Goal: Complete application form: Complete application form

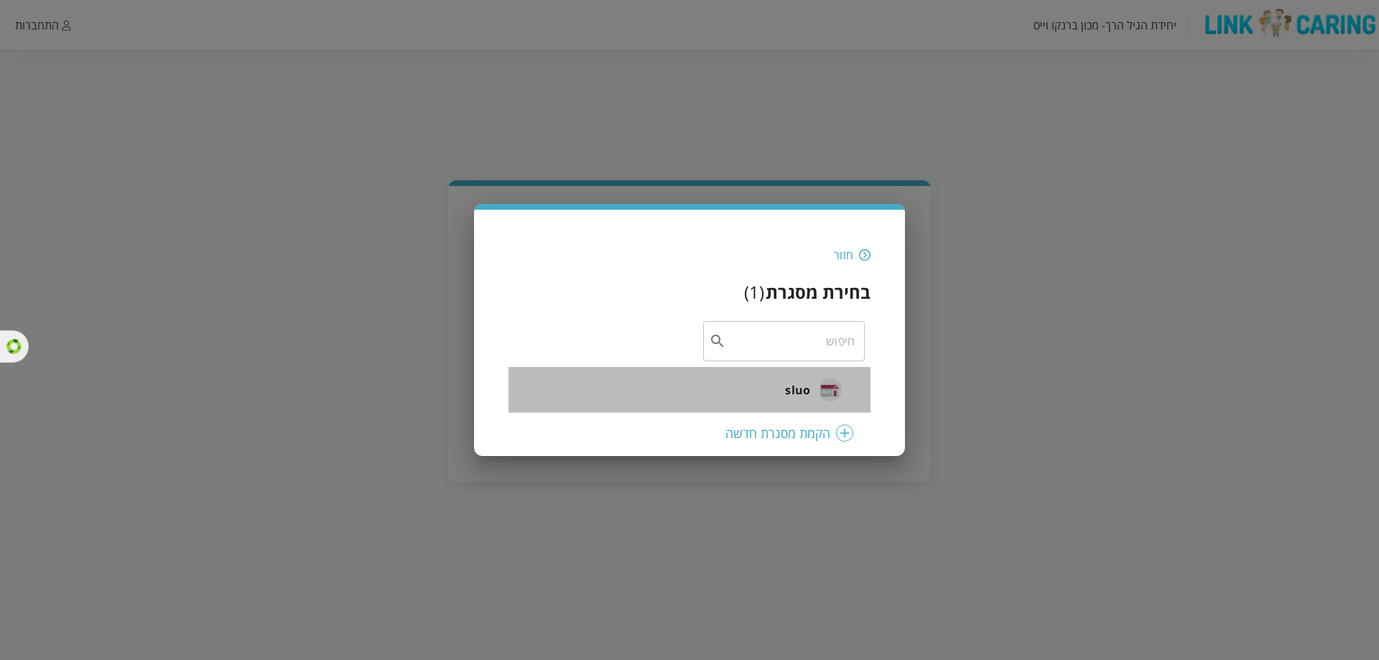
click at [798, 393] on span "sluo" at bounding box center [797, 389] width 25 height 17
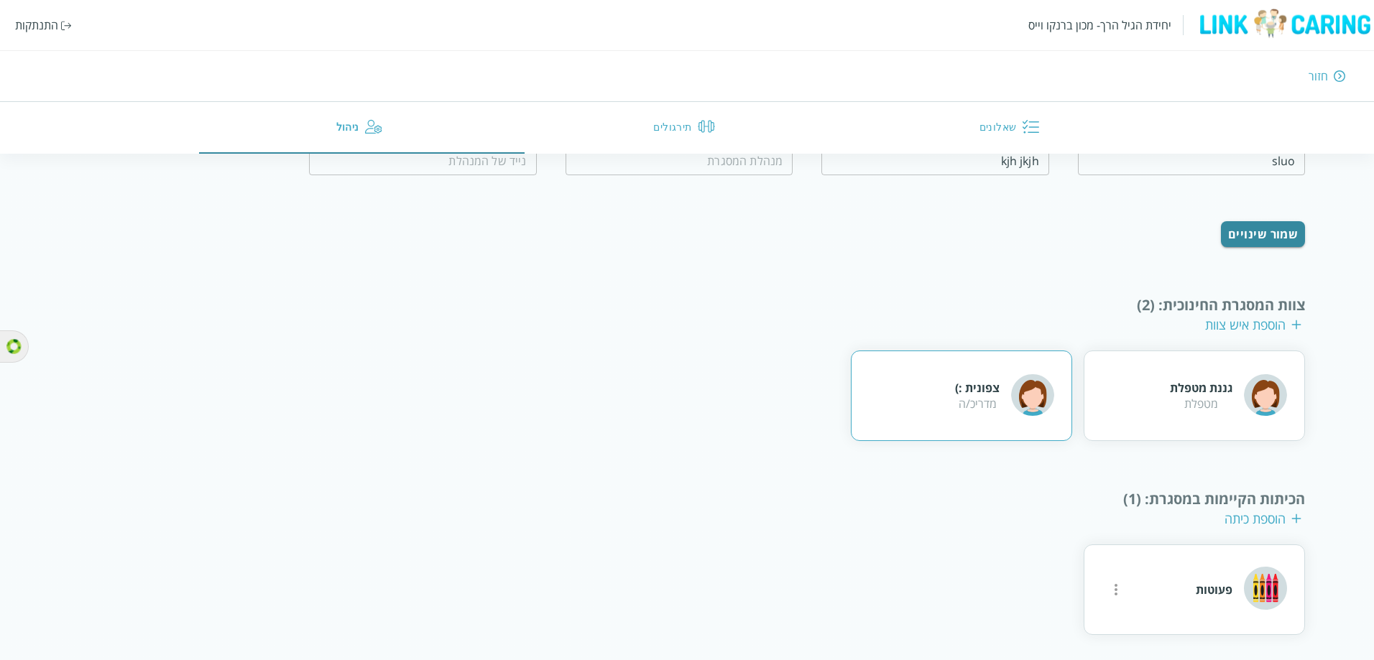
scroll to position [106, 0]
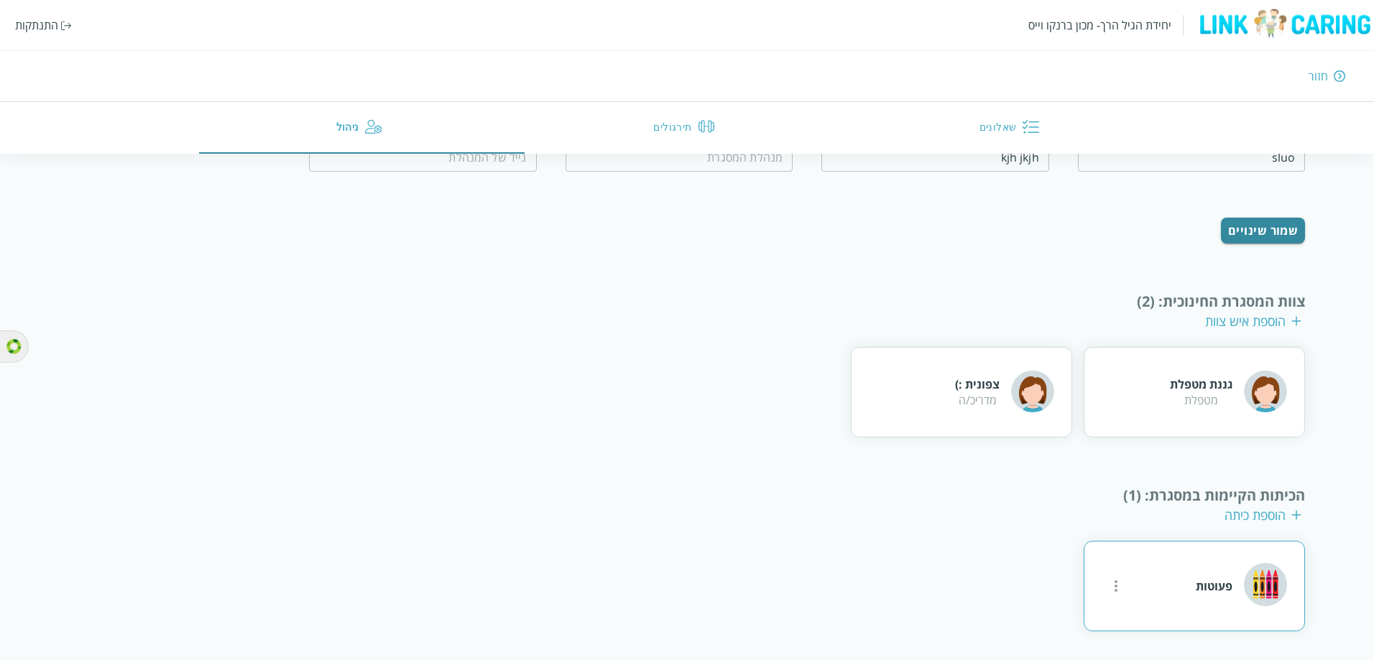
click at [1115, 593] on icon "more" at bounding box center [1115, 586] width 17 height 17
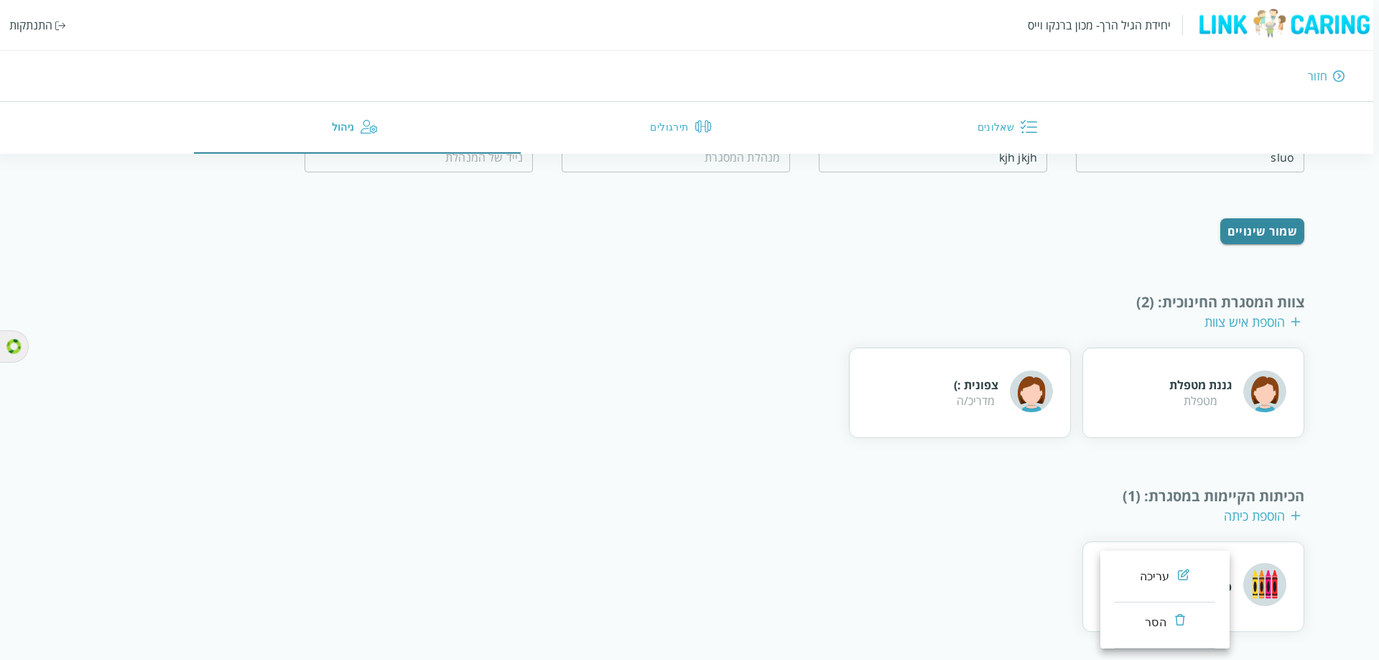
click at [1143, 579] on div "עריכה" at bounding box center [1155, 576] width 30 height 17
type input "פעוטות"
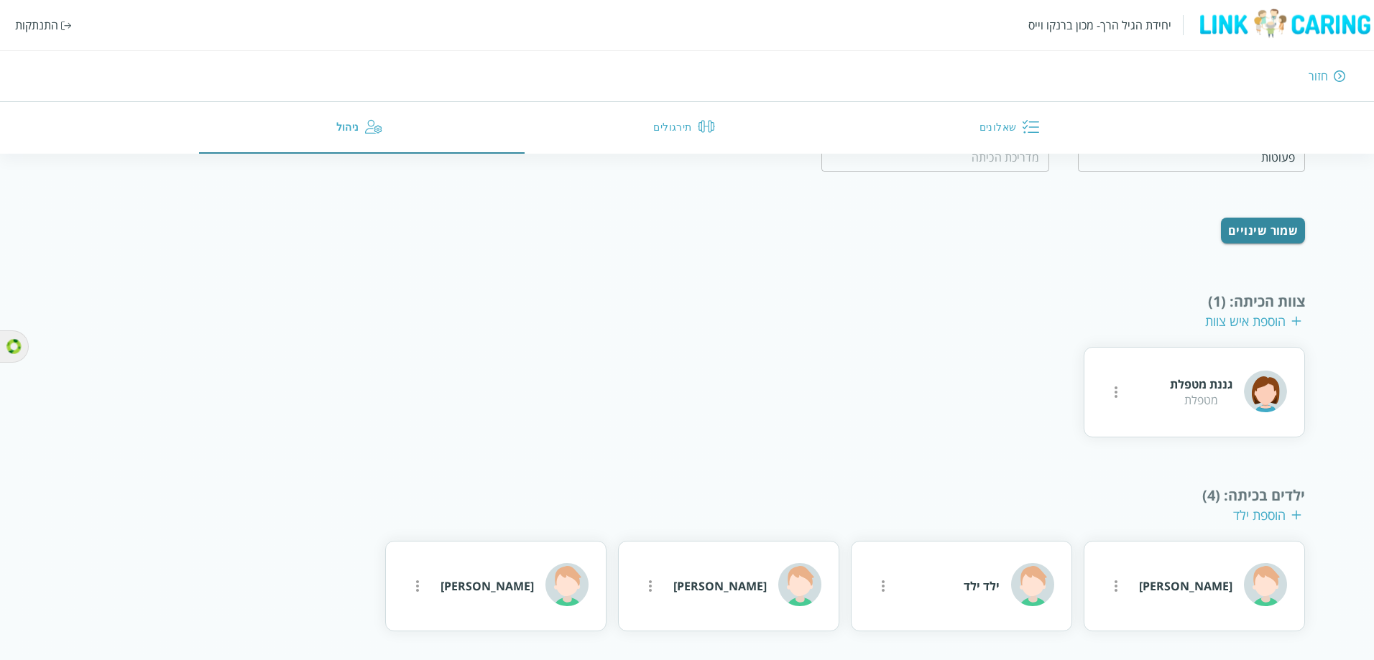
click at [1251, 515] on div "הוספת ילד" at bounding box center [1267, 514] width 68 height 17
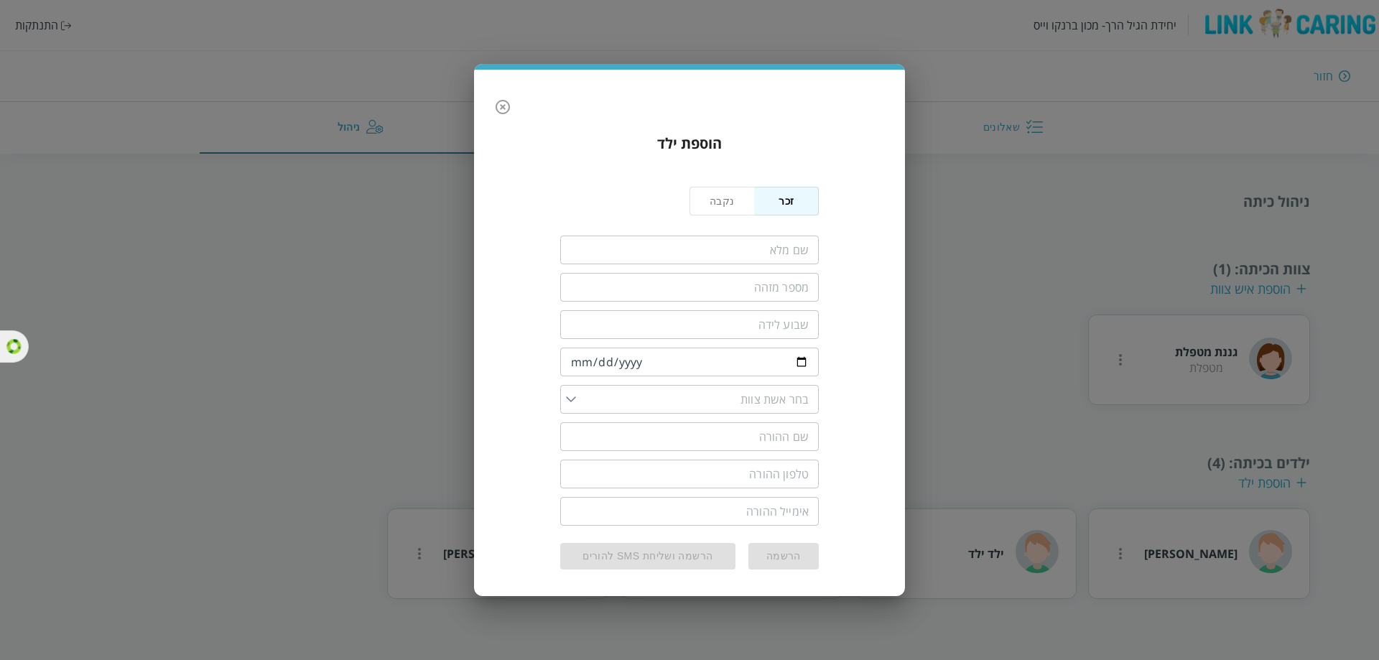
click at [738, 257] on input "fullName" at bounding box center [689, 250] width 259 height 29
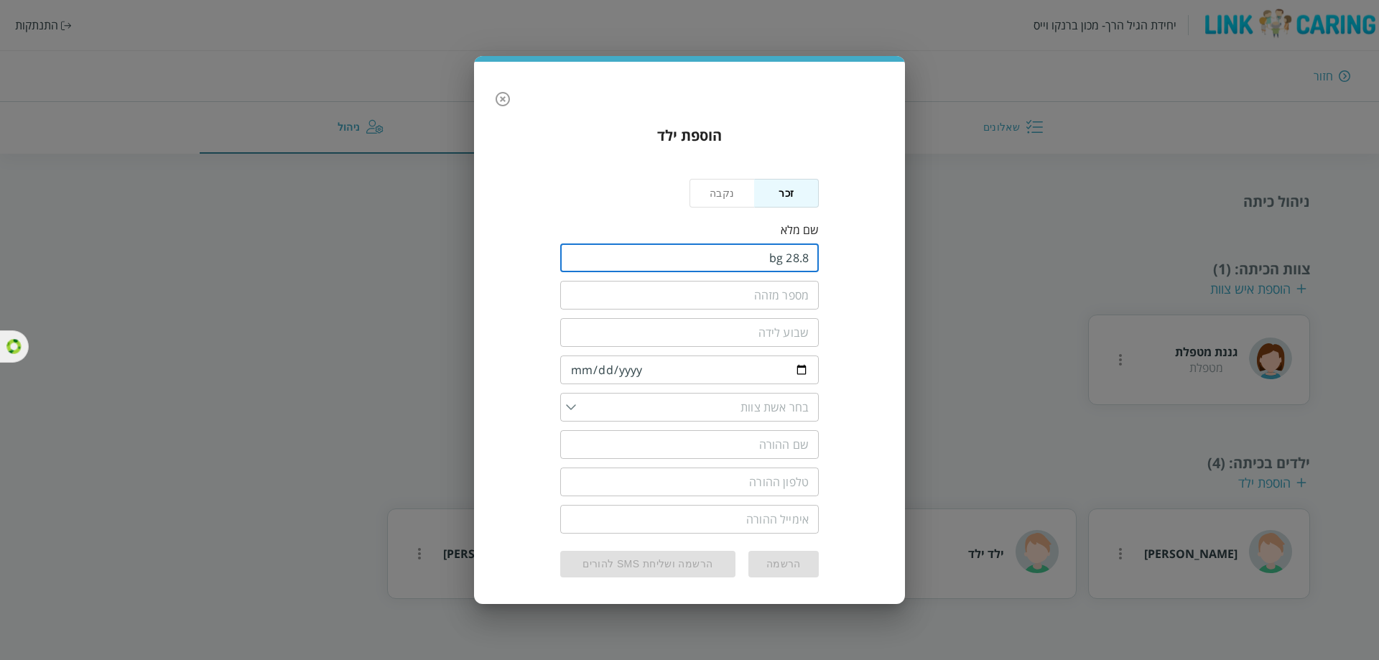
type input "28.8 bg"
click at [755, 292] on input "text" at bounding box center [689, 295] width 259 height 29
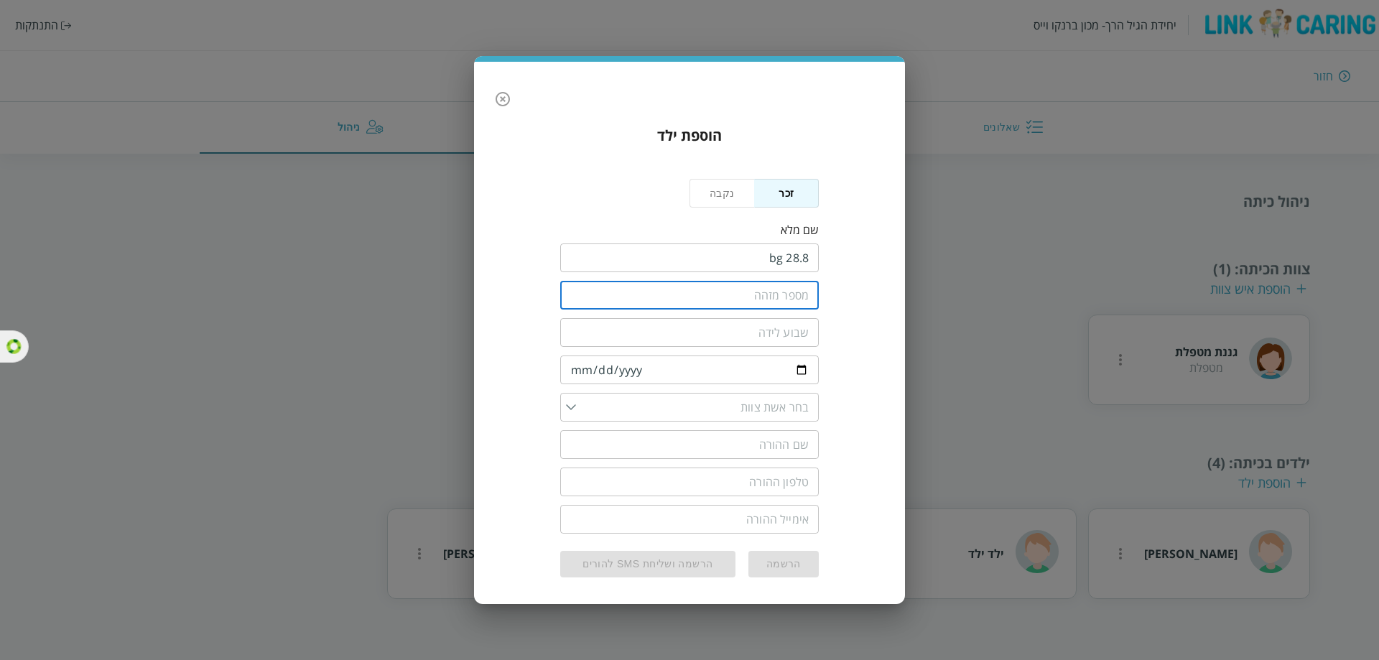
type input "316"
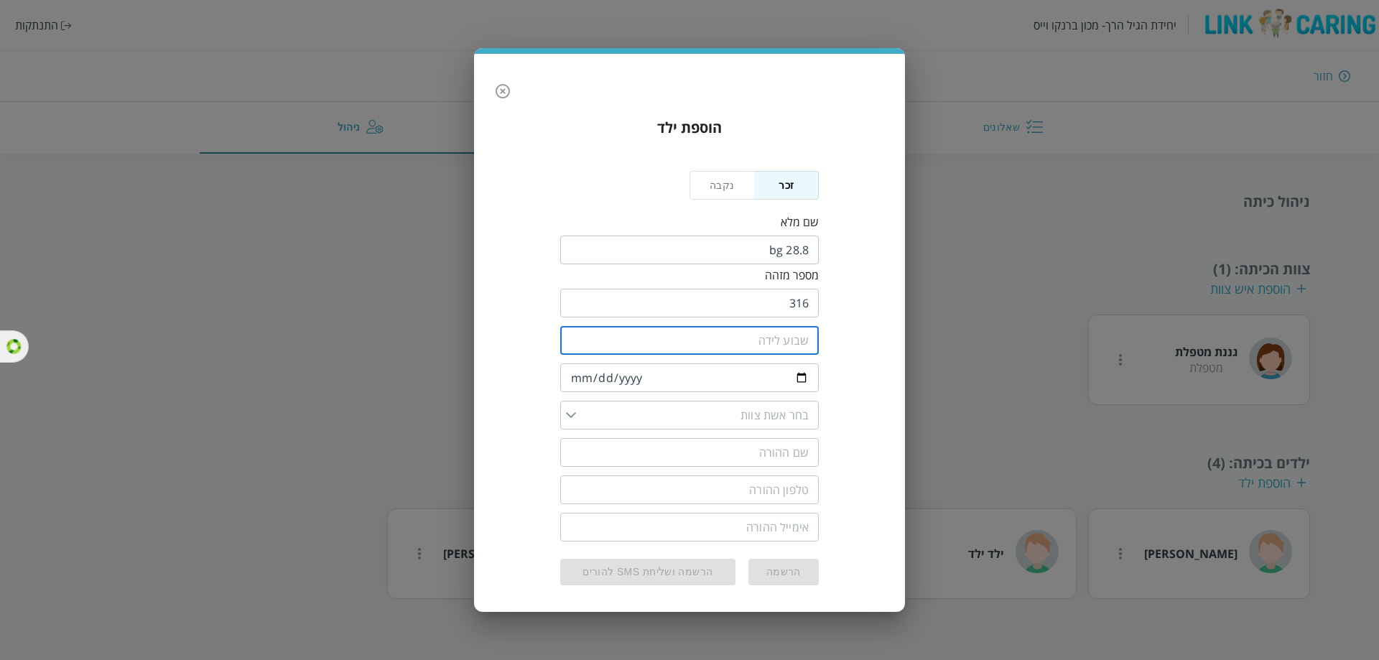
click at [768, 341] on input "number" at bounding box center [689, 340] width 259 height 29
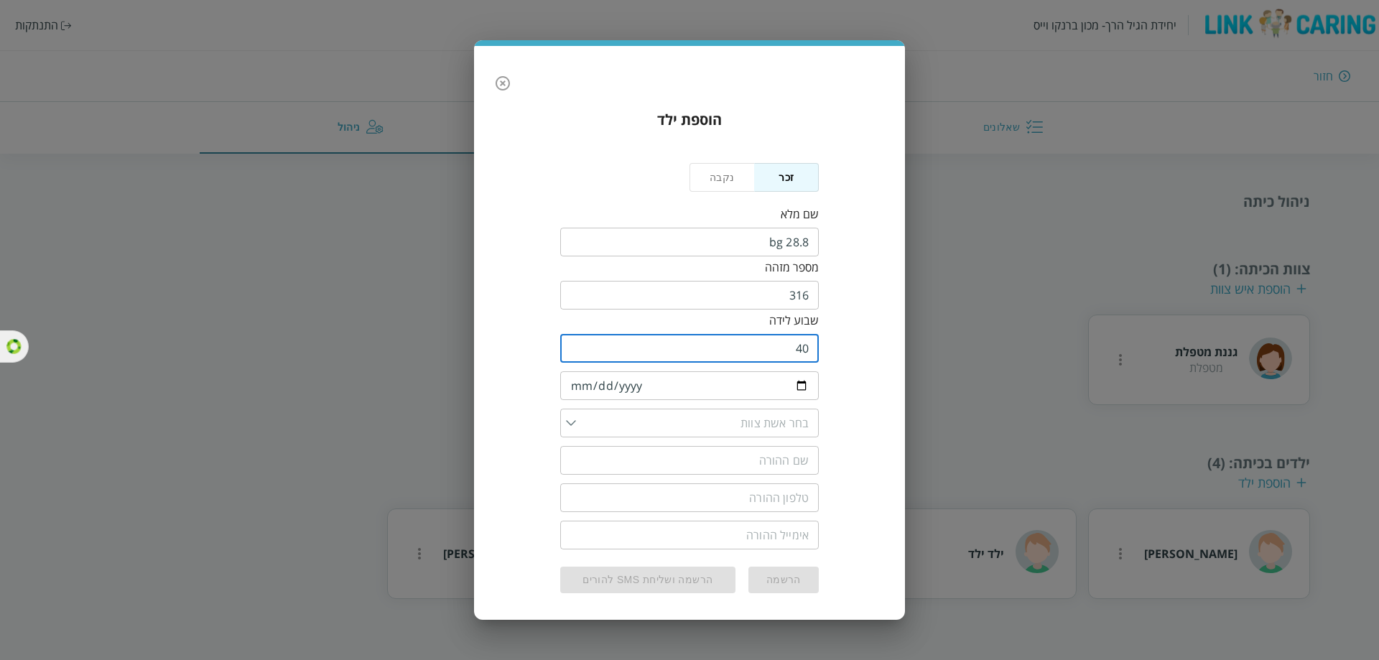
type input "40"
click at [747, 392] on input "date" at bounding box center [689, 385] width 259 height 29
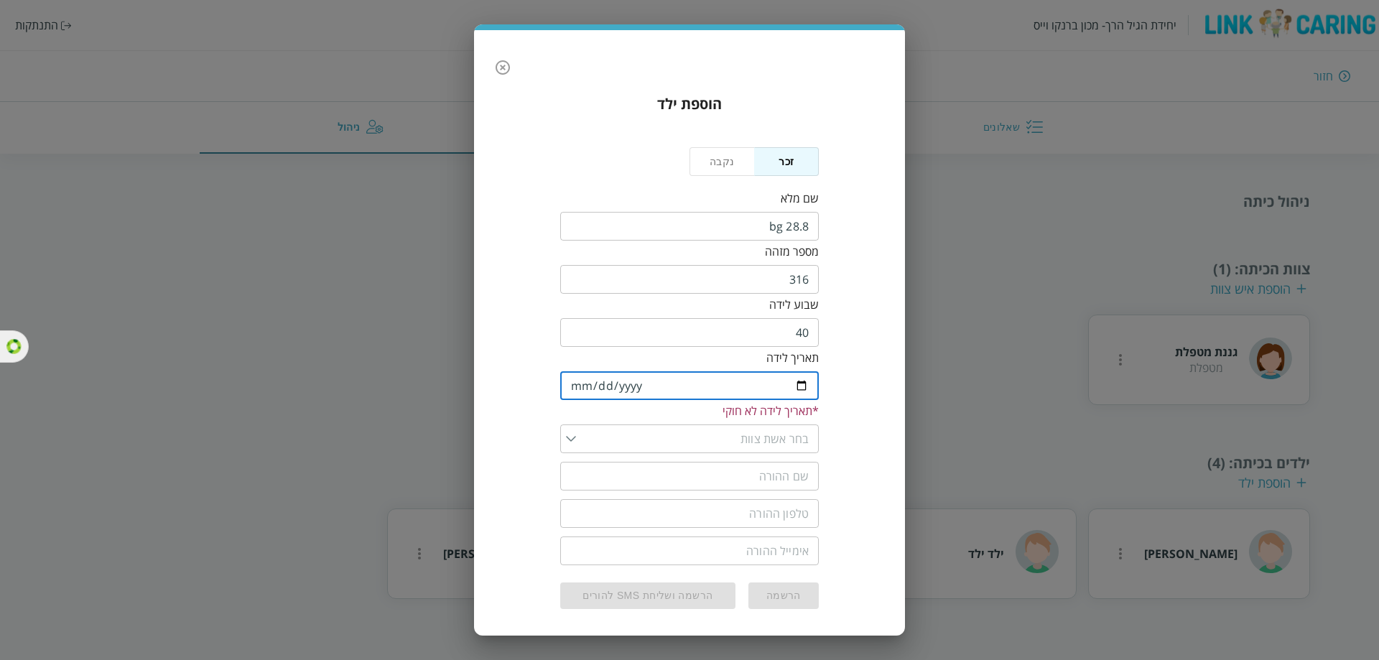
click at [745, 387] on input "2012-02-02" at bounding box center [689, 385] width 259 height 29
click at [799, 392] on input "2012-02-02" at bounding box center [689, 385] width 259 height 29
type input "2021-02-02"
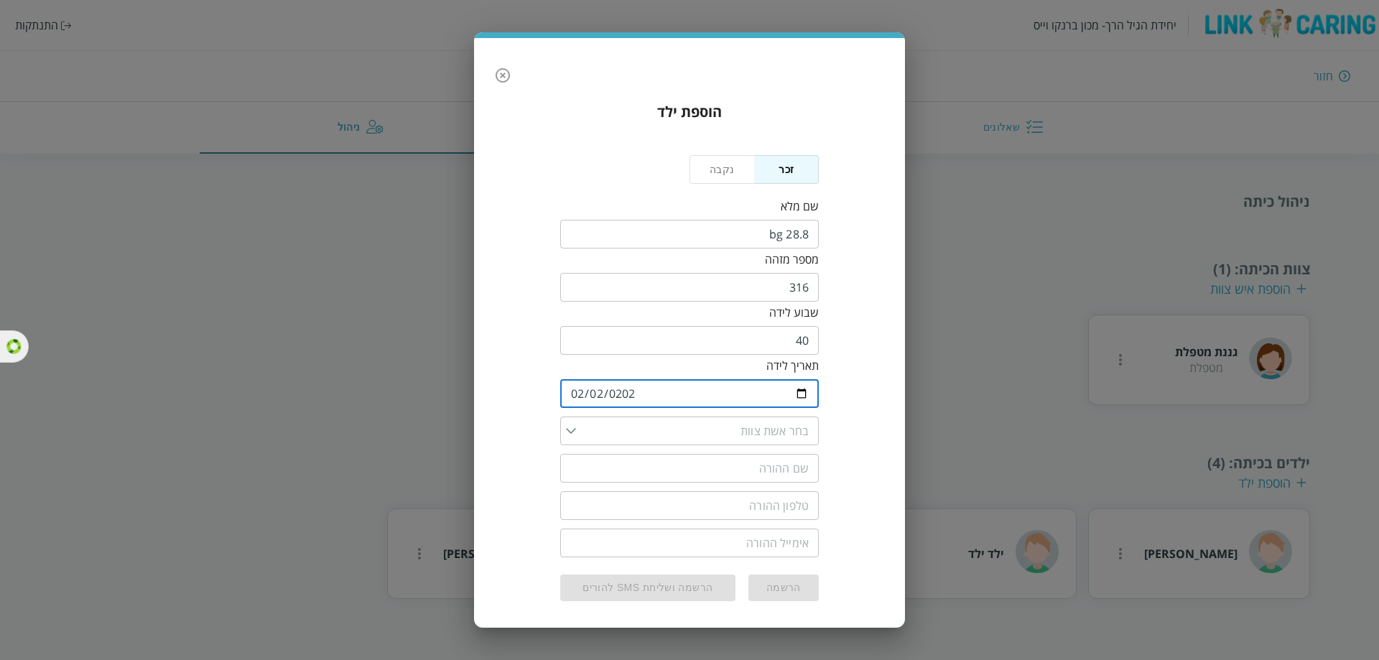
click at [791, 424] on input "list" at bounding box center [692, 431] width 233 height 29
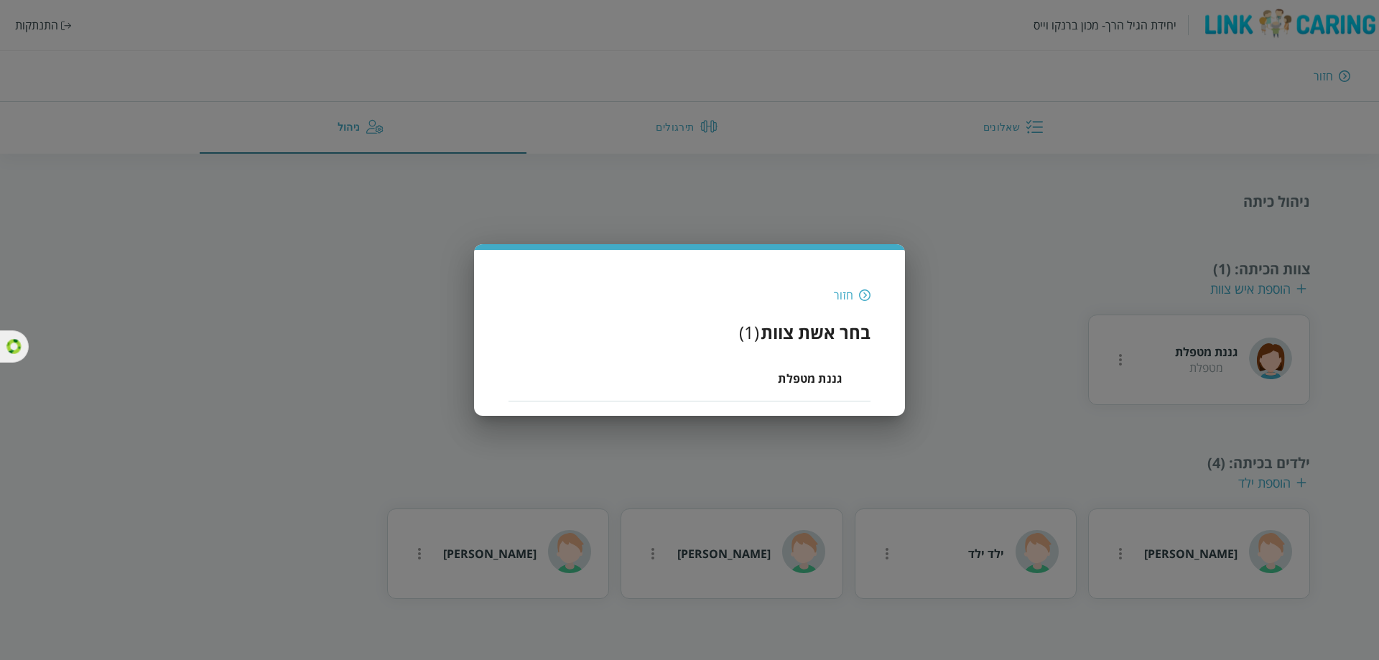
click at [736, 379] on li "גננת מטפלת" at bounding box center [690, 379] width 362 height 46
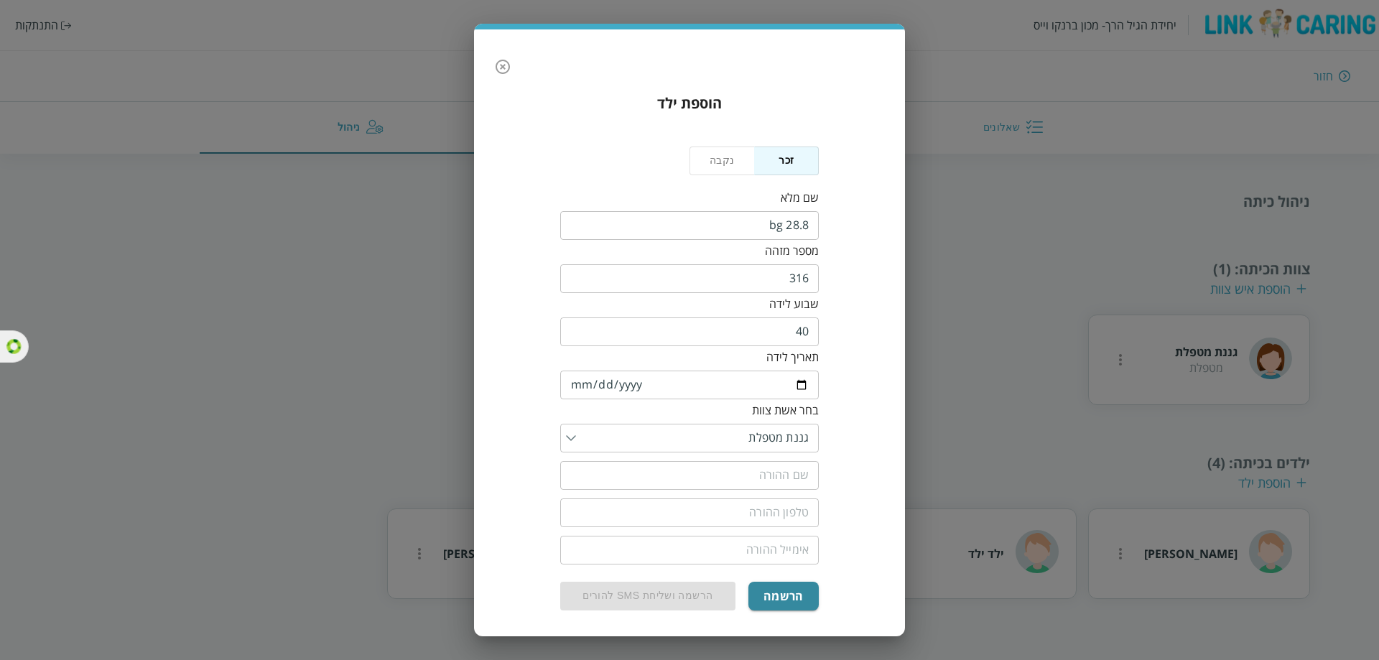
click at [793, 476] on input "text" at bounding box center [689, 475] width 259 height 29
type input "רות טאוב"
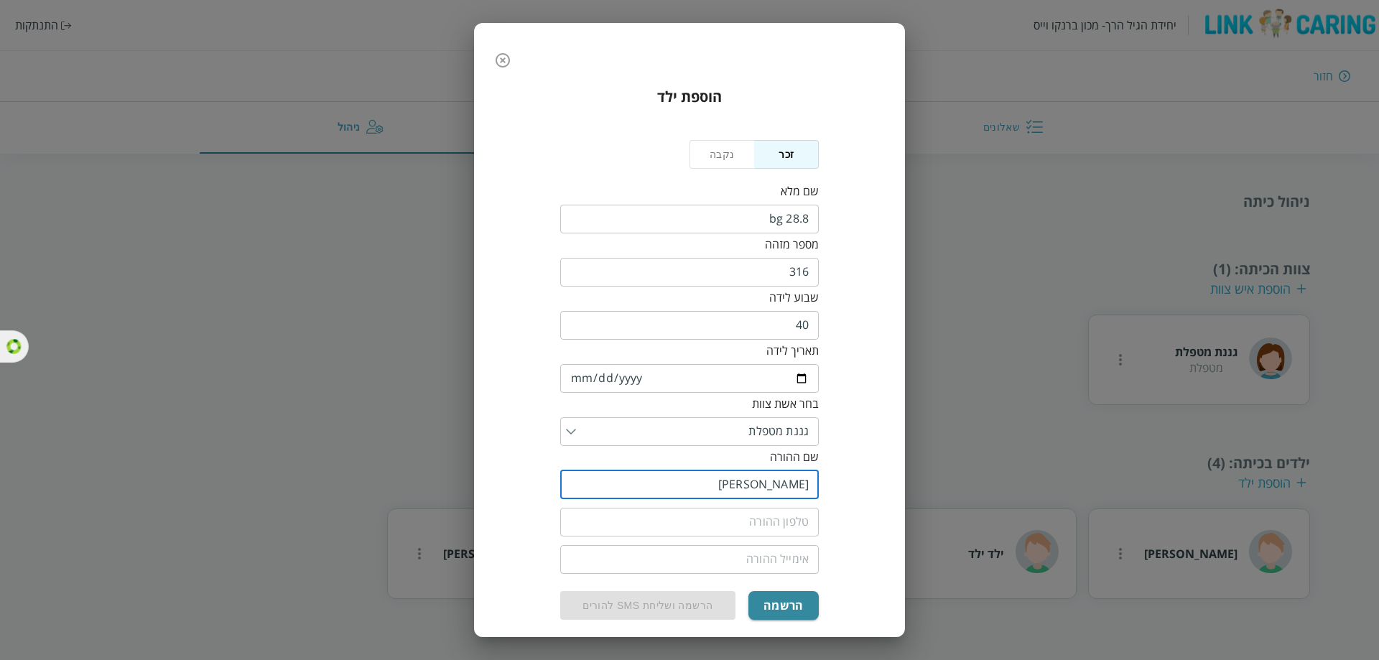
click at [769, 524] on input "tel" at bounding box center [689, 522] width 259 height 29
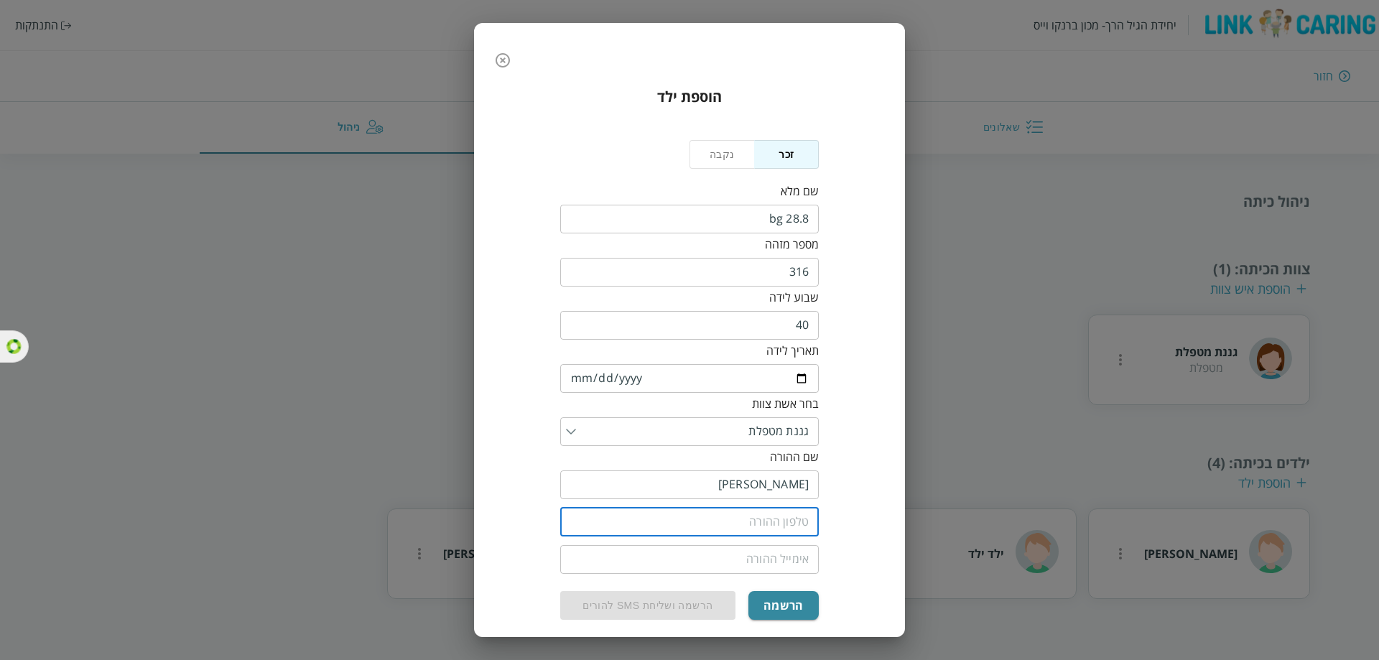
type input "0533145454"
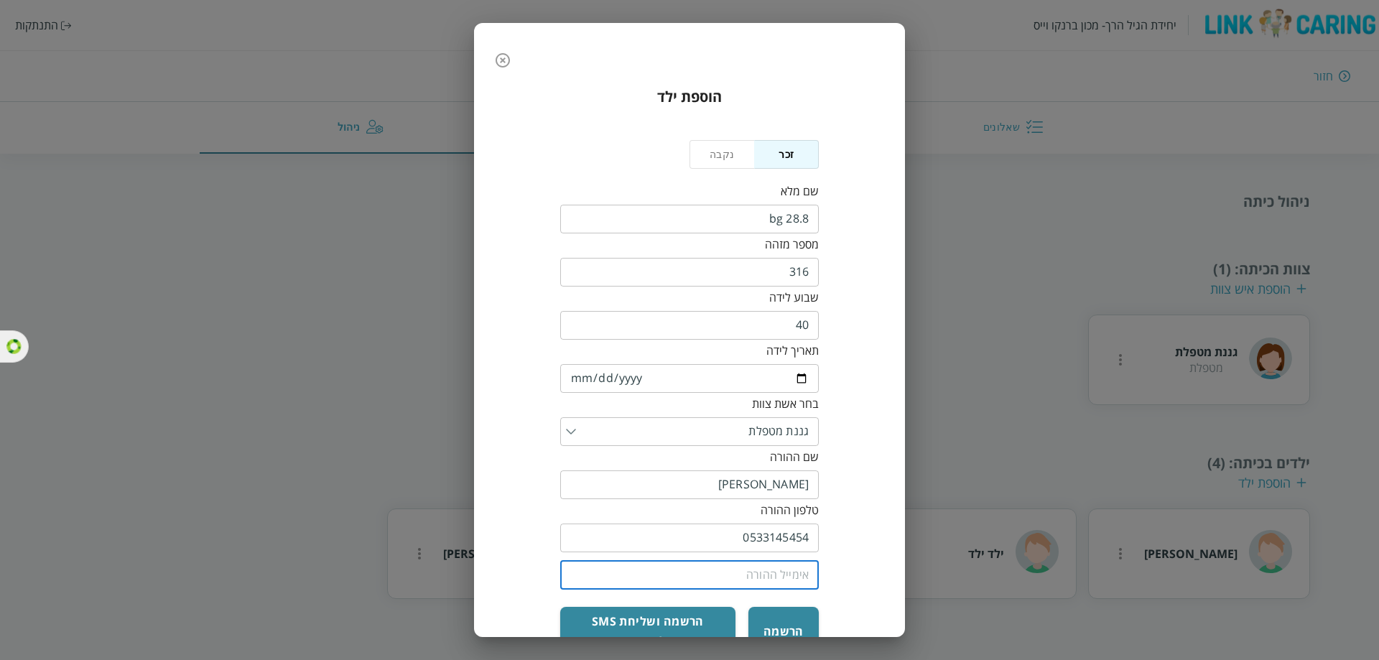
click at [800, 578] on input "email" at bounding box center [689, 575] width 259 height 29
type input "0533111111@yopmail.com"
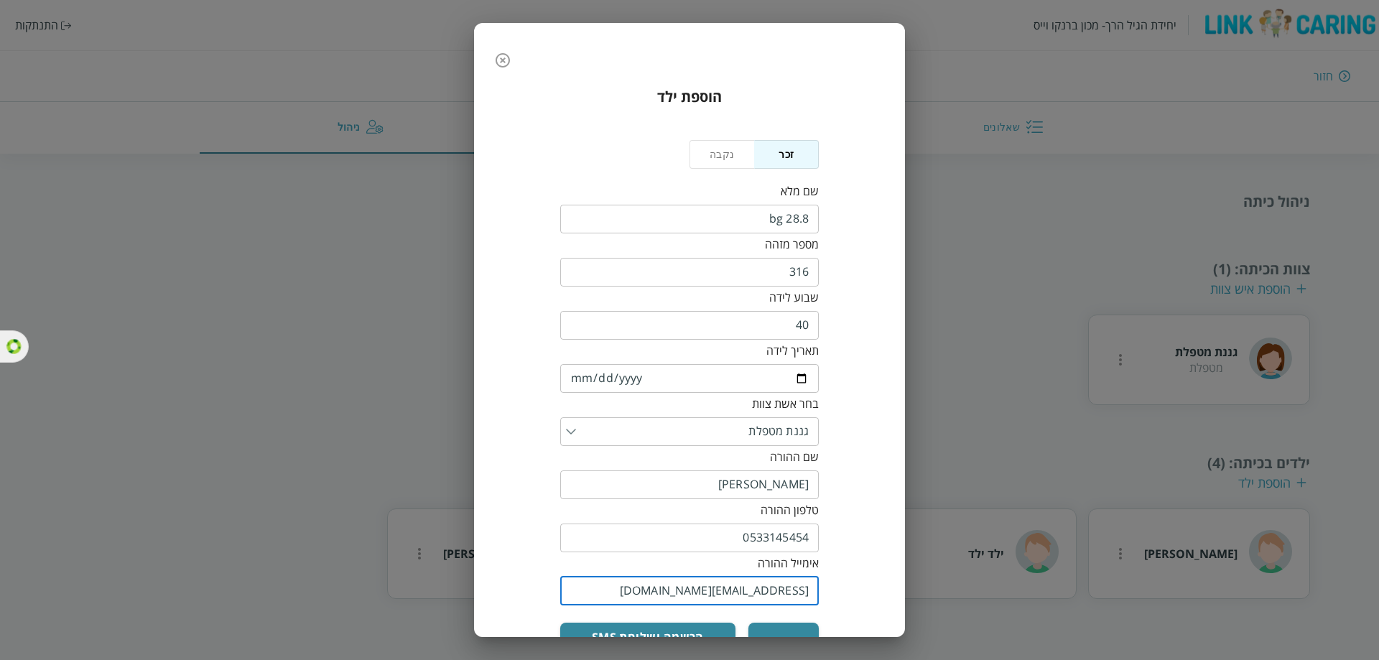
click at [787, 541] on input "0533145454" at bounding box center [689, 538] width 259 height 29
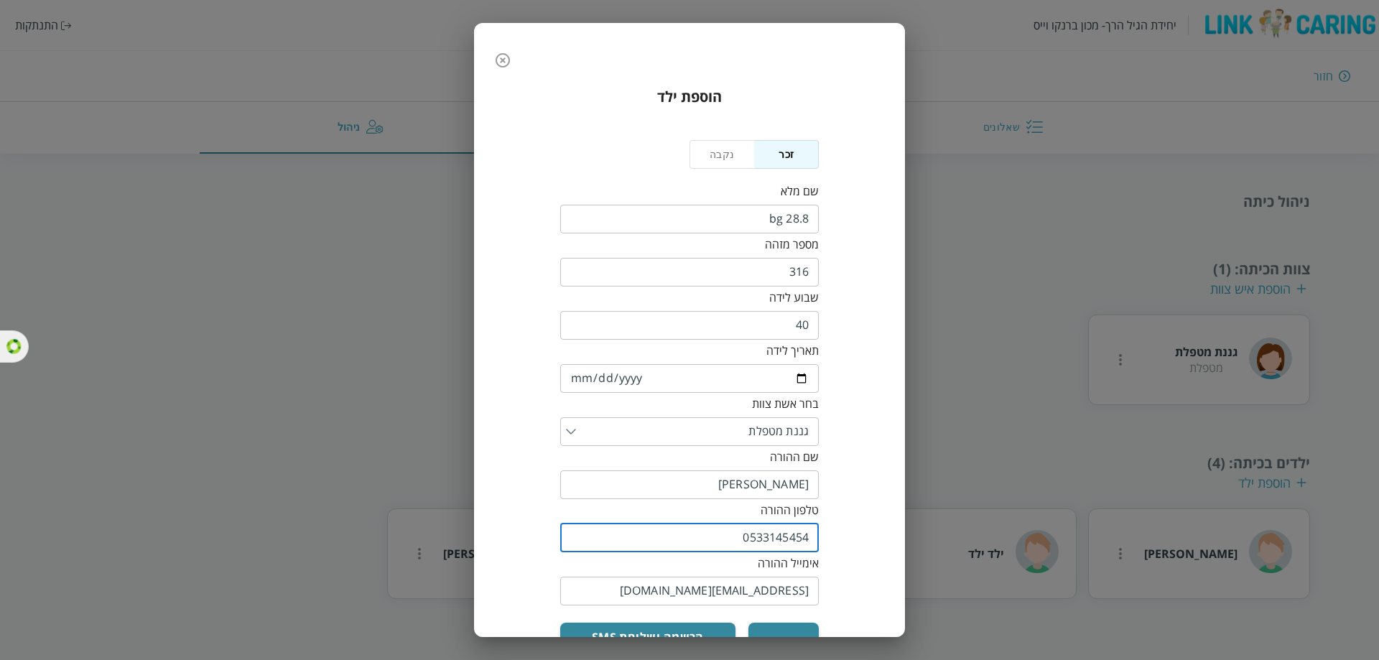
click at [787, 541] on input "0533145454" at bounding box center [689, 538] width 259 height 29
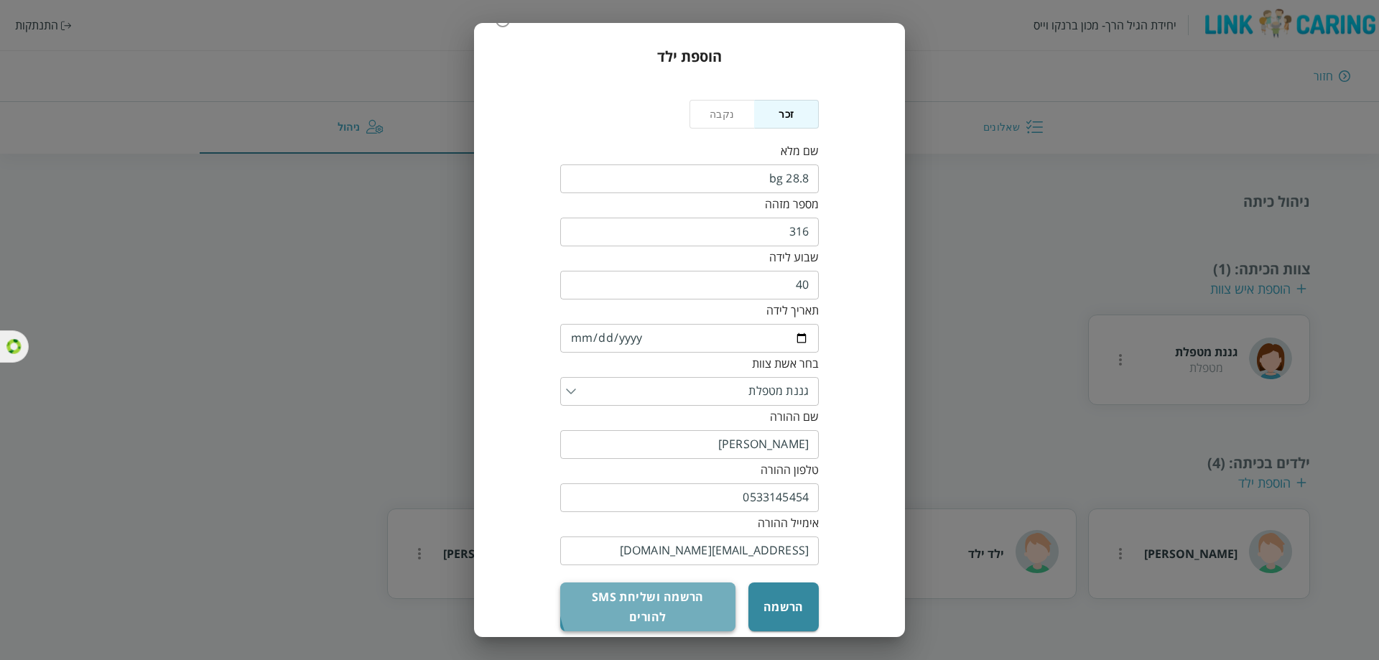
click at [683, 590] on button "הרשמה ושליחת sms להורים" at bounding box center [647, 607] width 175 height 49
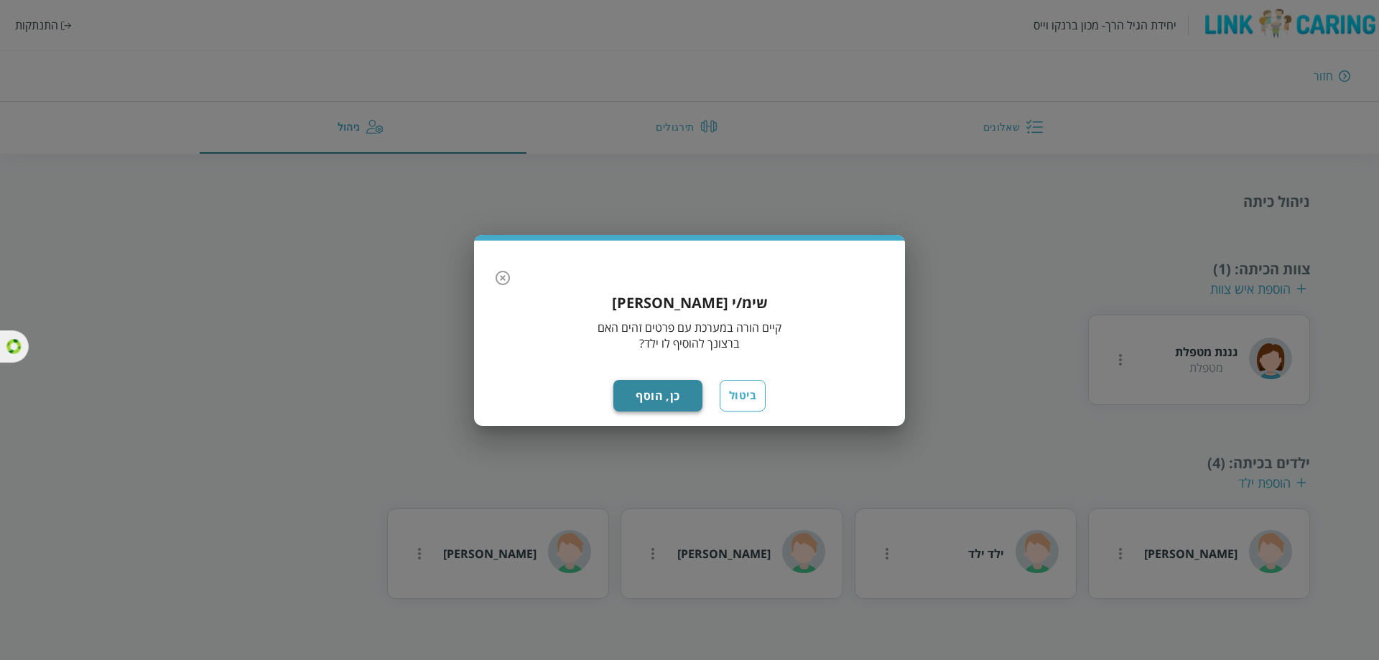
click at [670, 392] on button "כן, הוסף" at bounding box center [658, 396] width 89 height 32
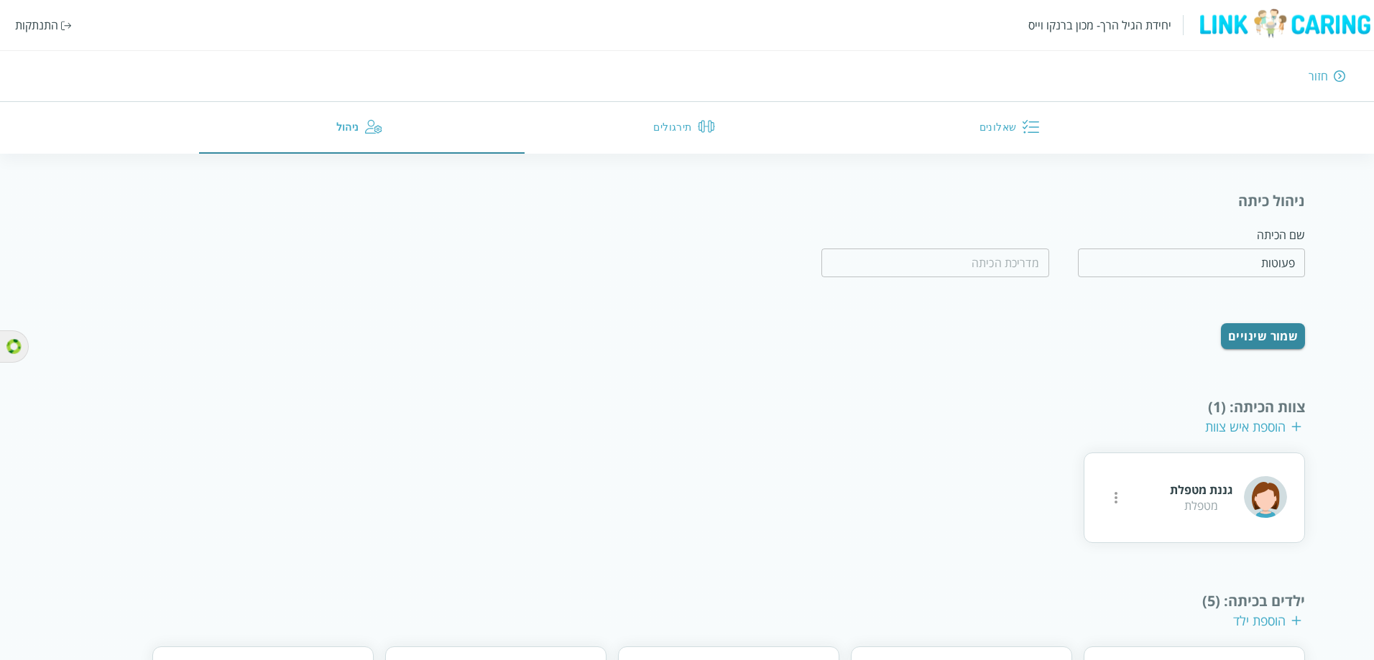
click at [33, 34] on div "יחידת הגיל הרך- מכון ברנקו וייס התנתקות" at bounding box center [687, 25] width 1374 height 50
click at [41, 31] on div "התנתקות" at bounding box center [36, 25] width 43 height 16
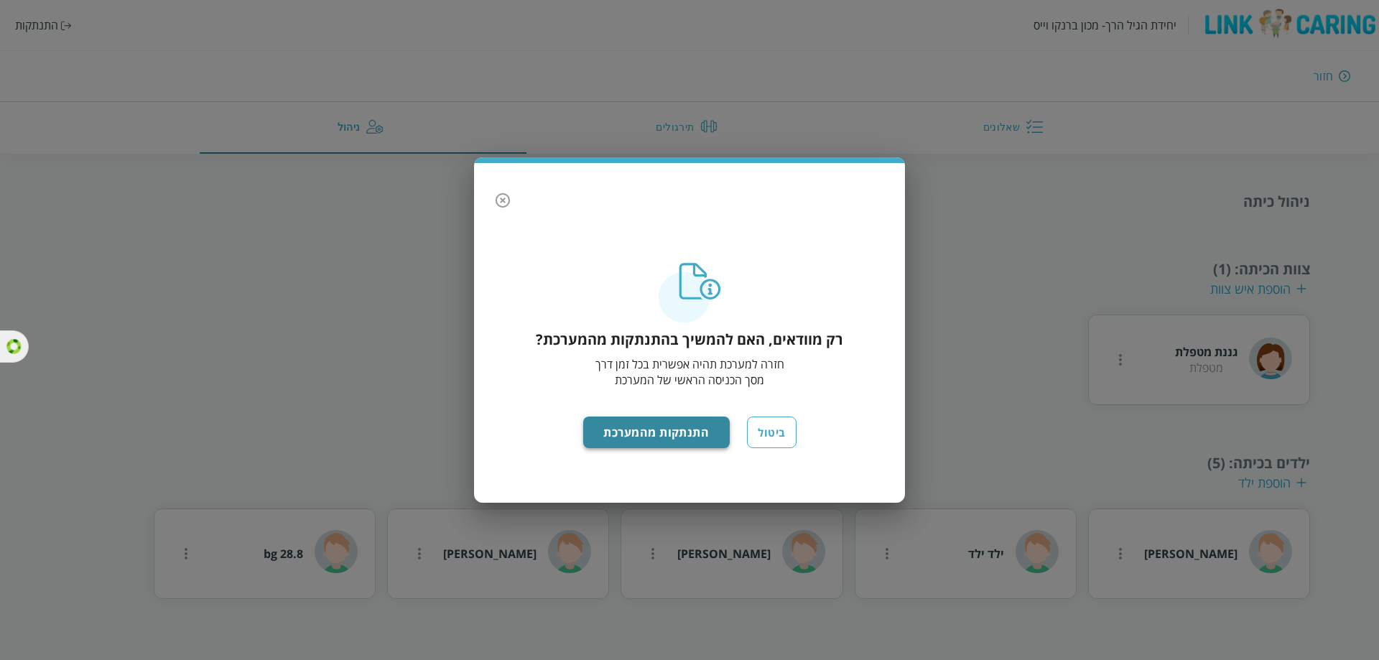
click at [650, 435] on button "התנתקות מהמערכת" at bounding box center [656, 433] width 147 height 32
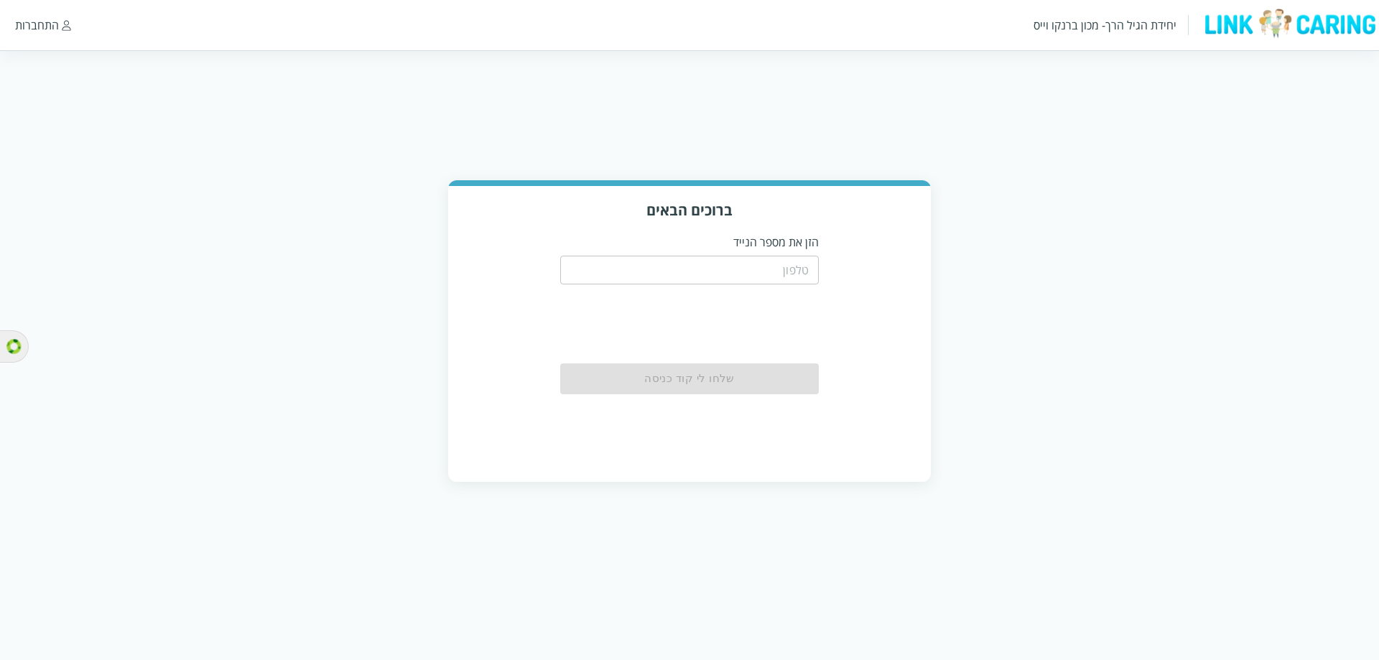
click at [732, 256] on input "tel" at bounding box center [689, 270] width 259 height 29
paste input "0533145454"
type input "0533145454"
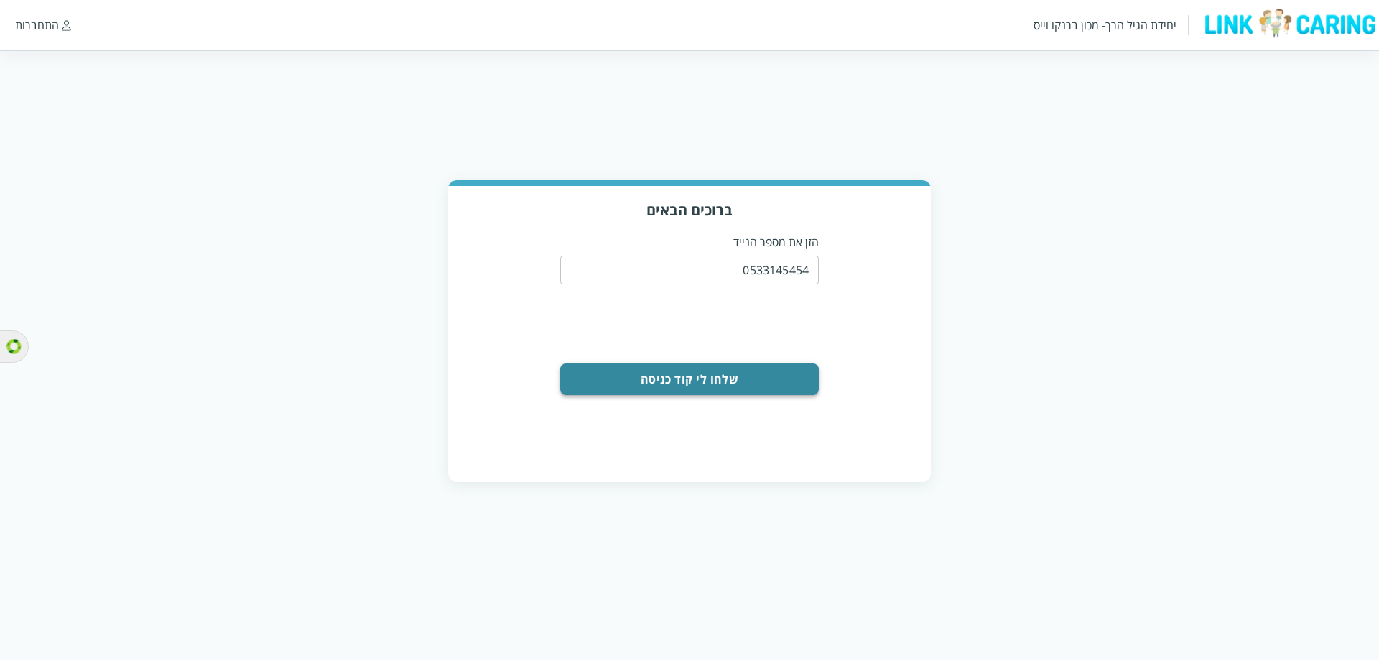
click at [767, 374] on button "שלחו לי קוד כניסה" at bounding box center [689, 380] width 259 height 32
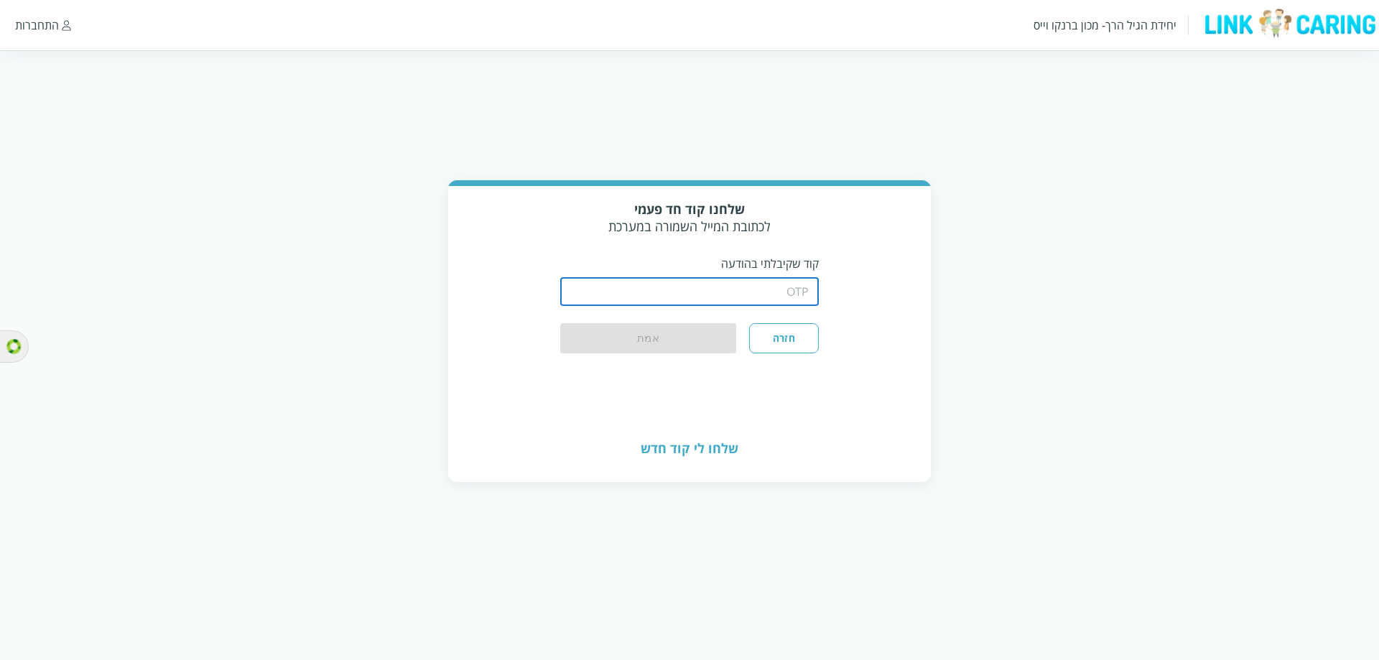
click at [777, 297] on input "string" at bounding box center [689, 291] width 259 height 29
type input "1234"
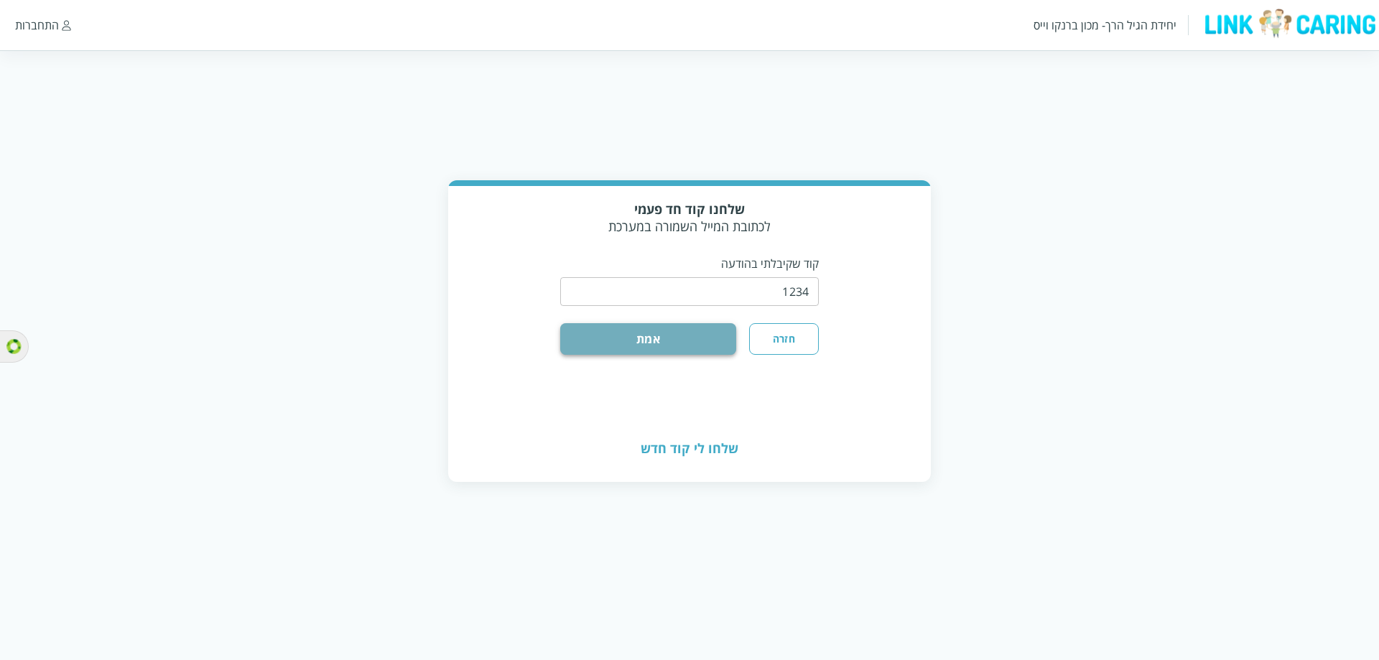
click at [695, 342] on button "אמת" at bounding box center [648, 339] width 176 height 32
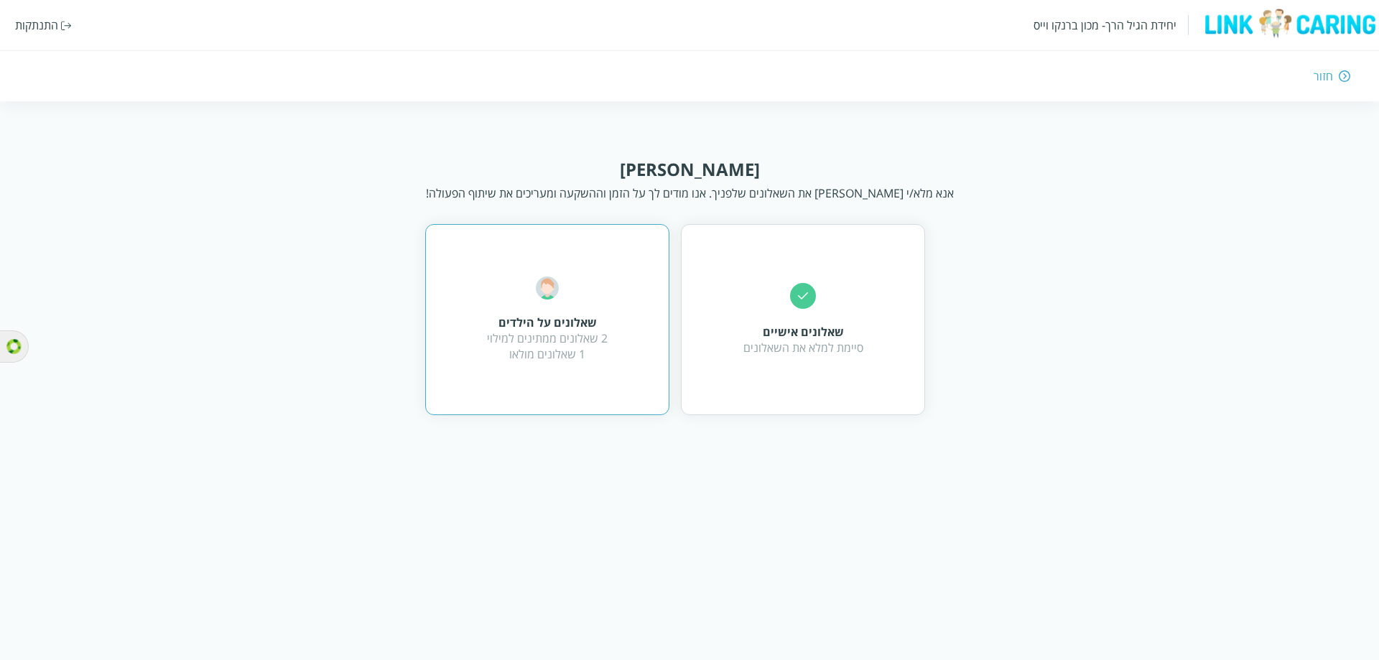
click at [593, 337] on div "2 שאלונים ממתינים למילוי 1 שאלונים מולאו" at bounding box center [547, 346] width 121 height 32
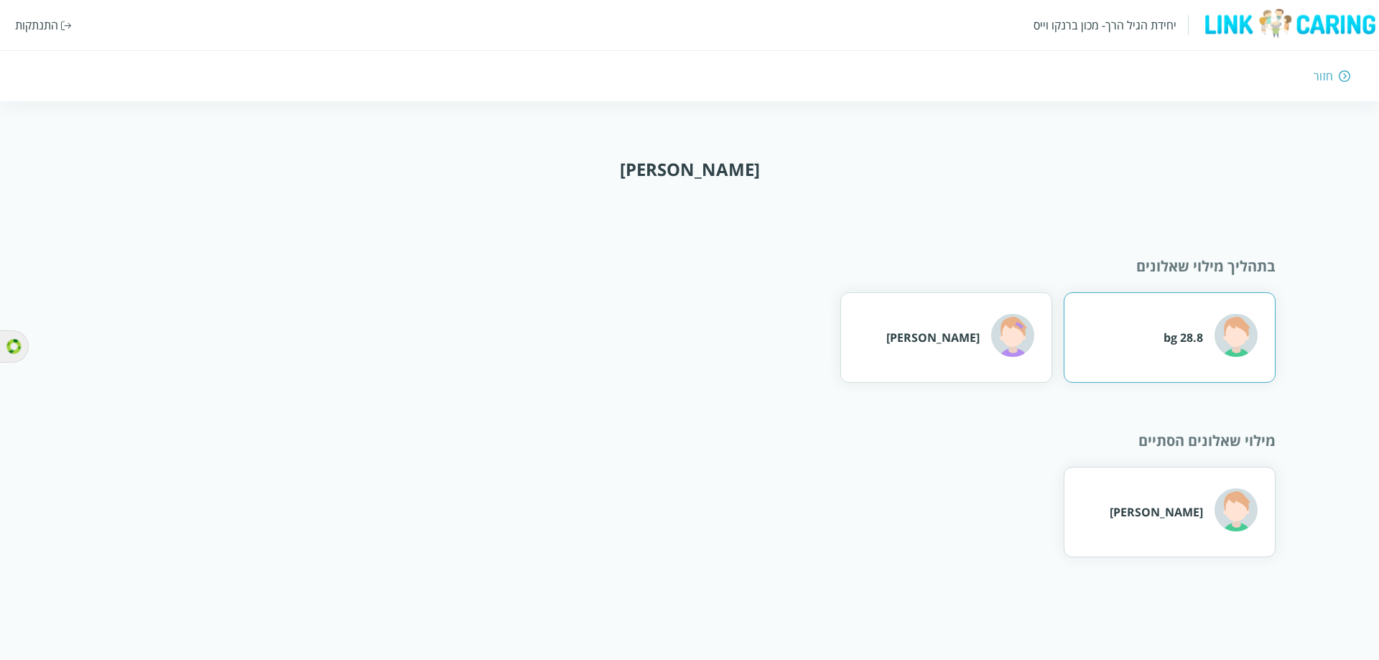
click at [1180, 343] on div "28.8 bg" at bounding box center [1184, 338] width 40 height 16
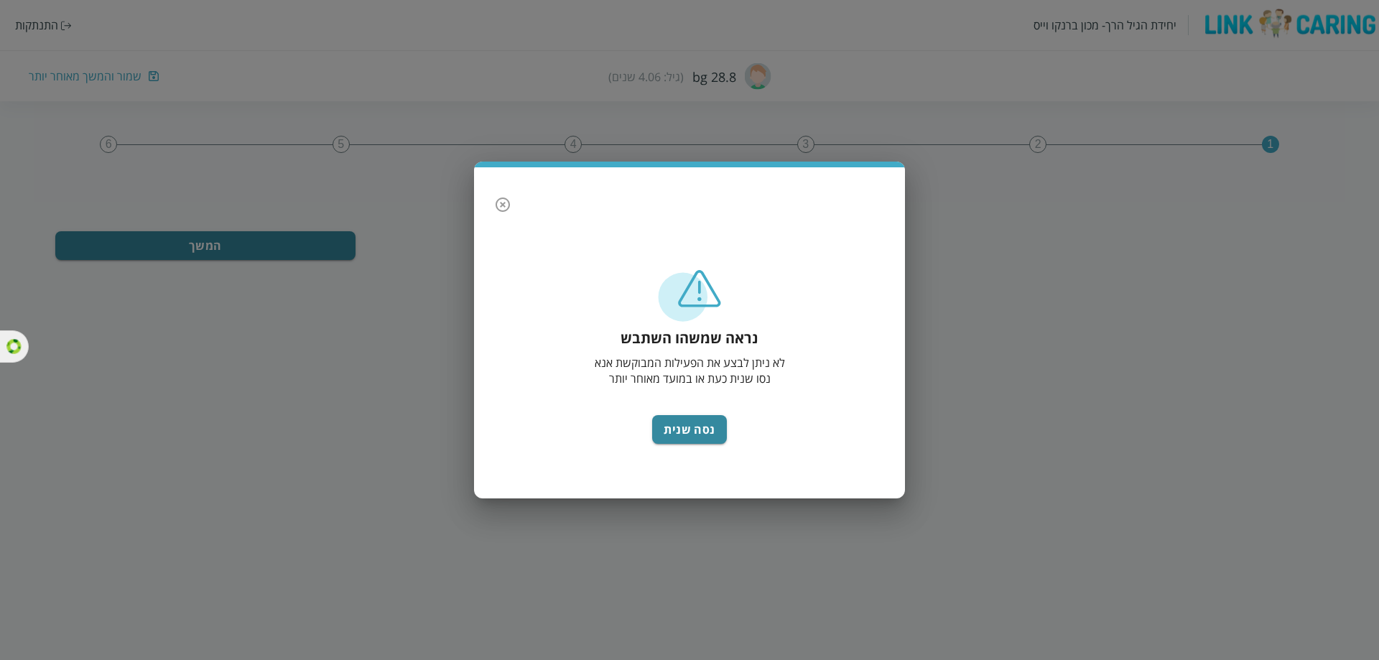
click at [501, 200] on icon "button" at bounding box center [502, 204] width 17 height 17
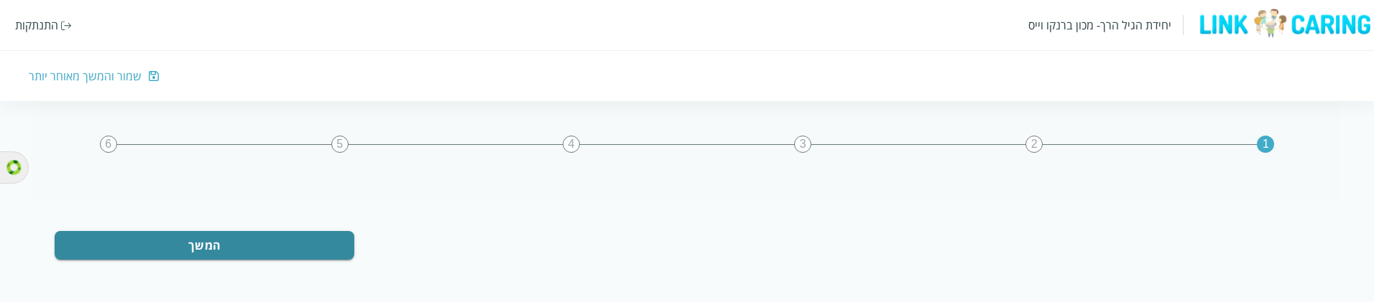
click at [47, 21] on div "התנתקות" at bounding box center [36, 25] width 43 height 16
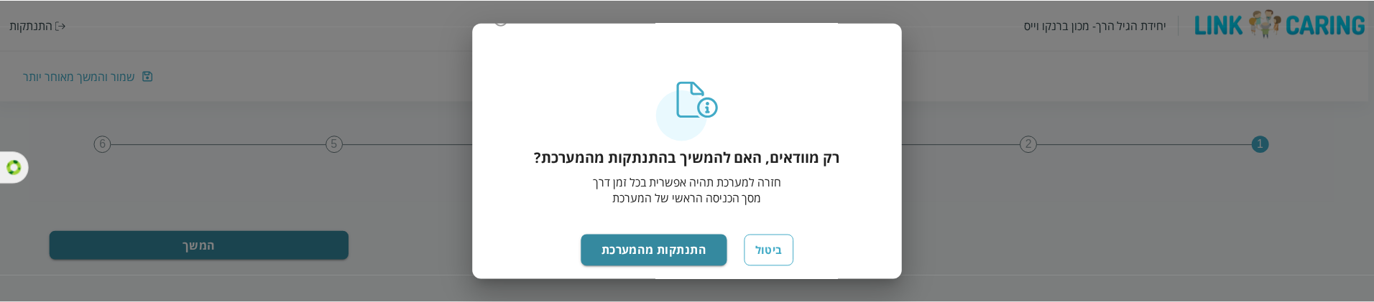
scroll to position [82, 0]
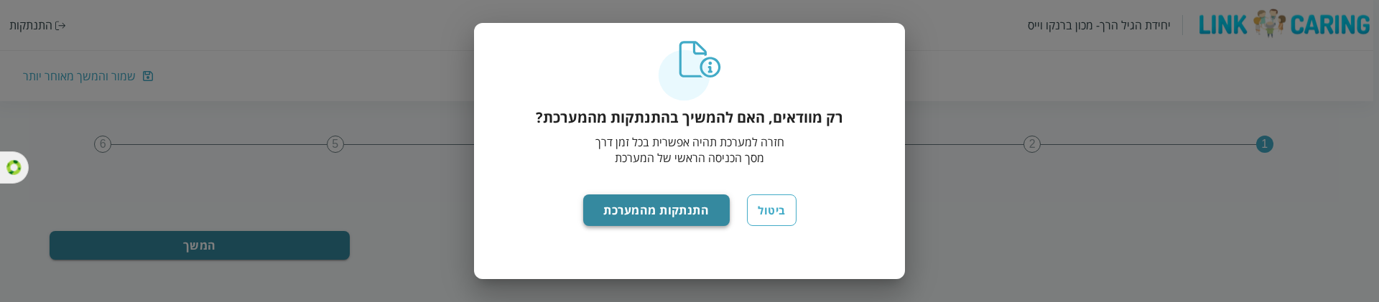
click at [660, 208] on button "התנתקות מהמערכת" at bounding box center [656, 211] width 147 height 32
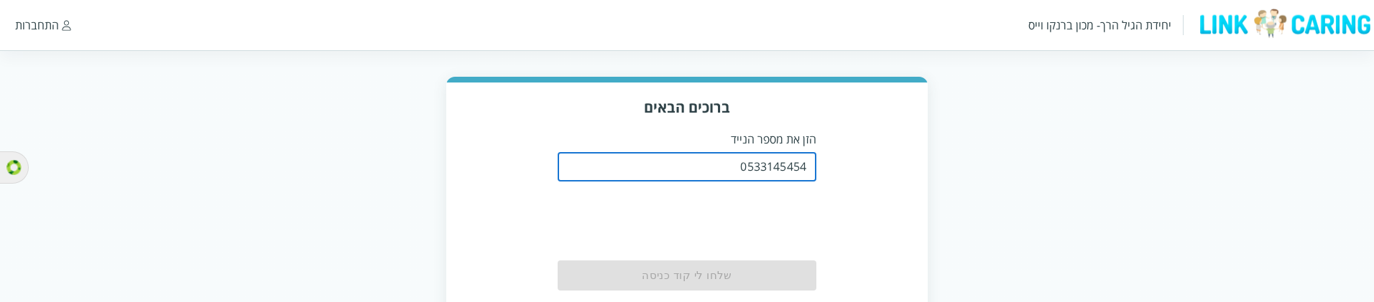
scroll to position [144, 0]
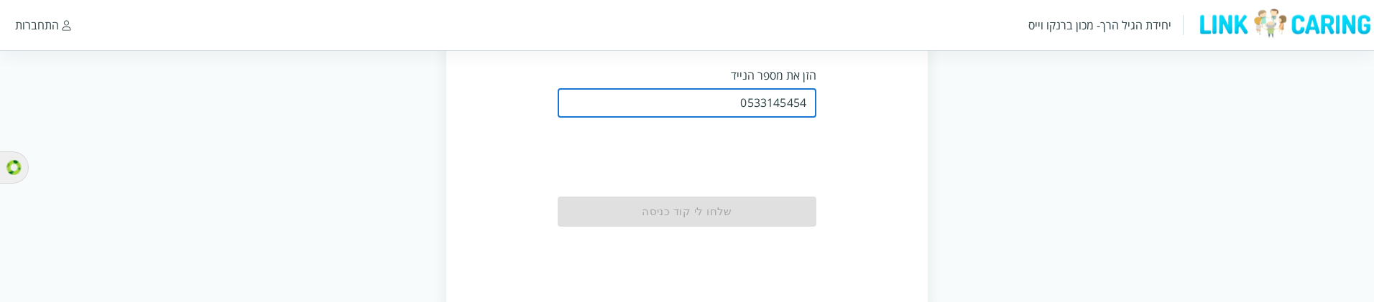
type input "0533145454"
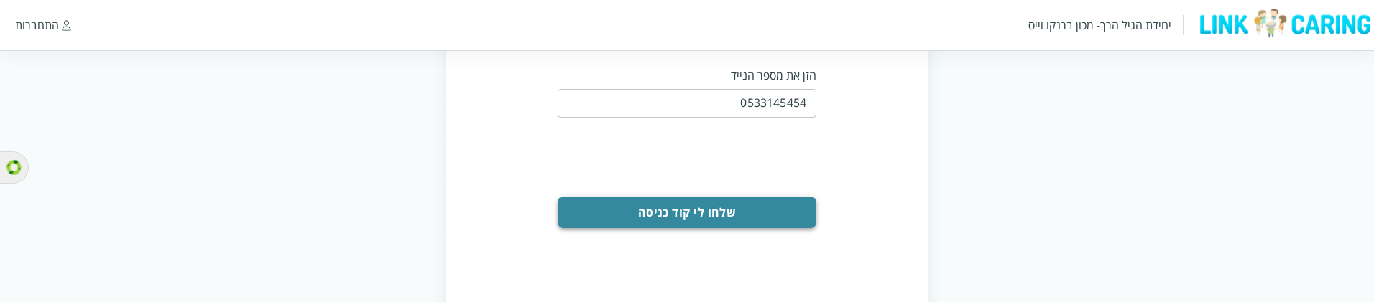
click at [771, 213] on button "שלחו לי קוד כניסה" at bounding box center [687, 213] width 259 height 32
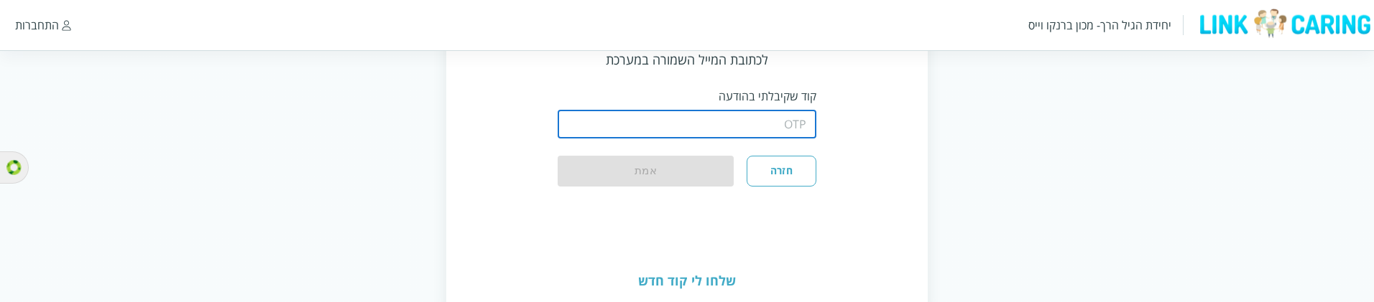
click at [773, 136] on input "string" at bounding box center [687, 124] width 259 height 29
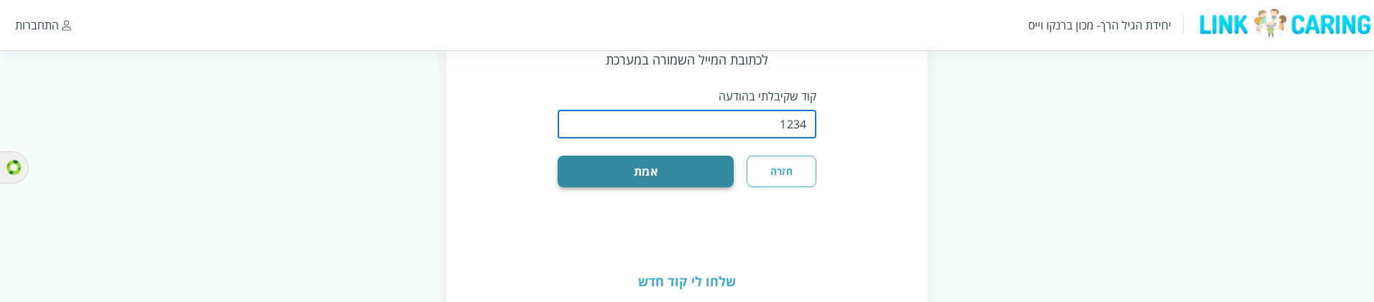
type input "1234"
click at [716, 158] on button "אמת" at bounding box center [646, 172] width 176 height 32
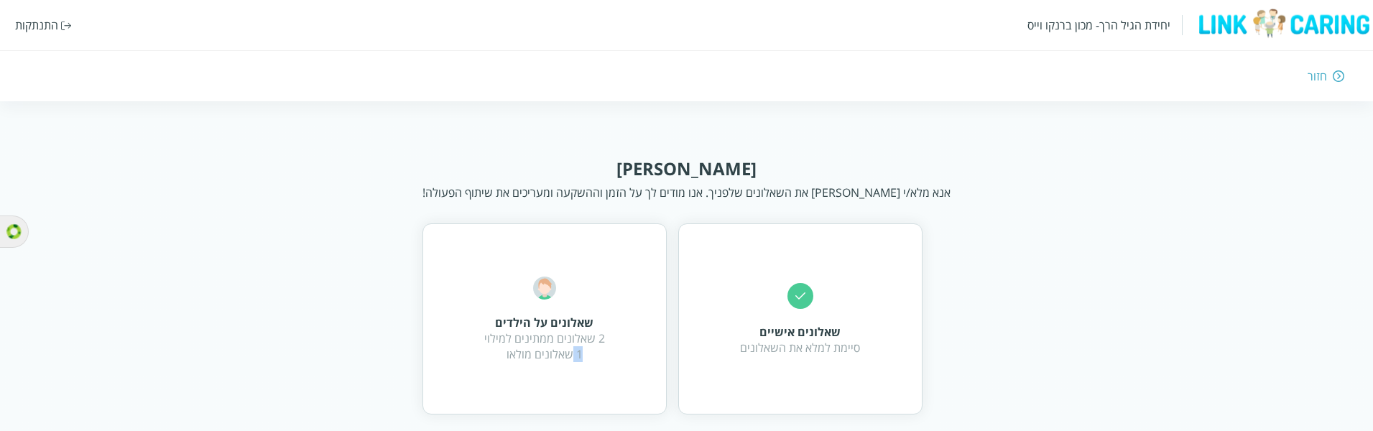
drag, startPoint x: 586, startPoint y: 361, endPoint x: 570, endPoint y: 356, distance: 15.9
click at [570, 302] on div "2 שאלונים ממתינים למילוי 1 שאלונים מולאו" at bounding box center [544, 346] width 121 height 32
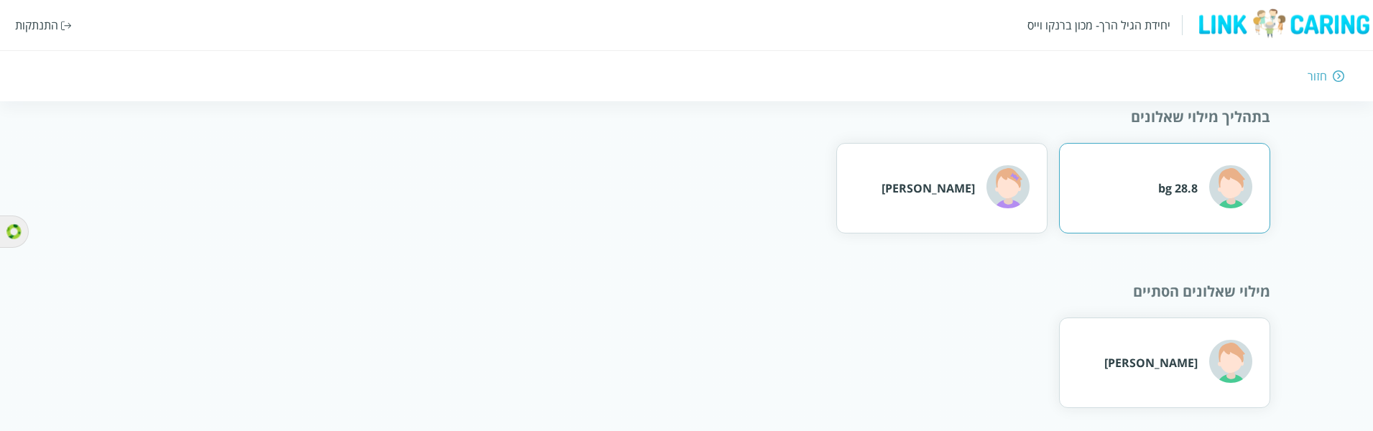
scroll to position [154, 0]
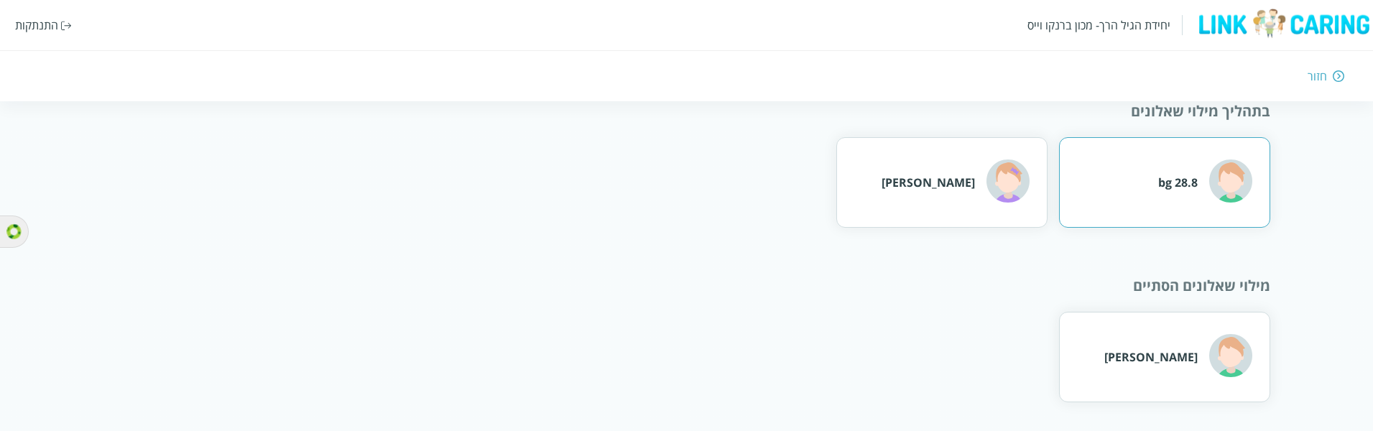
click at [1190, 180] on div "28.8 bg" at bounding box center [1178, 183] width 40 height 16
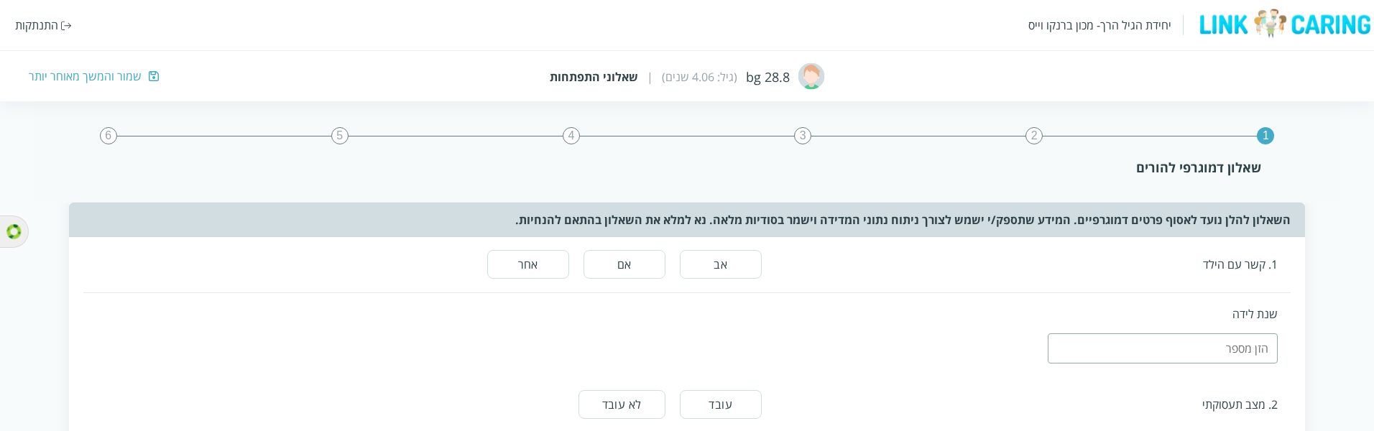
click at [1218, 216] on div "השאלון להלן נועד לאסוף פרטים דמוגרפיים. המידע שתספק/י ישמש לצורך ניתוח נתוני המ…" at bounding box center [687, 220] width 1236 height 34
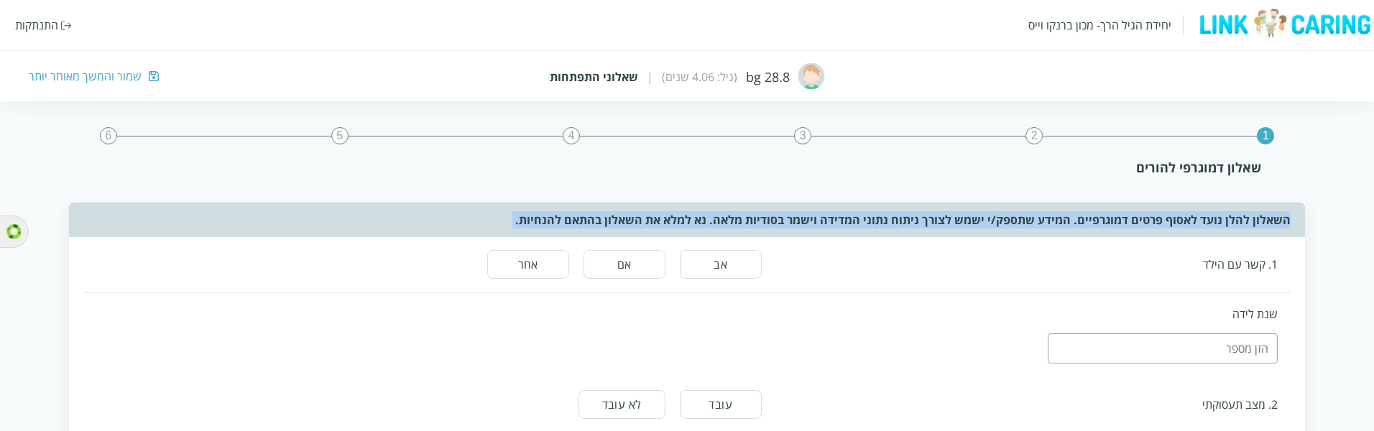
click at [1218, 216] on div "השאלון להלן נועד לאסוף פרטים דמוגרפיים. המידע שתספק/י ישמש לצורך ניתוח נתוני המ…" at bounding box center [687, 220] width 1236 height 34
click at [1218, 217] on div "השאלון להלן נועד לאסוף פרטים דמוגרפיים. המידע שתספק/י ישמש לצורך ניתוח נתוני המ…" at bounding box center [687, 220] width 1236 height 34
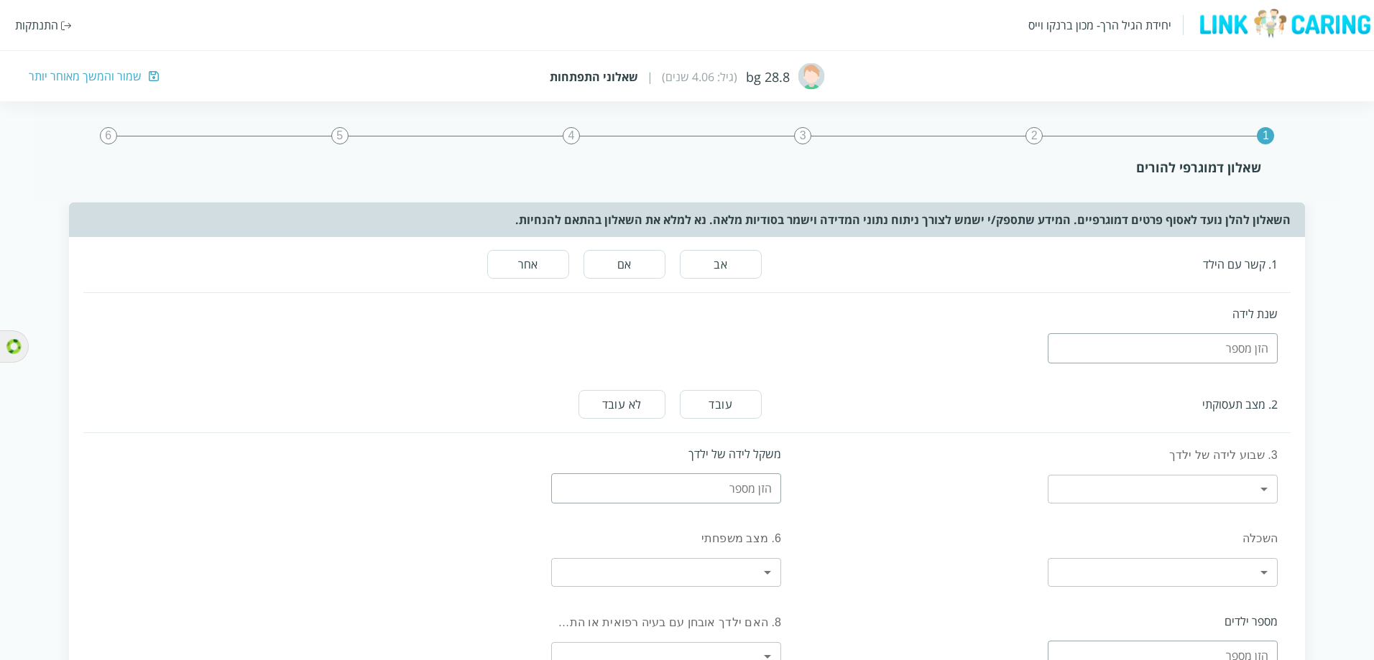
click at [717, 269] on button "אב" at bounding box center [721, 264] width 82 height 29
click at [1176, 302] on input "number" at bounding box center [1162, 348] width 230 height 30
type input "1990"
click at [698, 302] on button "עובד" at bounding box center [721, 404] width 82 height 29
click at [1236, 302] on body "יחידת הגיל הרך- מכון [PERSON_NAME] התנתקות 28.8 bg (גיל: 4.06 שנים) | שאלוני הת…" at bounding box center [687, 513] width 1374 height 712
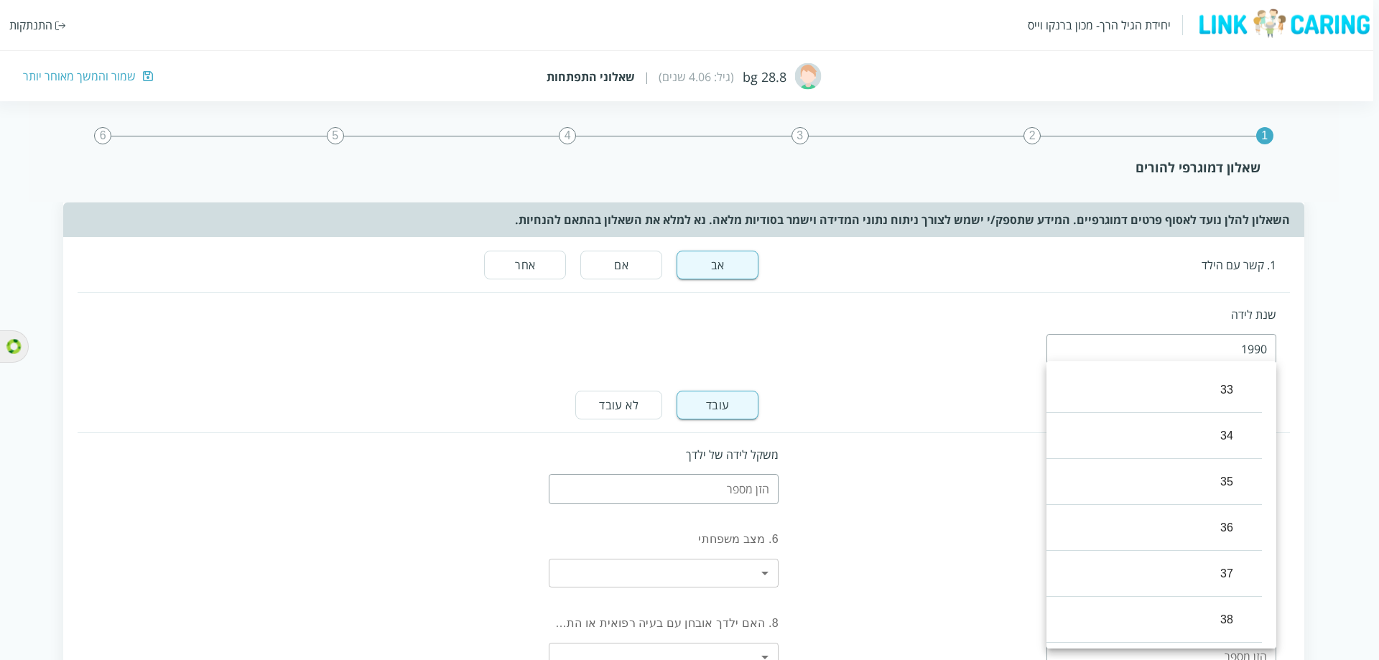
click at [1208, 302] on li "35" at bounding box center [1147, 482] width 230 height 46
type input "2"
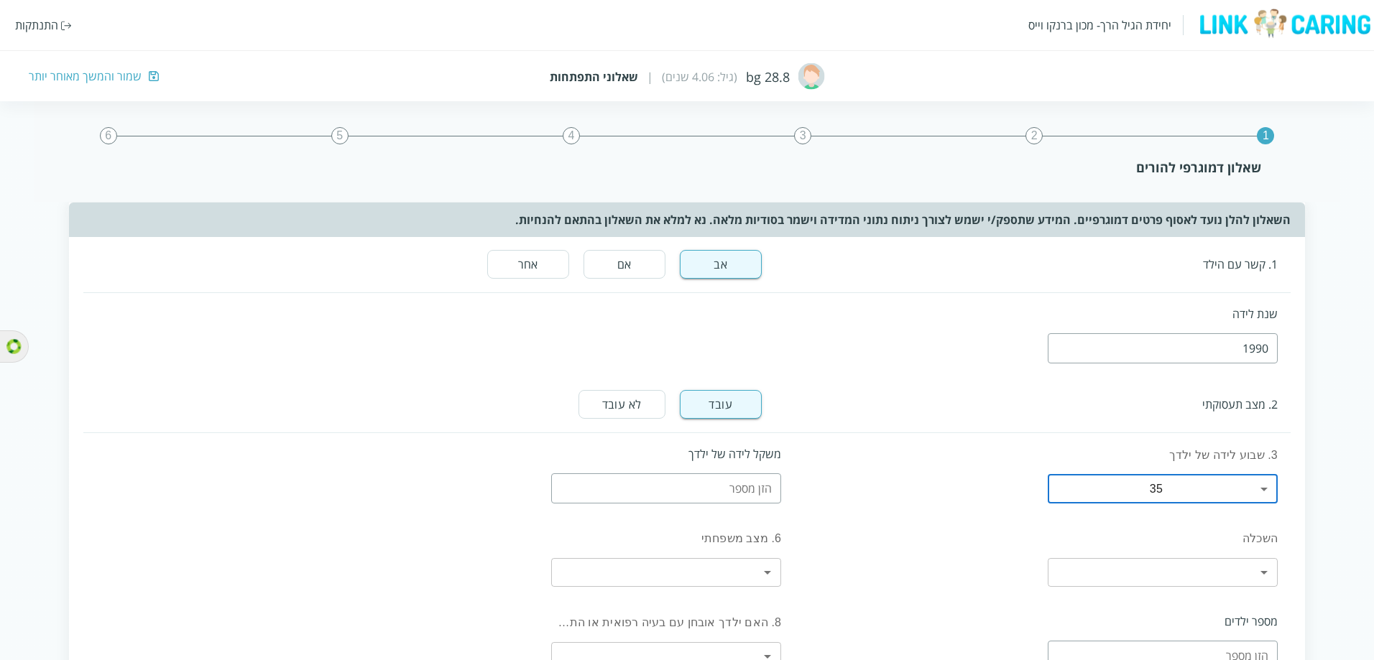
click at [712, 302] on input "number" at bounding box center [666, 488] width 230 height 30
type input "2.5"
click at [1236, 302] on body "יחידת הגיל הרך- מכון [PERSON_NAME] התנתקות 28.8 bg (גיל: 4.06 שנים) | שאלוני הת…" at bounding box center [687, 513] width 1374 height 712
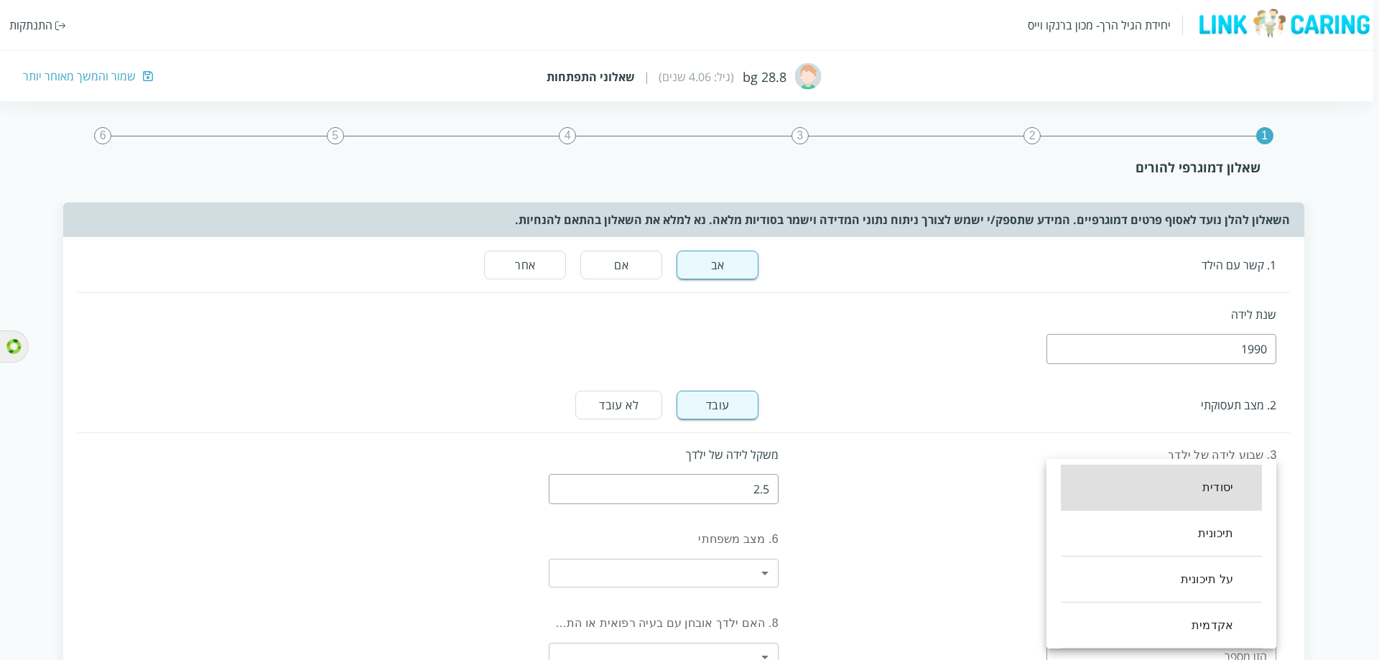
click at [1189, 302] on li "על תיכונית" at bounding box center [1161, 580] width 201 height 46
type input "2"
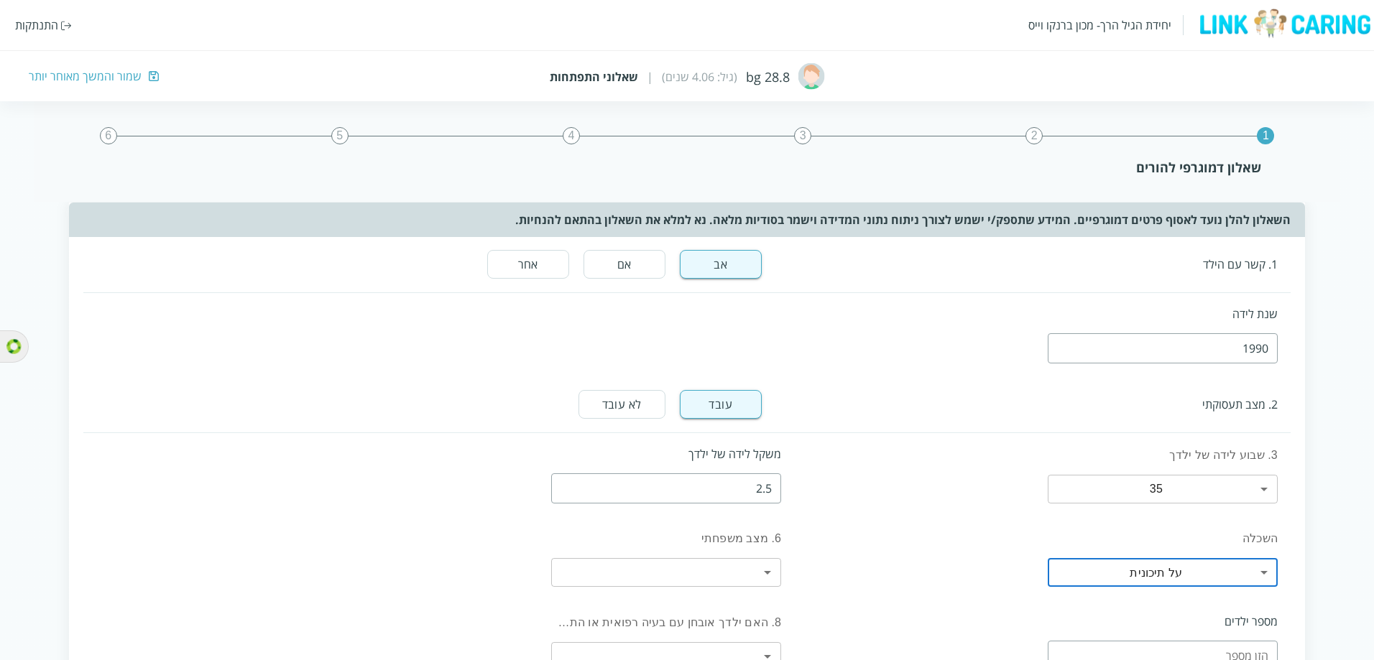
click at [758, 302] on body "יחידת הגיל הרך- מכון [PERSON_NAME] התנתקות 28.8 bg (גיל: 4.06 שנים) | שאלוני הת…" at bounding box center [687, 513] width 1374 height 712
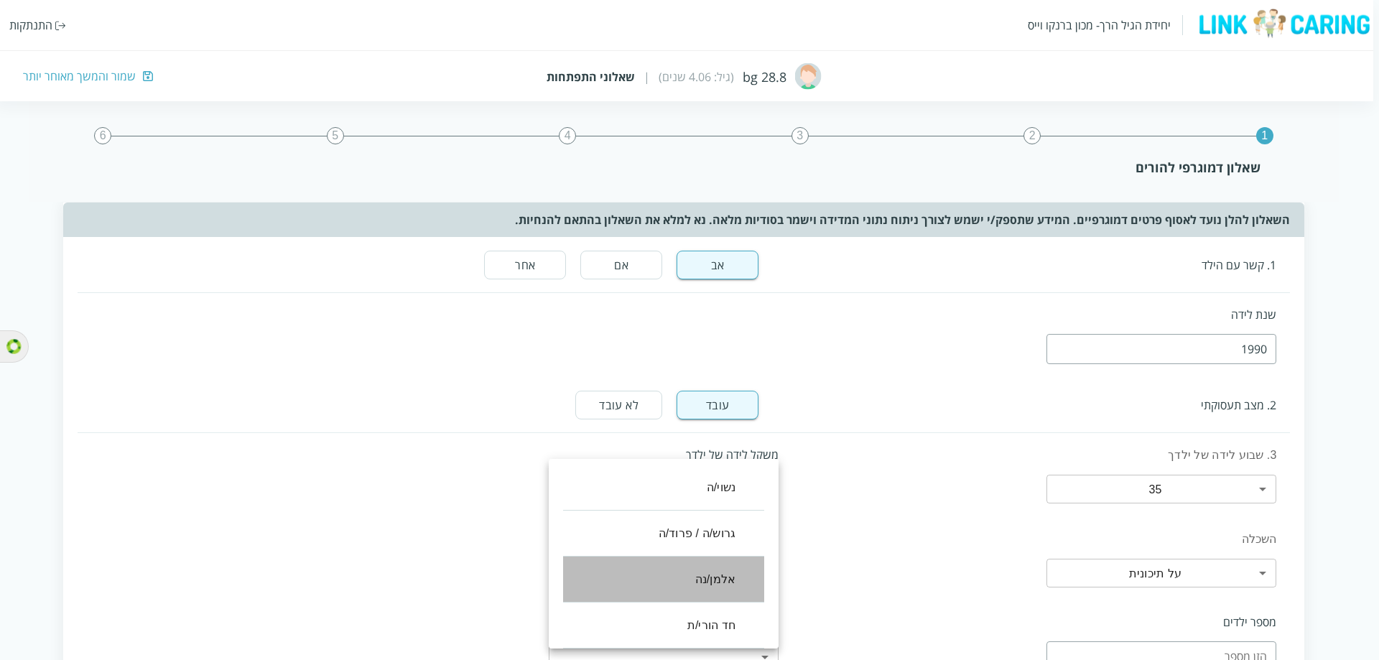
click at [719, 302] on li "אלמן/נה" at bounding box center [663, 580] width 201 height 46
type input "2"
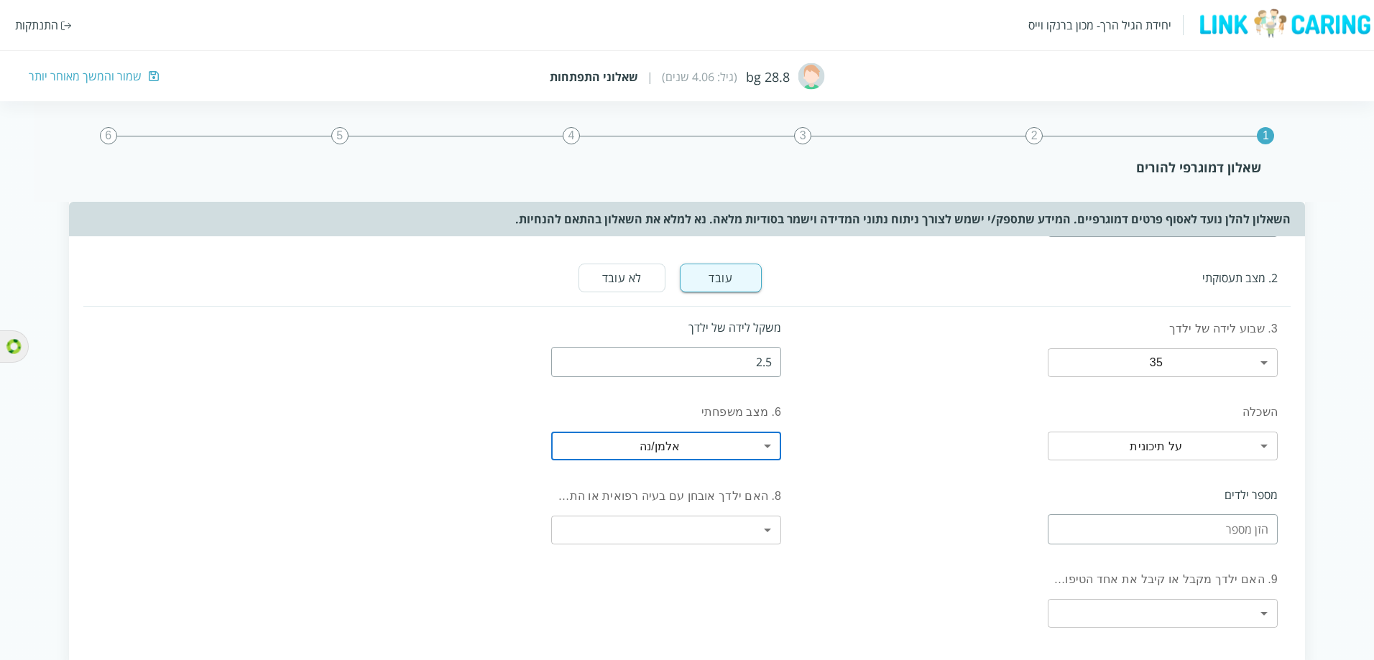
scroll to position [144, 0]
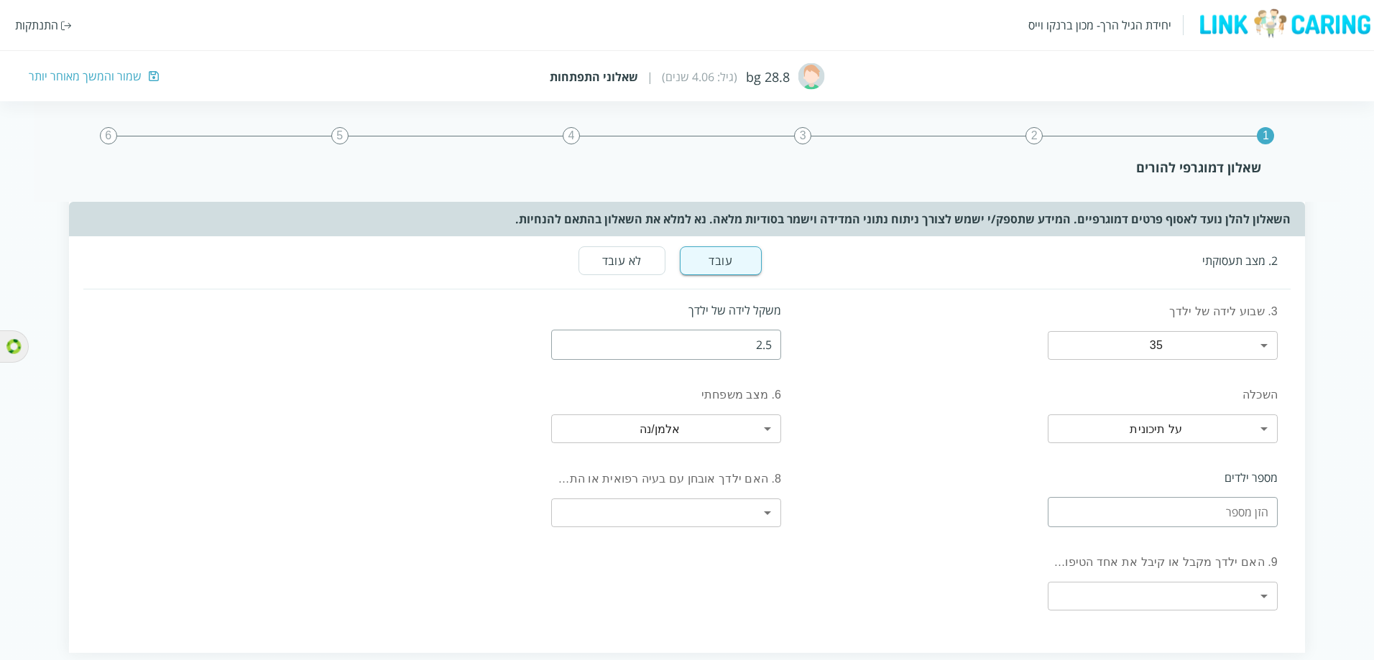
click at [1231, 302] on input "number" at bounding box center [1162, 512] width 230 height 30
type input "2"
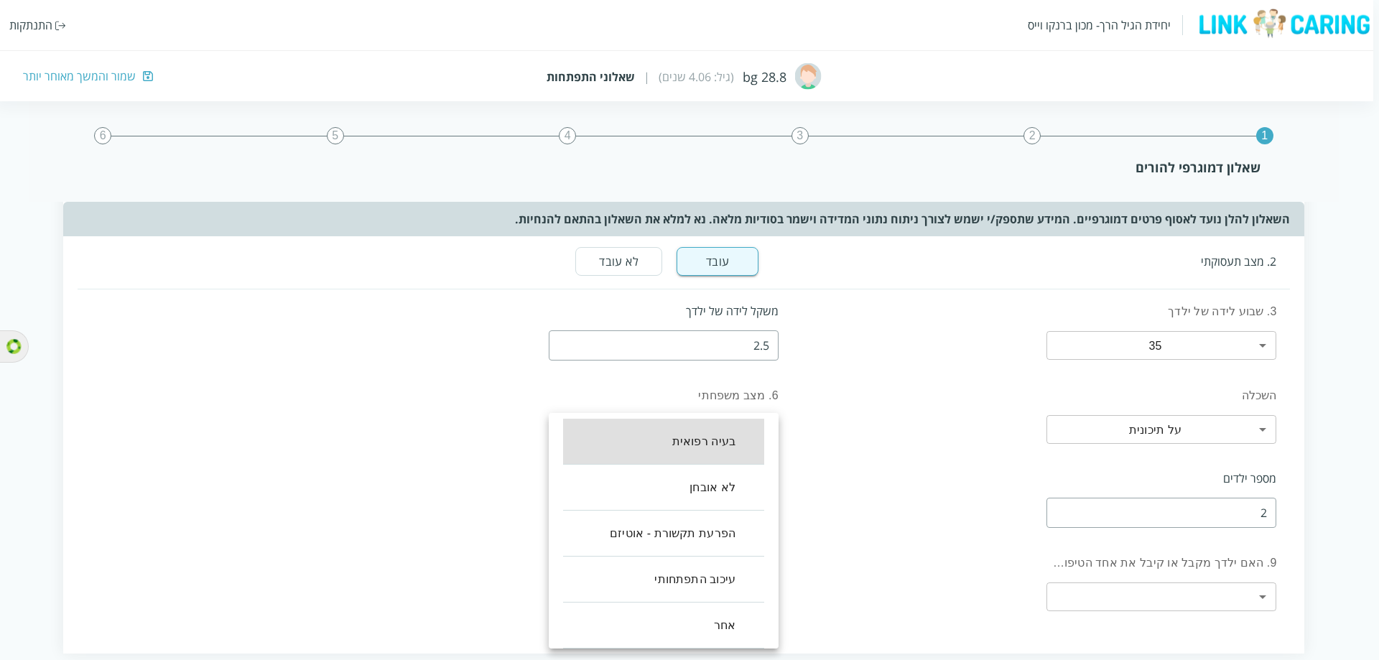
click at [725, 302] on body "יחידת הגיל הרך- מכון [PERSON_NAME] התנתקות 28.8 bg (גיל: 4.06 שנים) | שאלוני הת…" at bounding box center [686, 370] width 1385 height 713
click at [713, 302] on li "לא אובחן" at bounding box center [663, 488] width 201 height 46
type input "1"
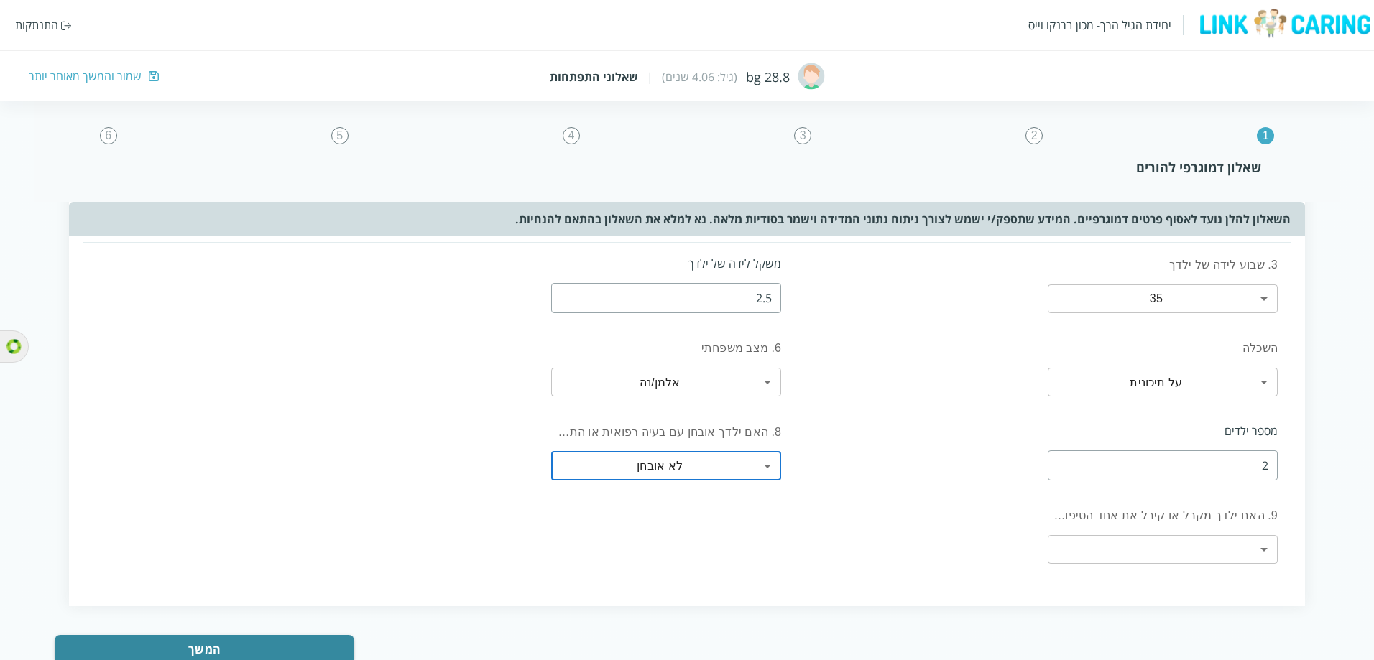
scroll to position [216, 0]
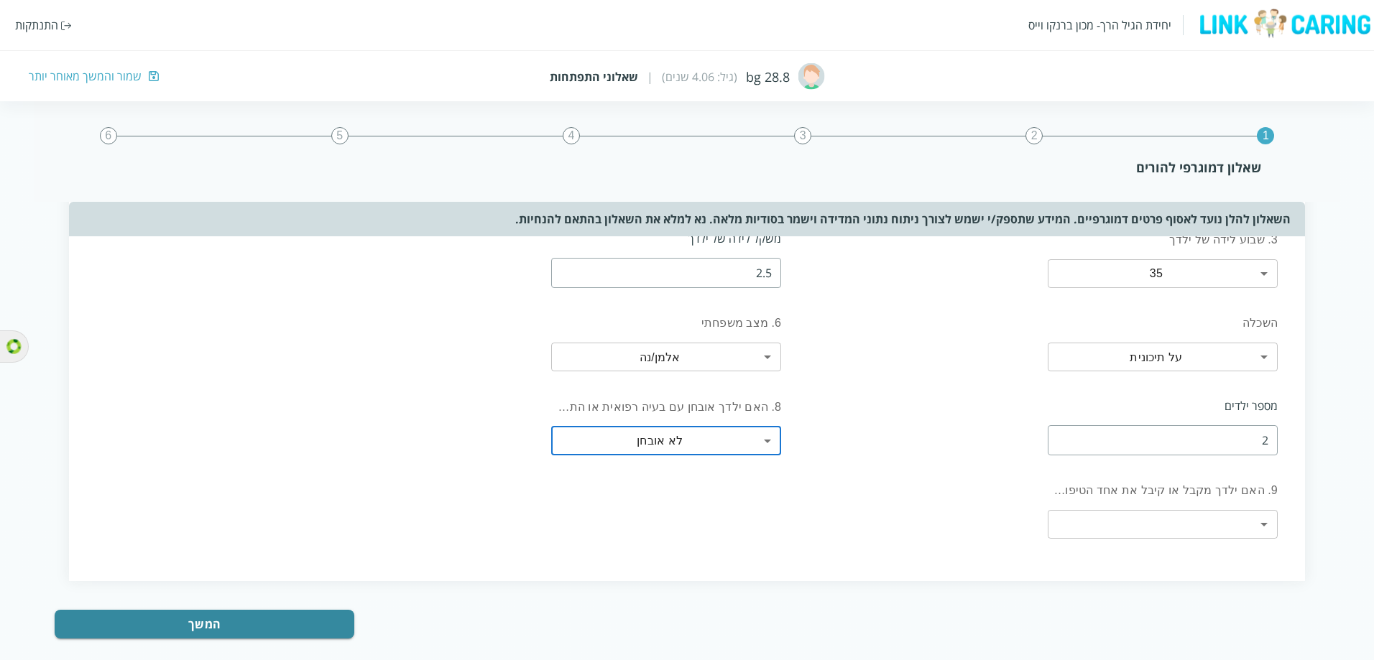
click at [1157, 302] on body "יחידת הגיל הרך- מכון [PERSON_NAME] התנתקות 28.8 bg (גיל: 4.06 שנים) | שאלוני הת…" at bounding box center [687, 297] width 1374 height 712
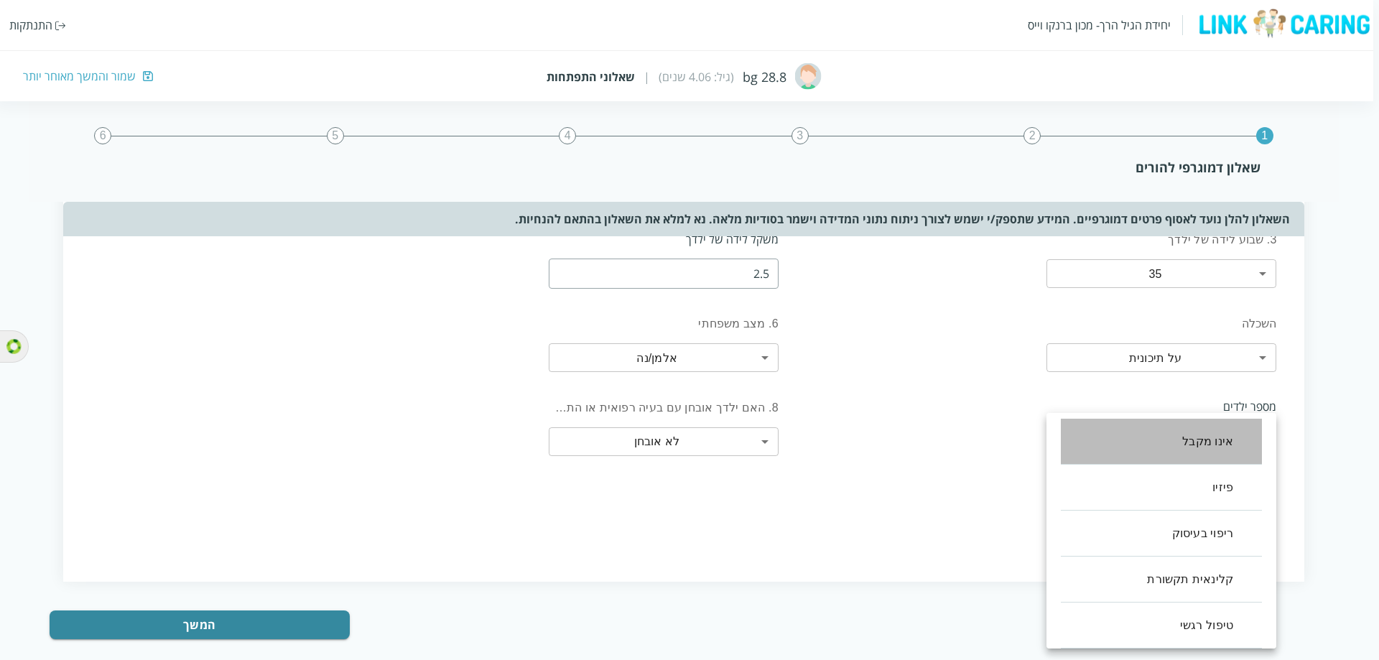
click at [1190, 302] on li "אינו מקבל" at bounding box center [1161, 442] width 201 height 46
type input "0"
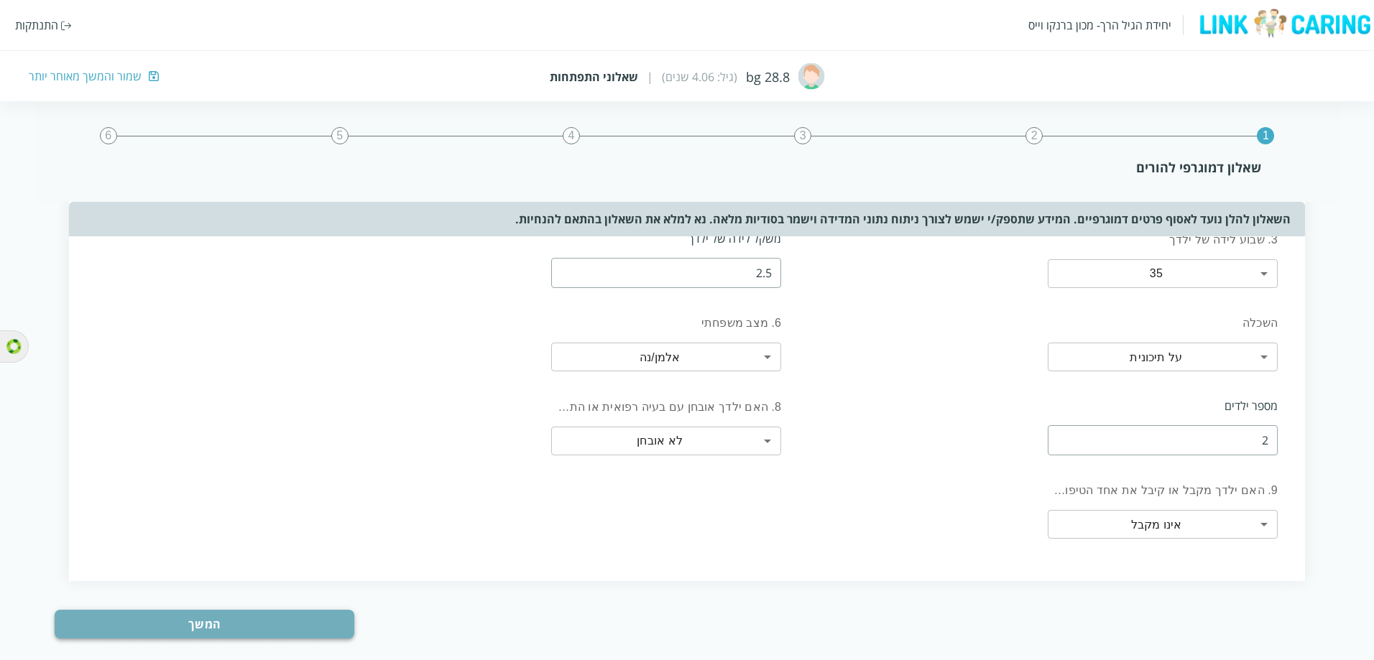
click at [231, 302] on button "המשך" at bounding box center [204, 624] width 299 height 29
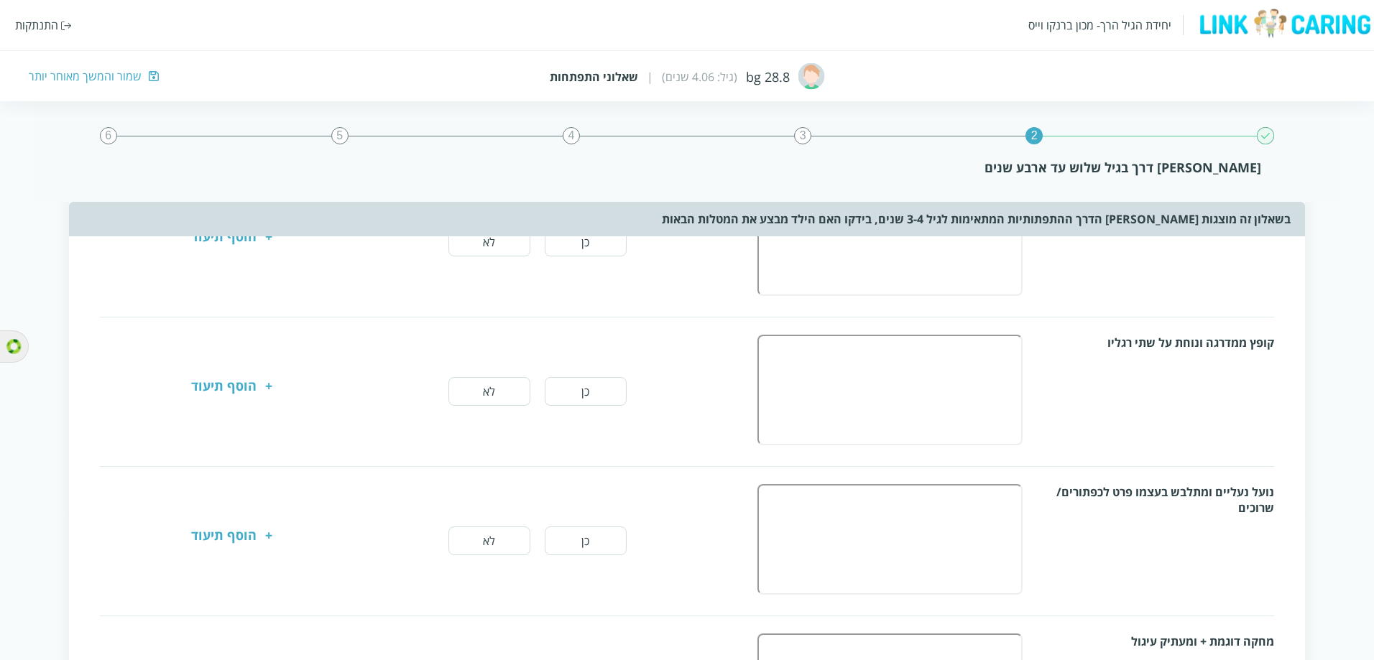
scroll to position [0, 0]
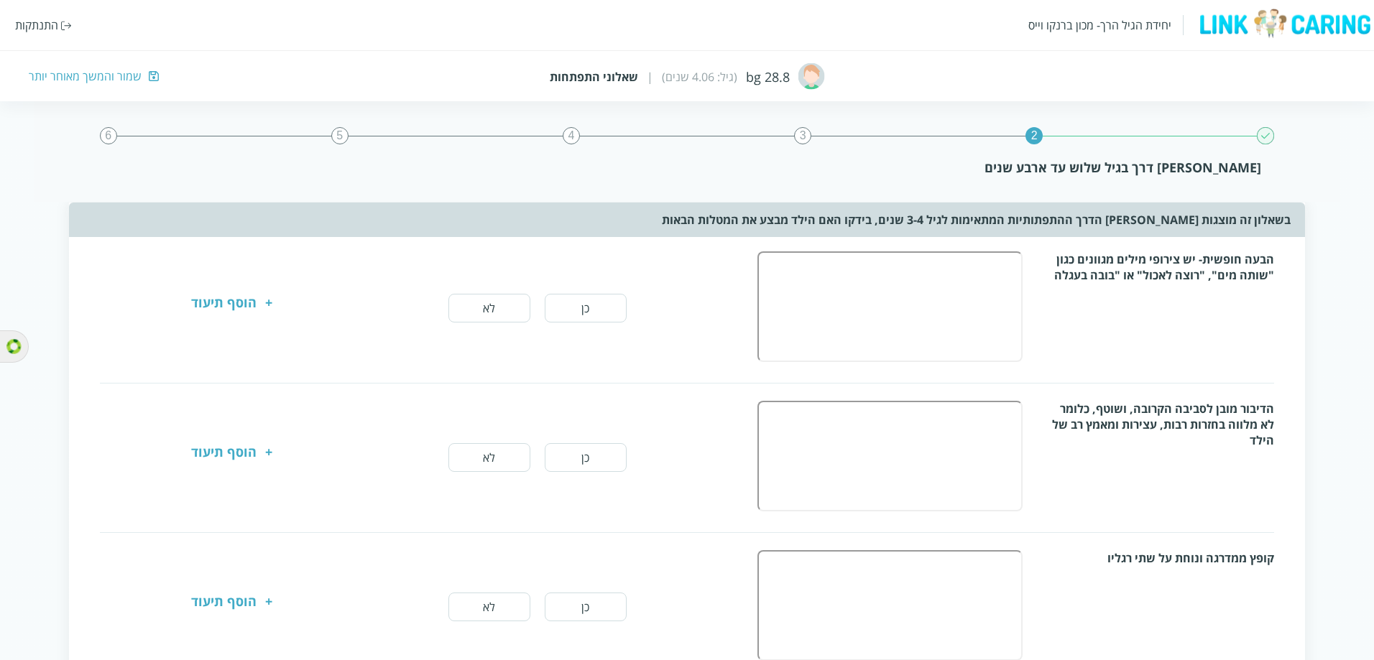
click at [571, 302] on button "כן" at bounding box center [586, 308] width 82 height 29
click at [558, 302] on button "כן" at bounding box center [586, 457] width 82 height 29
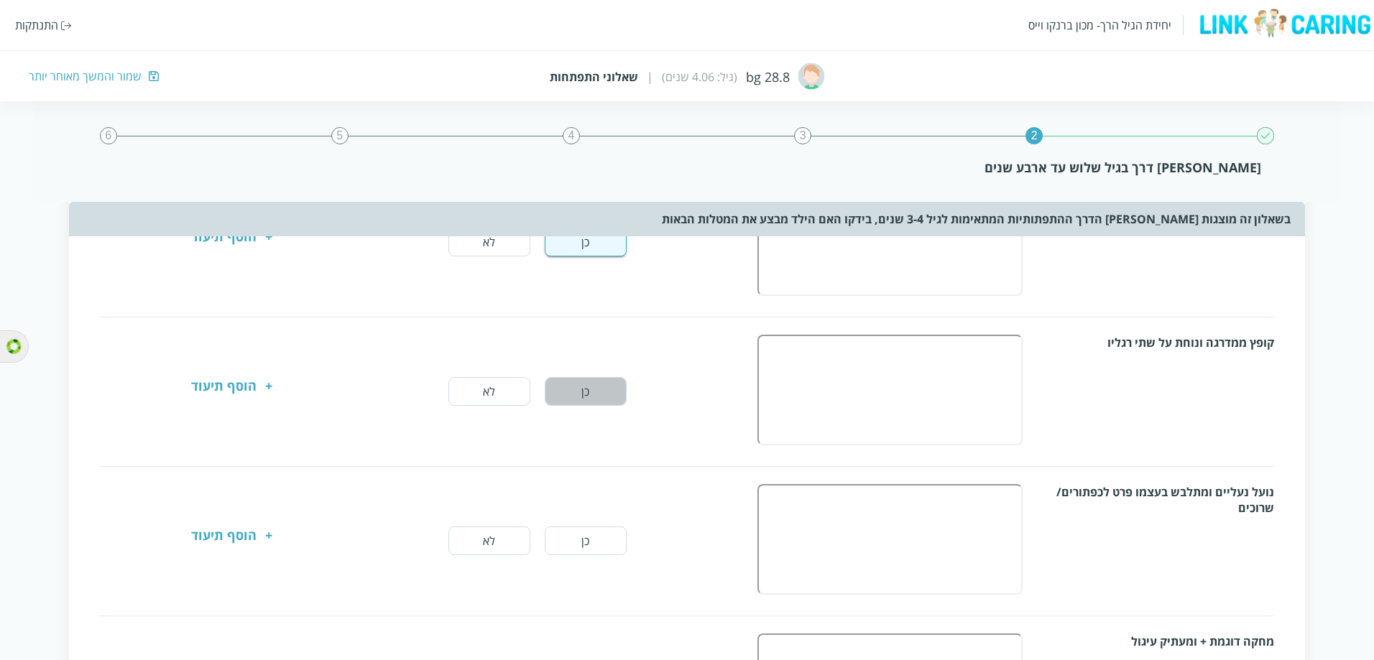
click at [565, 302] on button "כן" at bounding box center [586, 391] width 82 height 29
click at [565, 302] on button "כן" at bounding box center [586, 541] width 82 height 29
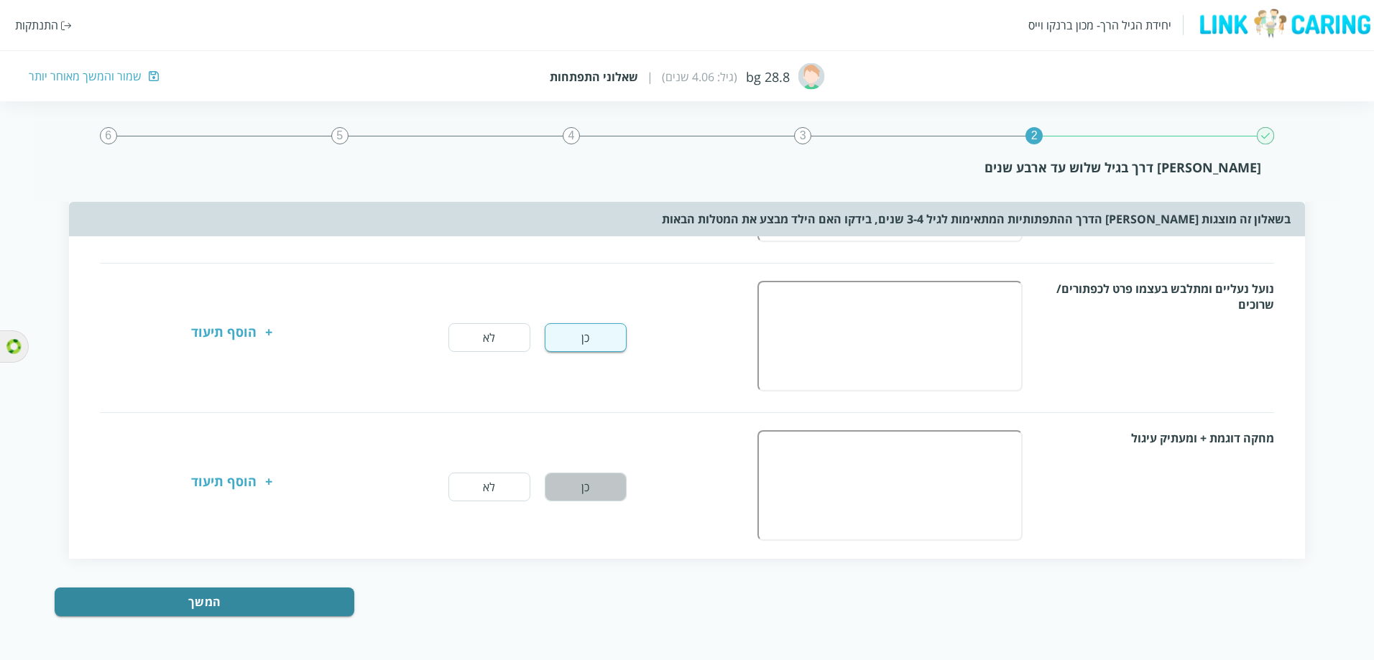
click at [570, 302] on button "כן" at bounding box center [586, 487] width 82 height 29
click at [267, 302] on button "המשך" at bounding box center [204, 602] width 299 height 29
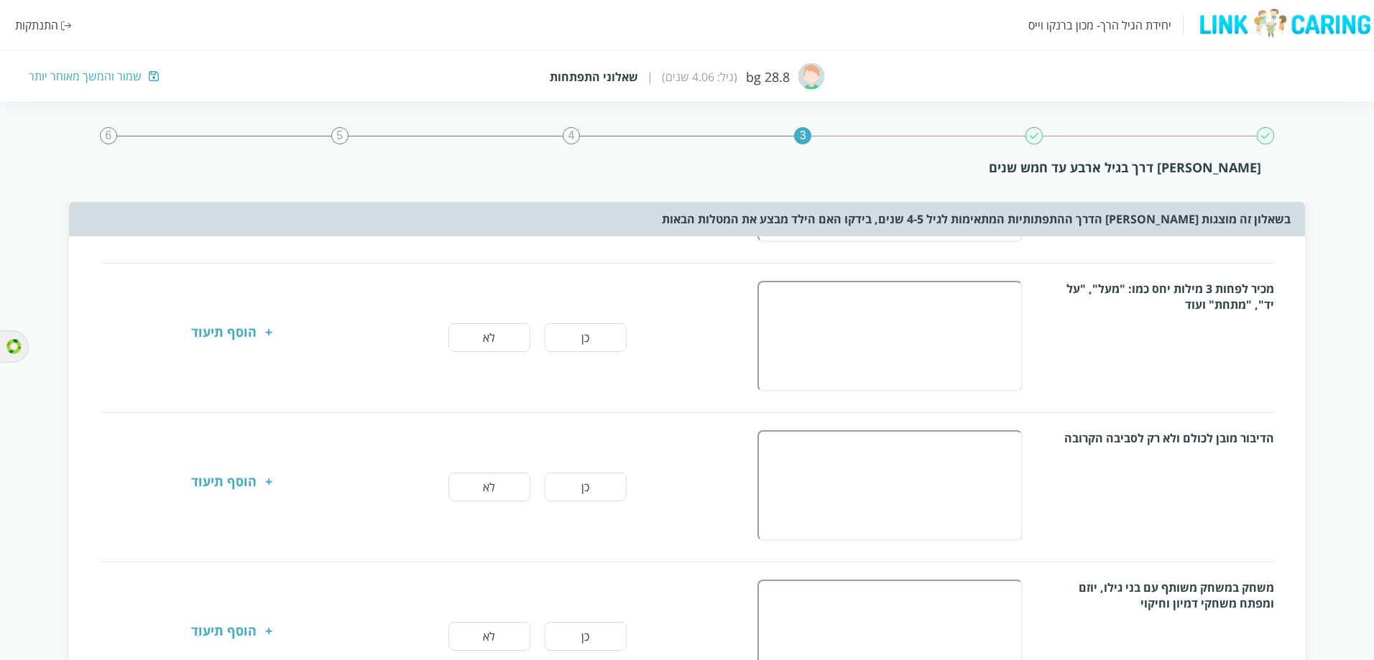
scroll to position [0, 0]
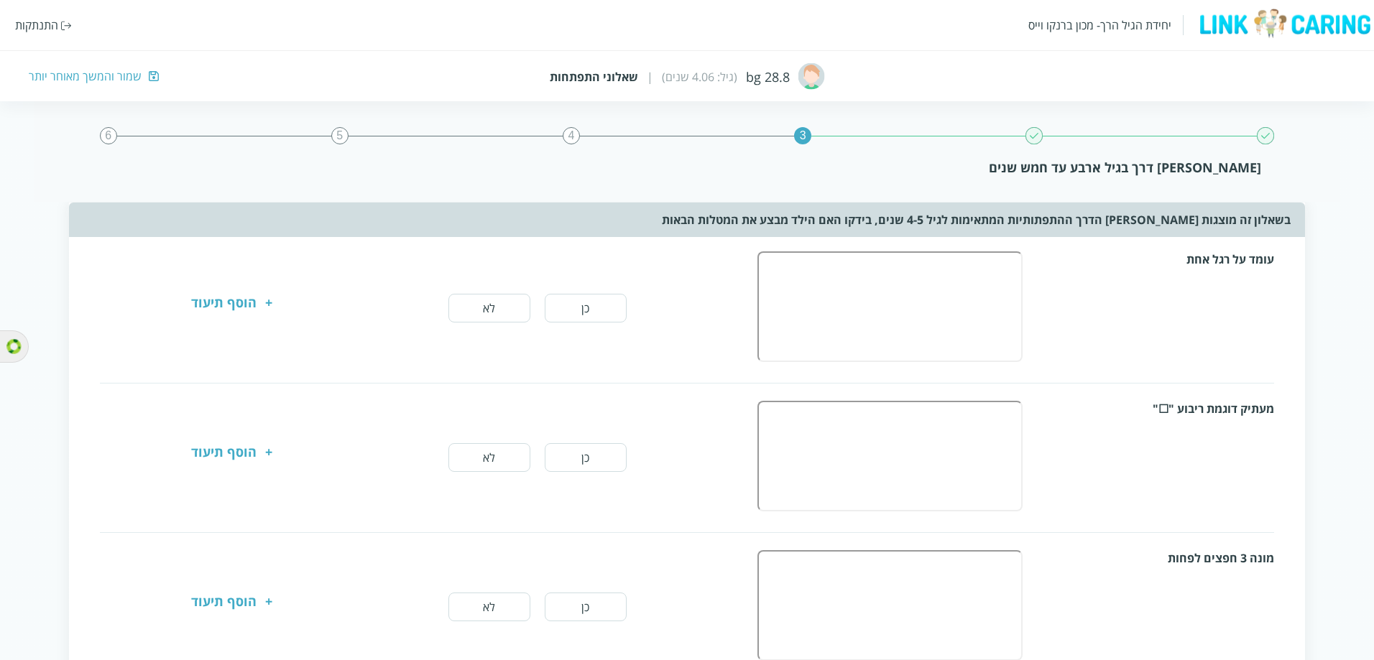
click at [593, 302] on button "כן" at bounding box center [586, 308] width 82 height 29
click at [583, 302] on div "מעתיק דוגמת ריבוע "☐" כן לא + הוסף תיעוד" at bounding box center [687, 458] width 1175 height 114
click at [585, 302] on button "כן" at bounding box center [586, 457] width 82 height 29
click at [573, 302] on button "כן" at bounding box center [586, 607] width 82 height 29
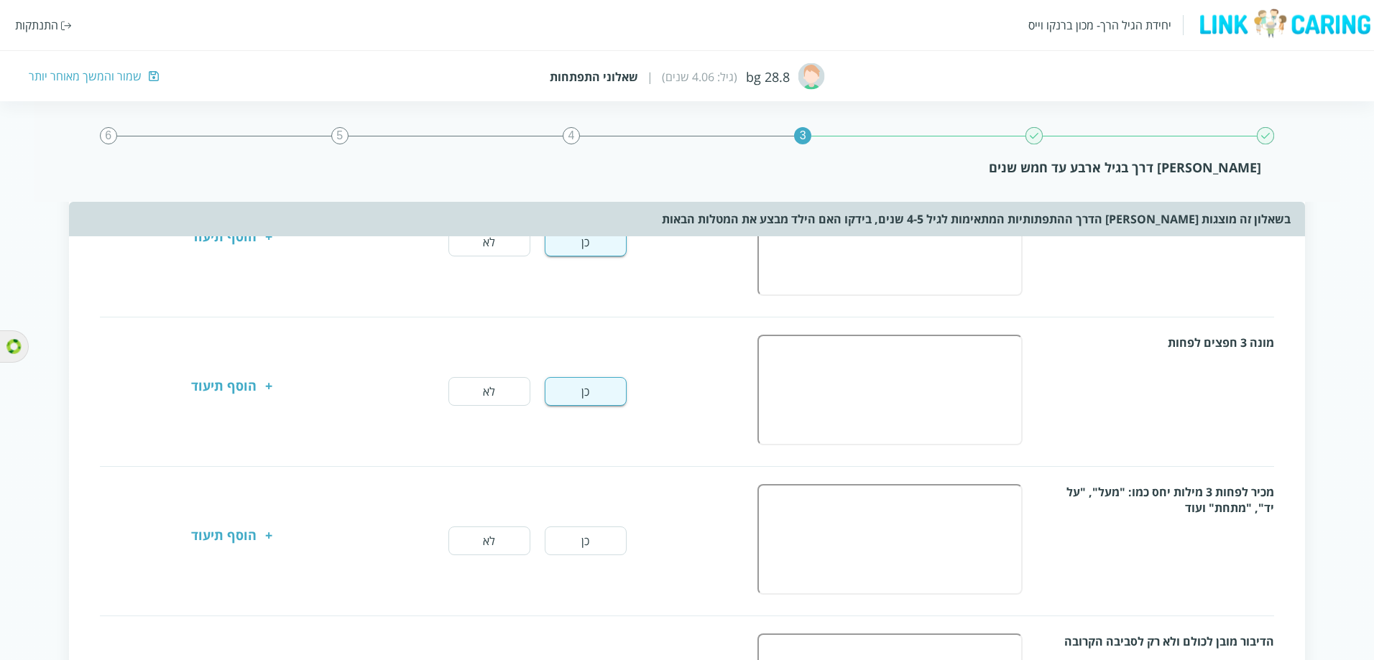
click at [573, 302] on button "כן" at bounding box center [586, 541] width 82 height 29
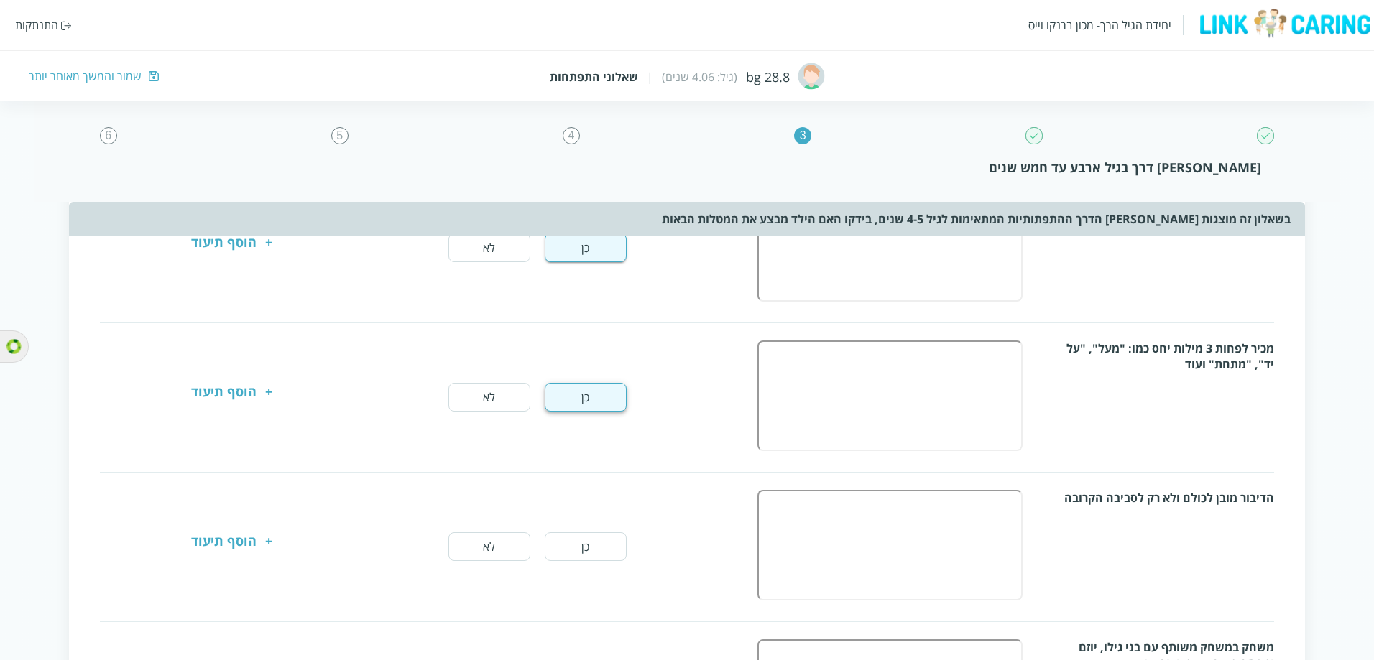
click at [575, 302] on button "כן" at bounding box center [586, 546] width 82 height 29
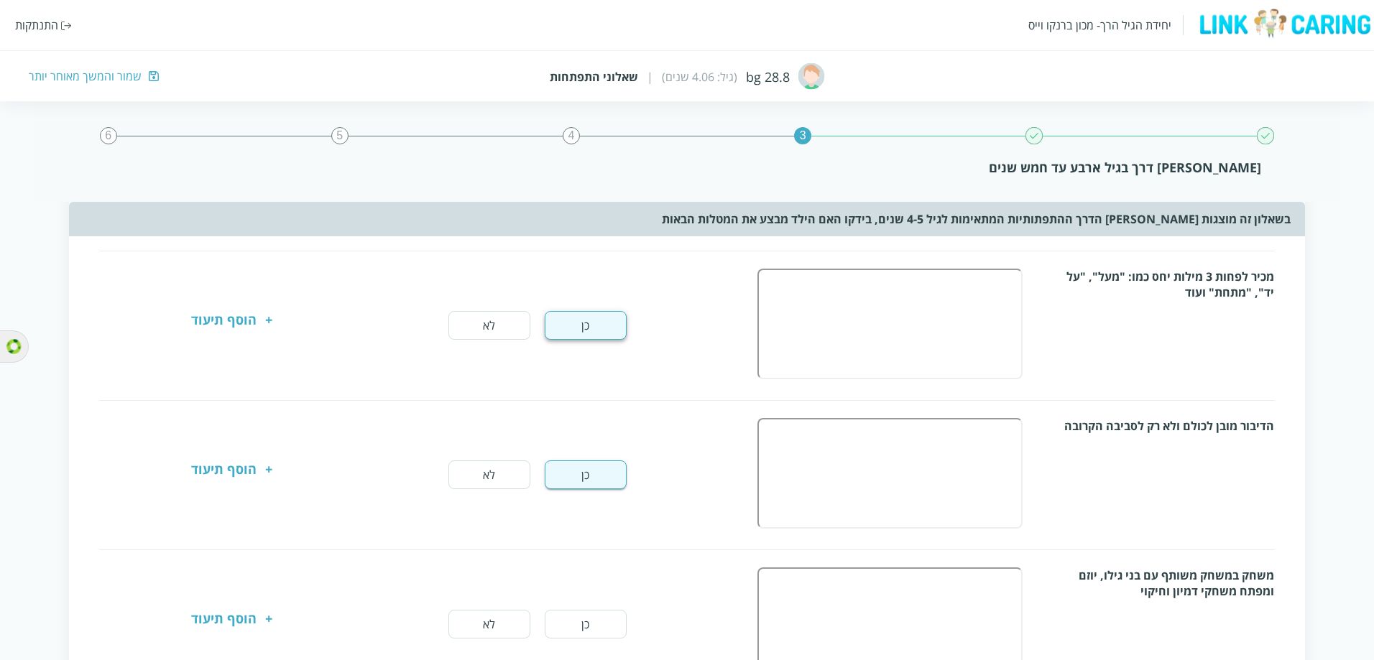
scroll to position [575, 0]
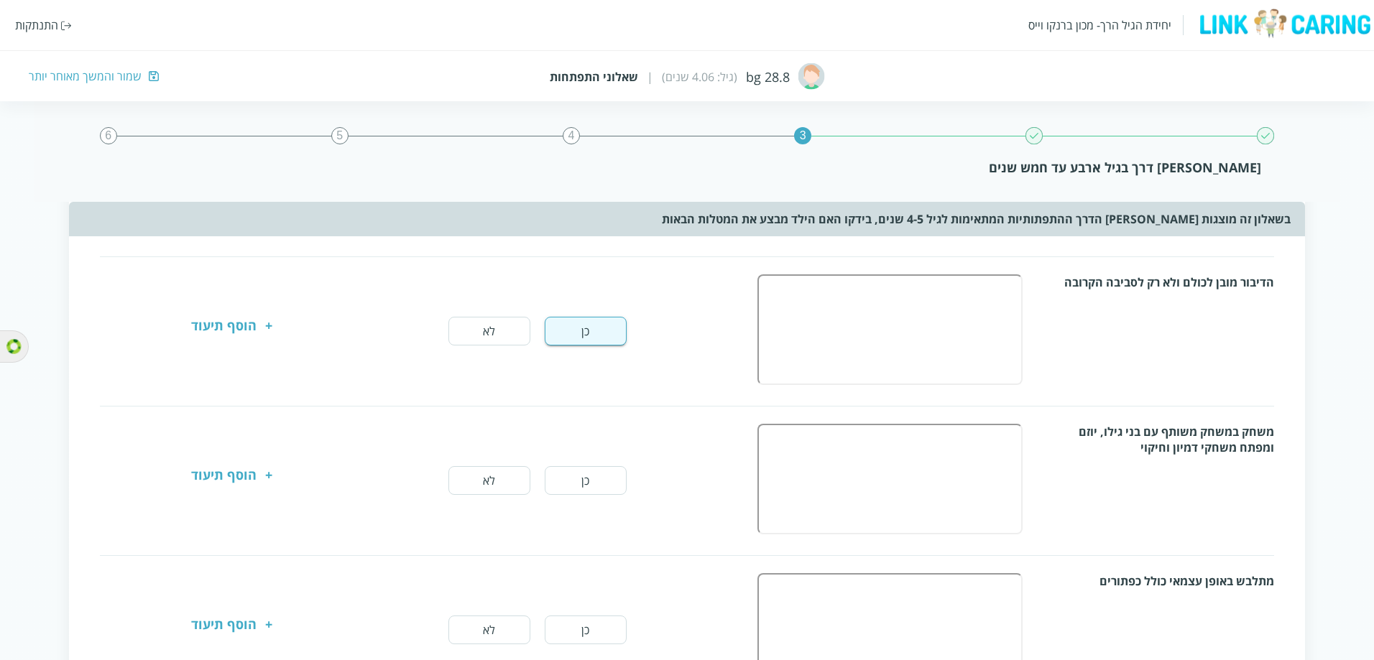
click at [590, 302] on button "כן" at bounding box center [586, 480] width 82 height 29
click at [580, 302] on button "כן" at bounding box center [586, 630] width 82 height 29
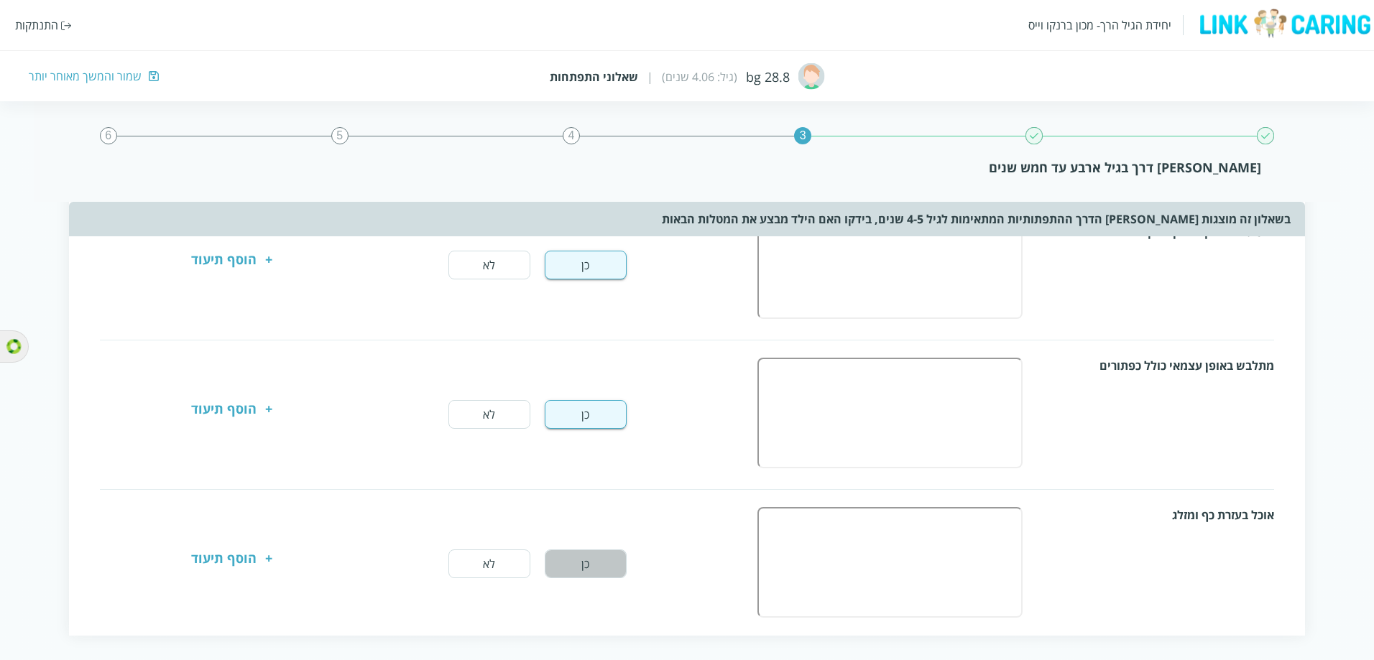
click at [579, 302] on button "כן" at bounding box center [586, 564] width 82 height 29
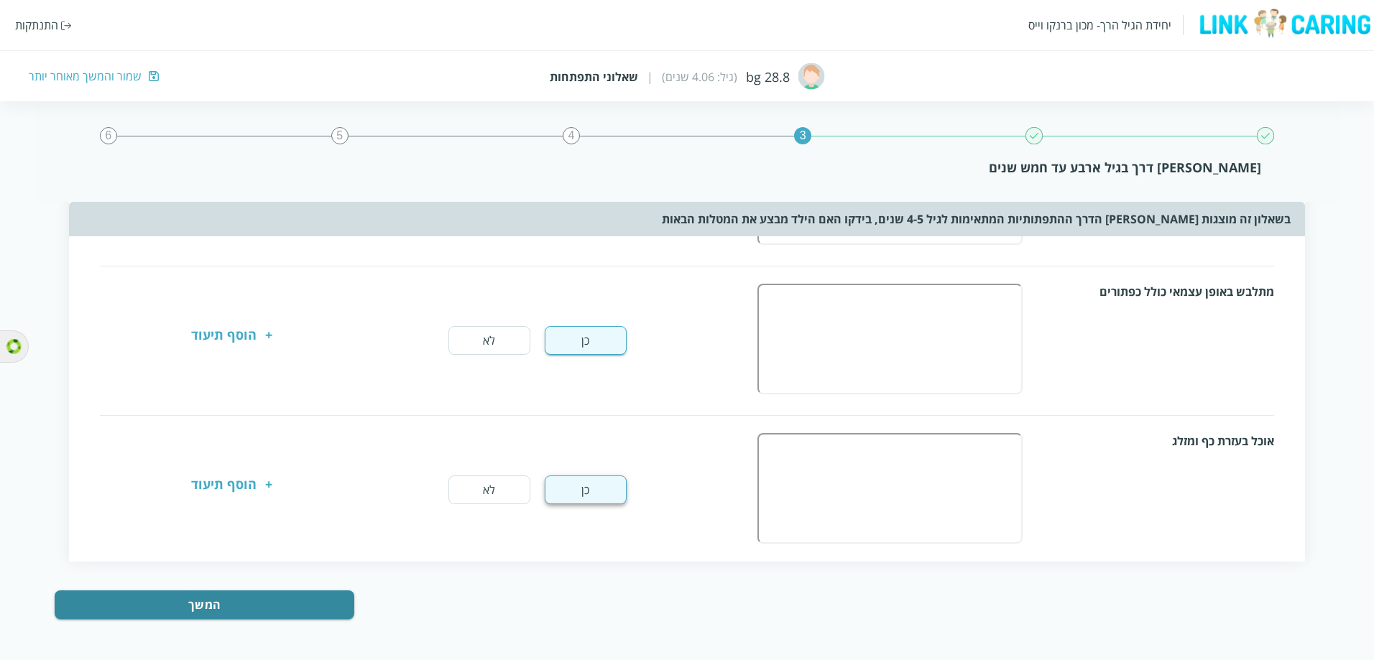
scroll to position [867, 0]
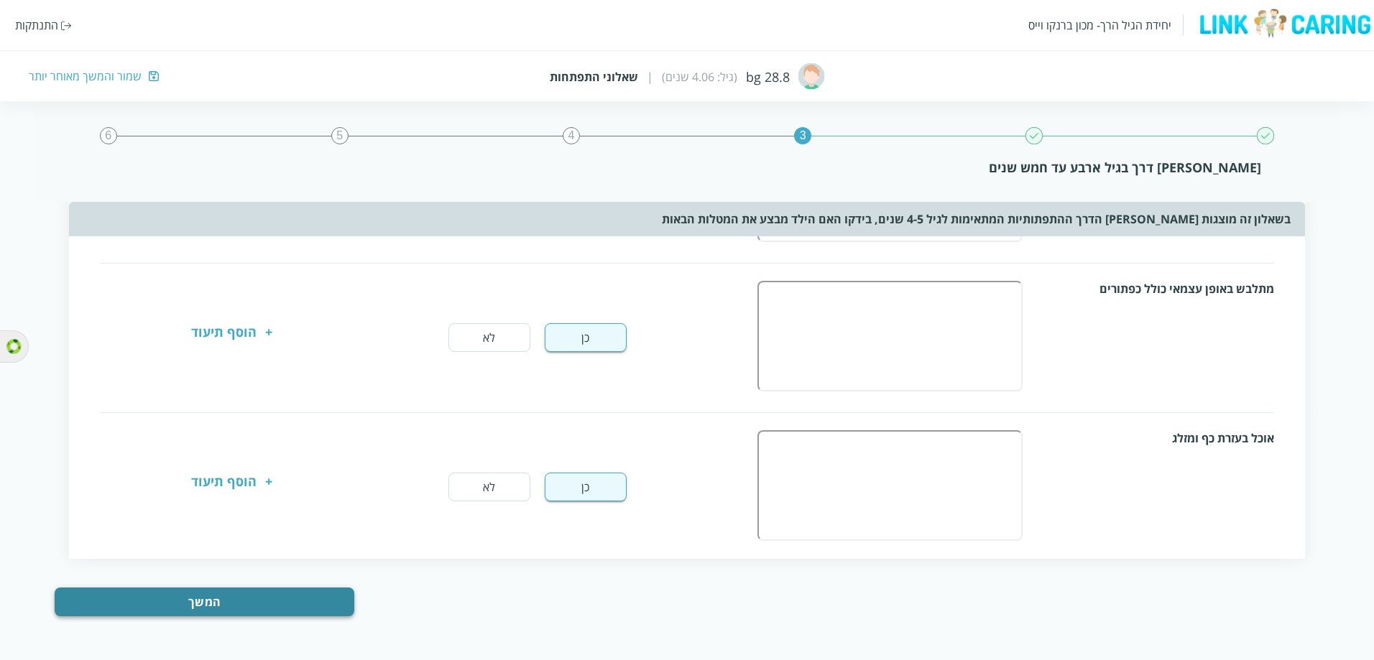
click at [308, 302] on button "המשך" at bounding box center [204, 602] width 299 height 29
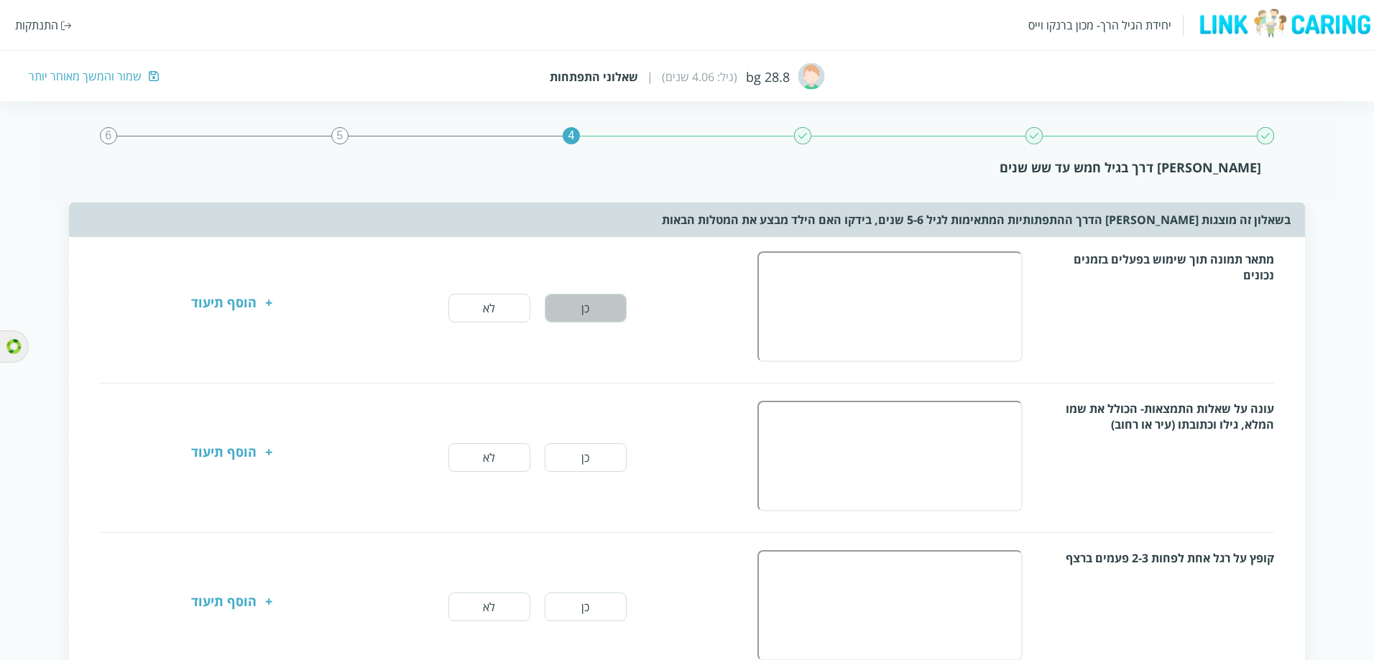
click at [581, 302] on button "כן" at bounding box center [586, 308] width 82 height 29
click at [563, 302] on button "כן" at bounding box center [586, 457] width 82 height 29
click at [561, 302] on div "קופץ על רגל אחת לפחות 2-3 פעמים ברצף כן לא + הוסף תיעוד" at bounding box center [687, 607] width 1175 height 114
click at [560, 302] on button "כן" at bounding box center [586, 607] width 82 height 29
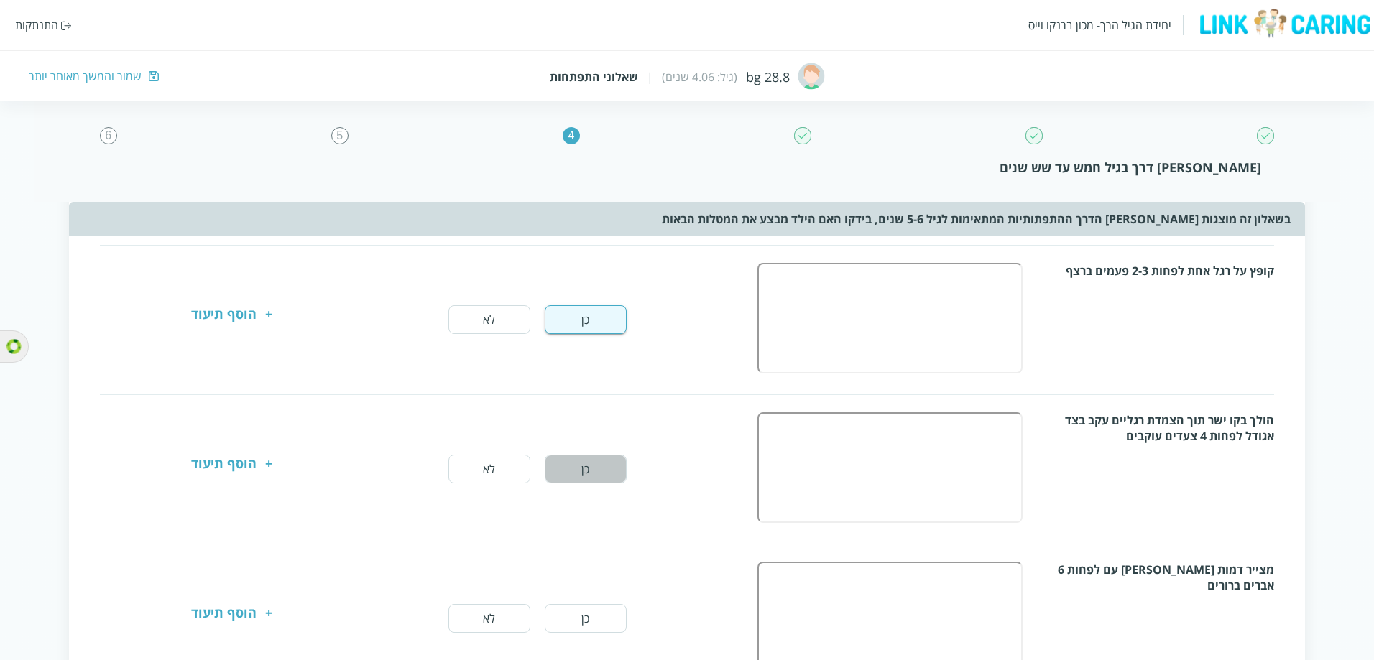
click at [568, 302] on button "כן" at bounding box center [586, 469] width 82 height 29
click at [570, 302] on button "כן" at bounding box center [586, 618] width 82 height 29
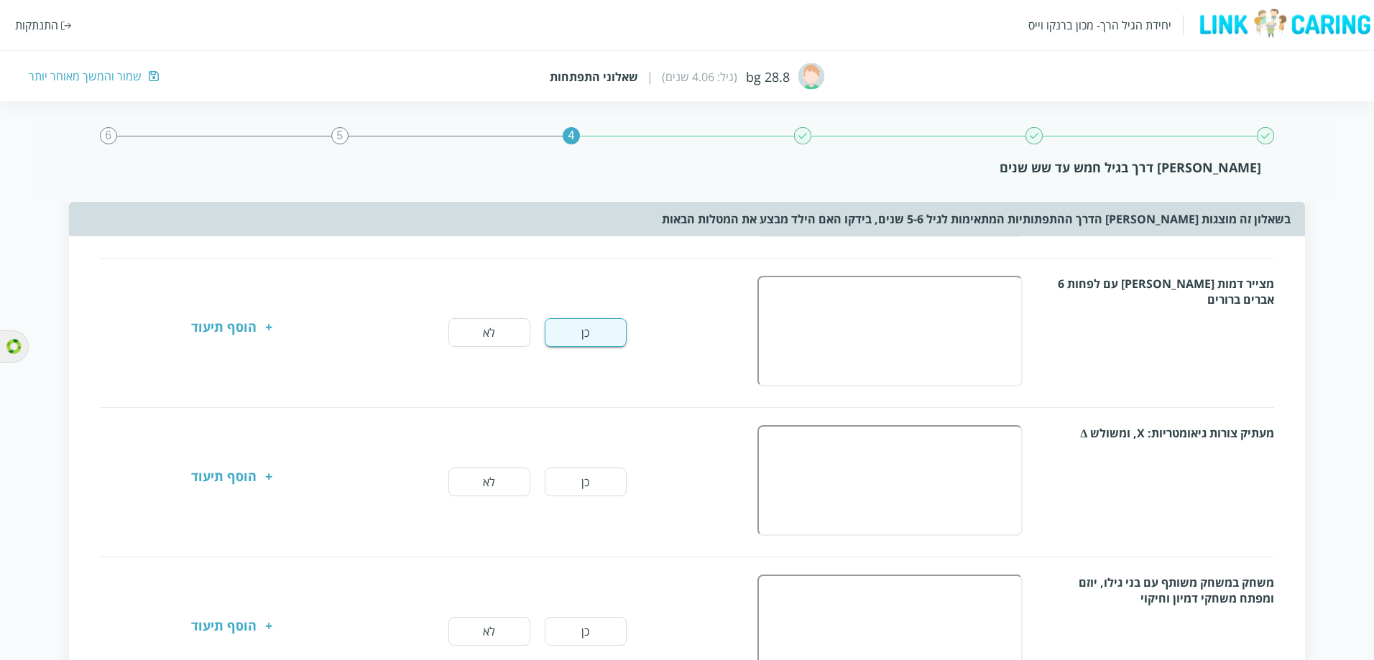
scroll to position [575, 0]
click at [590, 302] on button "כן" at bounding box center [586, 480] width 82 height 29
click at [583, 302] on button "כן" at bounding box center [586, 630] width 82 height 29
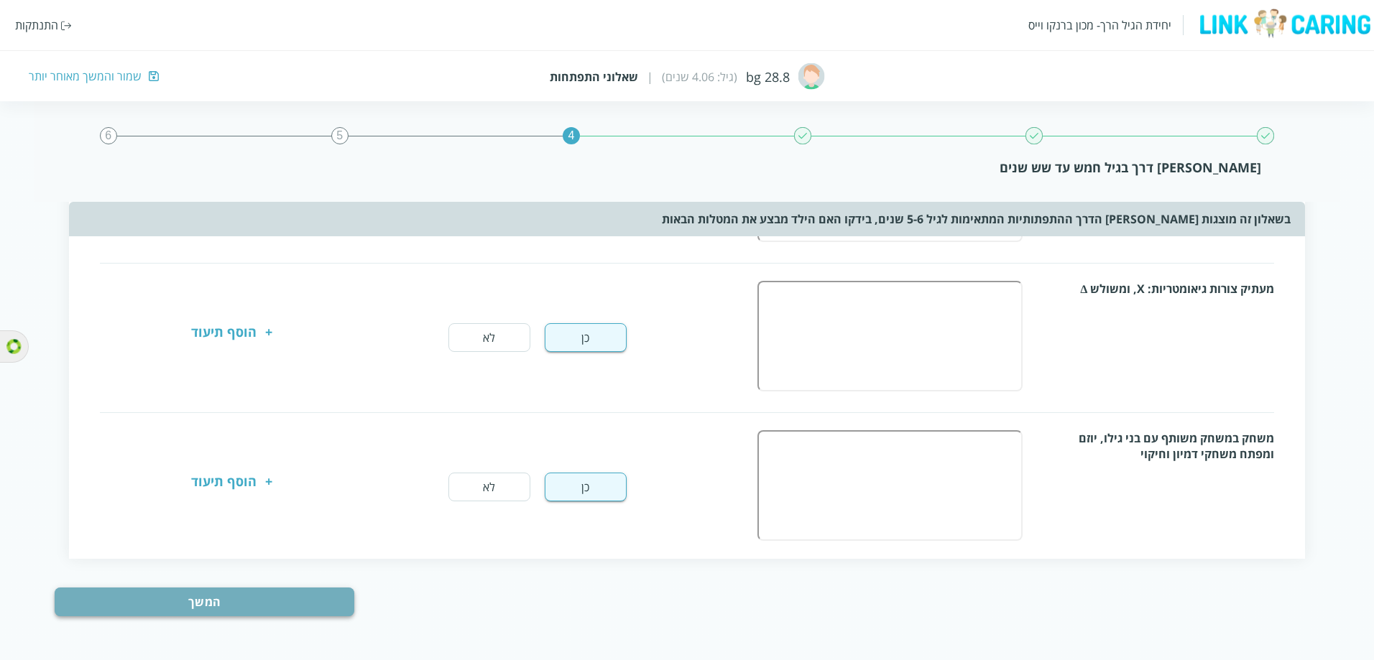
click at [252, 302] on button "המשך" at bounding box center [204, 602] width 299 height 29
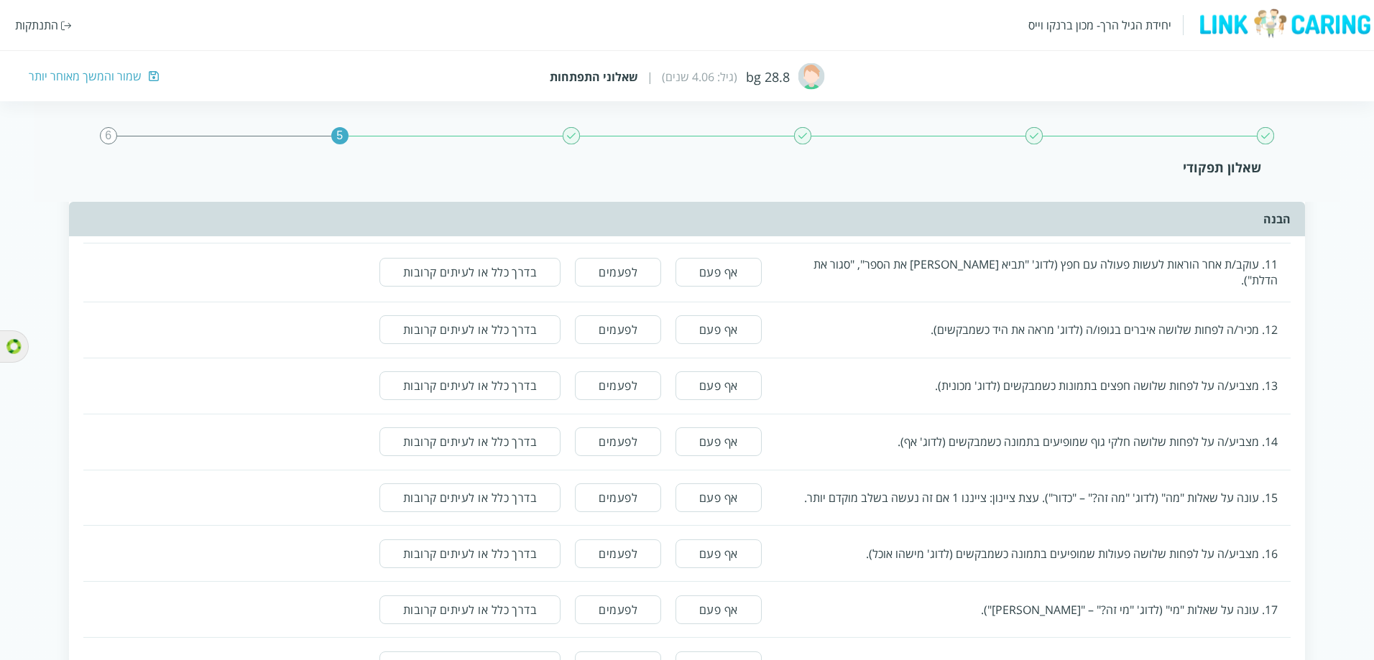
scroll to position [0, 0]
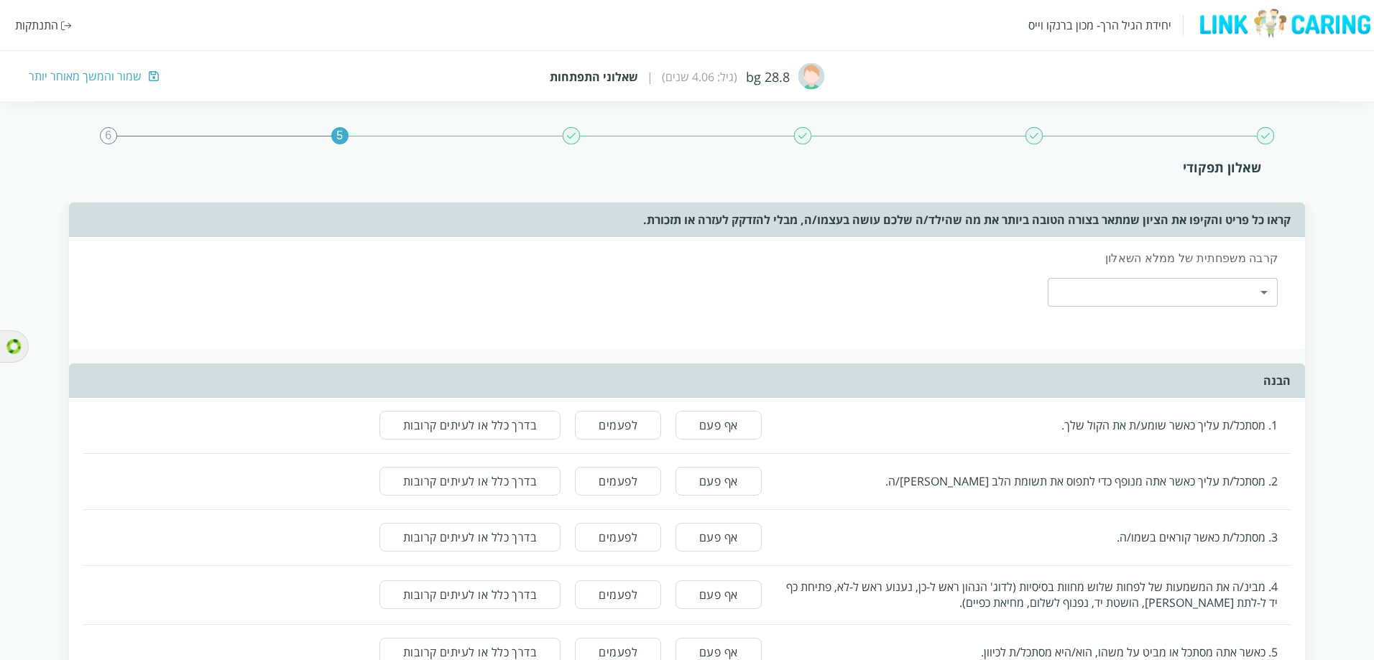
click at [1221, 171] on div "שאלון תפקודי" at bounding box center [687, 167] width 1148 height 17
click at [1231, 217] on div "קראו כל פריט והקיפו את הציון שמתאר בצורה הטובה ביותר את מה שהילד/ה שלכם עושה בע…" at bounding box center [687, 220] width 1236 height 34
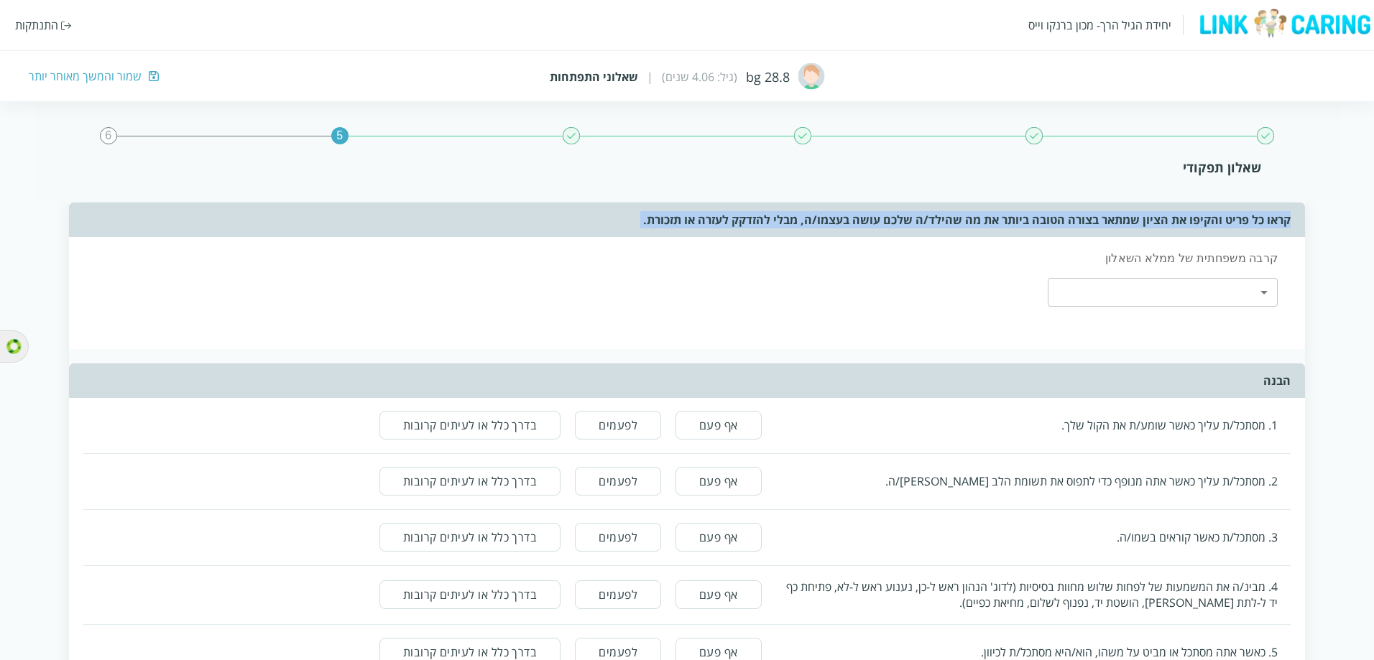
click at [1231, 217] on div "קראו כל פריט והקיפו את הציון שמתאר בצורה הטובה ביותר את מה שהילד/ה שלכם עושה בע…" at bounding box center [687, 220] width 1236 height 34
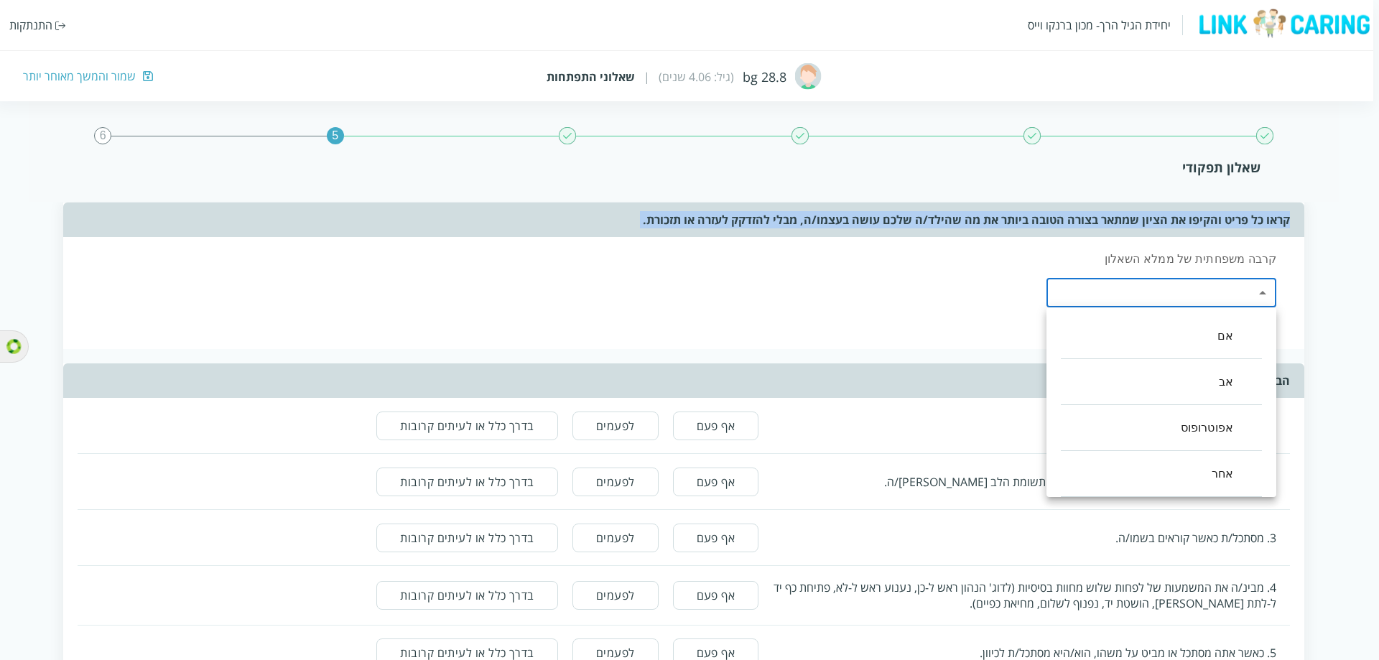
click at [1239, 302] on li "אם" at bounding box center [1161, 336] width 201 height 46
type input "0"
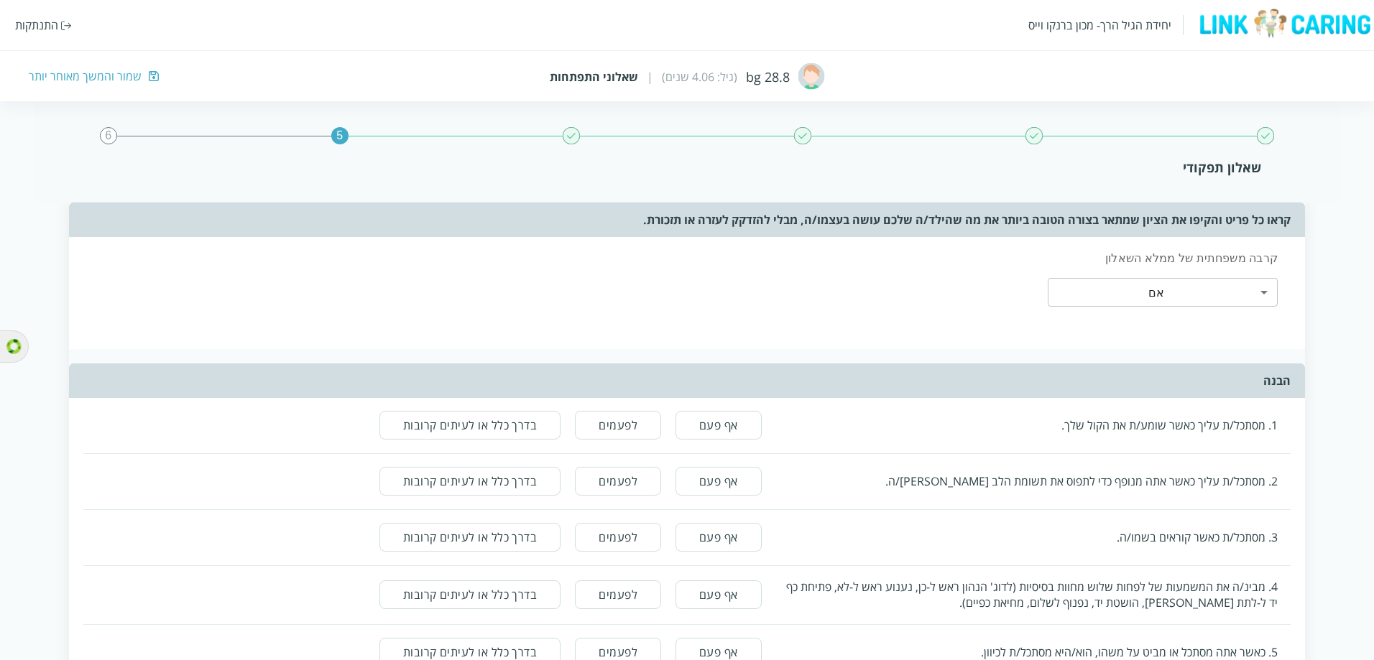
click at [881, 302] on div "קרבה משפחתית של ממלא השאלון אם 0 ​" at bounding box center [687, 293] width 1236 height 112
click at [642, 302] on button "לפעמים" at bounding box center [618, 425] width 86 height 29
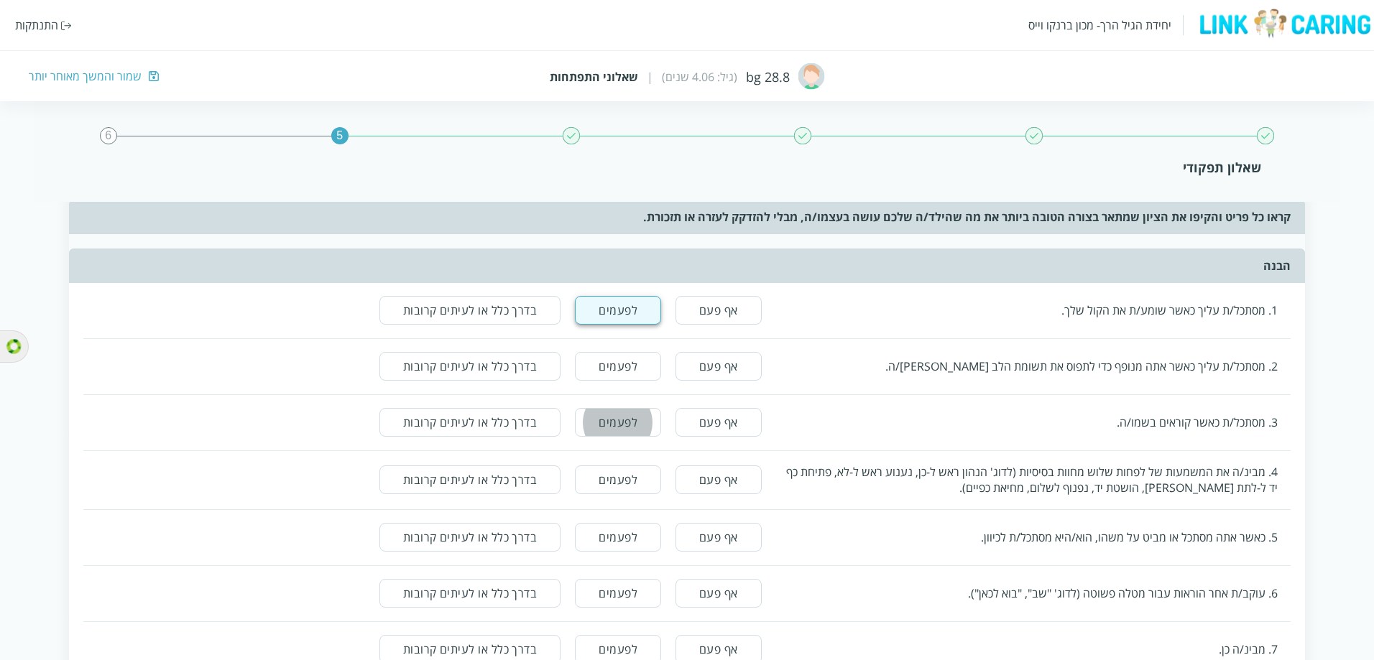
scroll to position [144, 0]
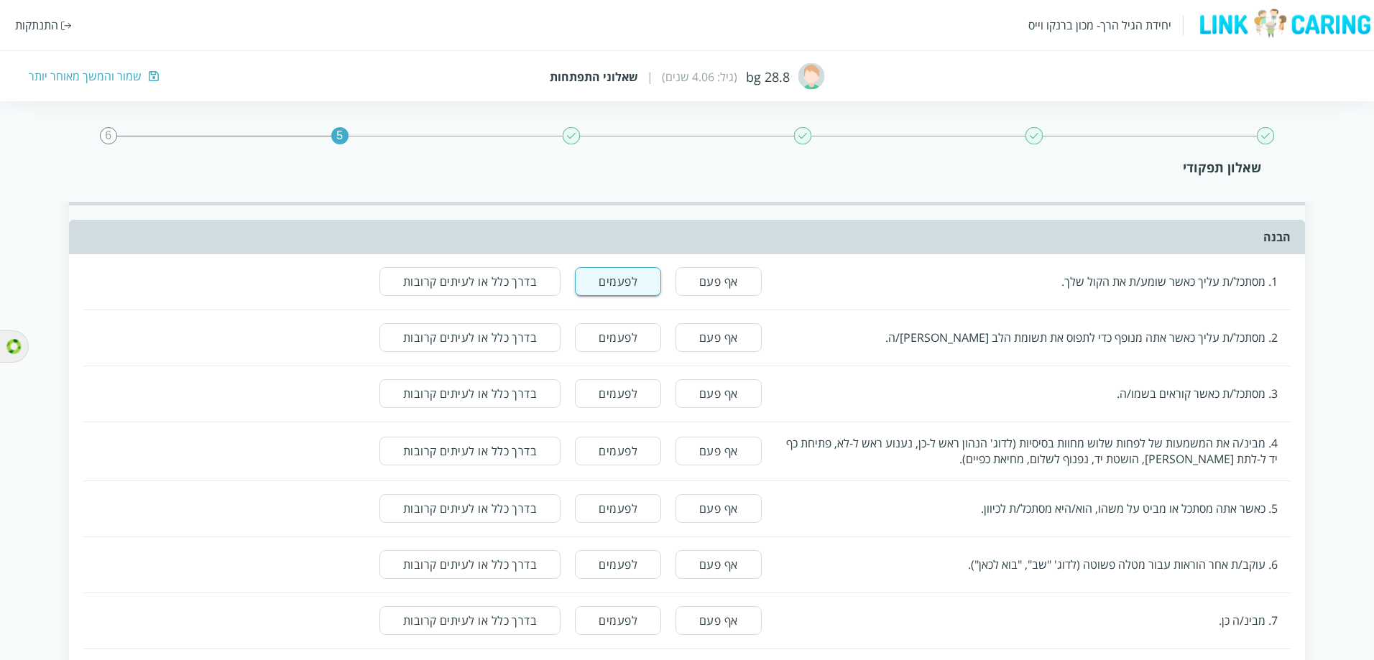
click at [619, 302] on button "לפעמים" at bounding box center [618, 337] width 86 height 29
click at [614, 302] on button "לפעמים" at bounding box center [618, 393] width 86 height 29
click at [623, 302] on button "לפעמים" at bounding box center [618, 451] width 86 height 29
click at [624, 302] on button "לפעמים" at bounding box center [618, 508] width 86 height 29
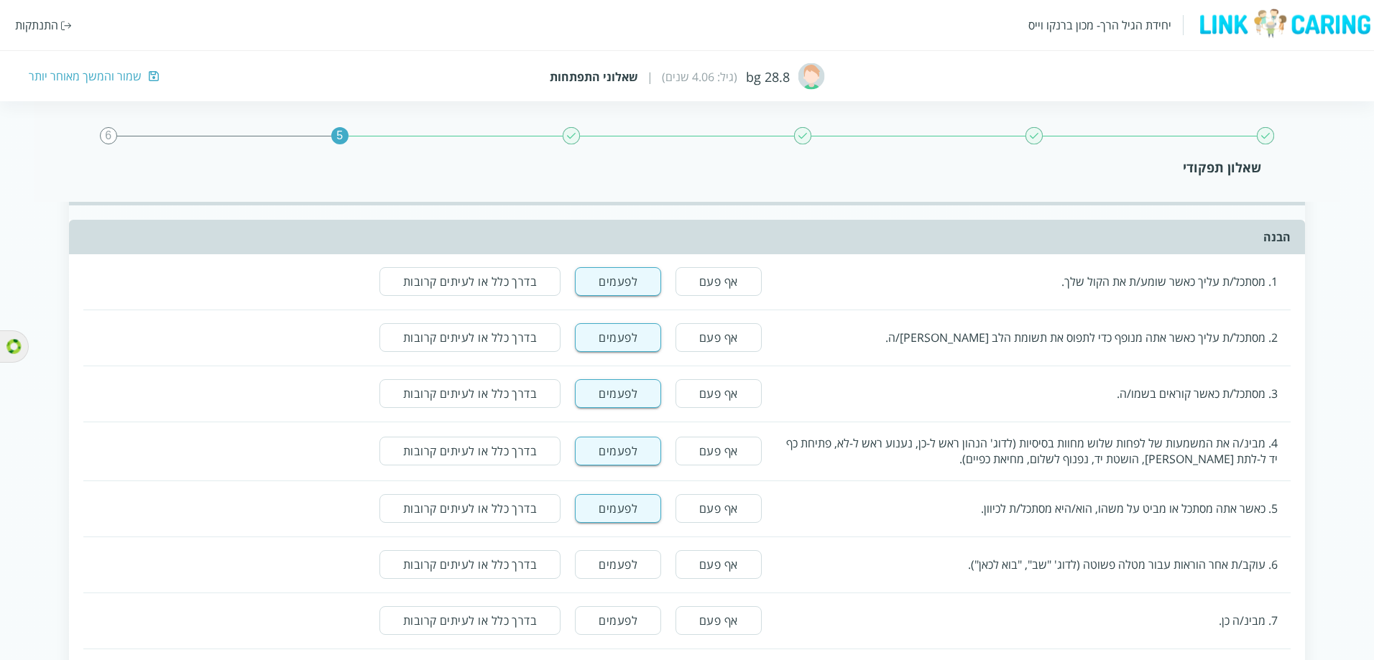
click at [624, 302] on button "לפעמים" at bounding box center [618, 564] width 86 height 29
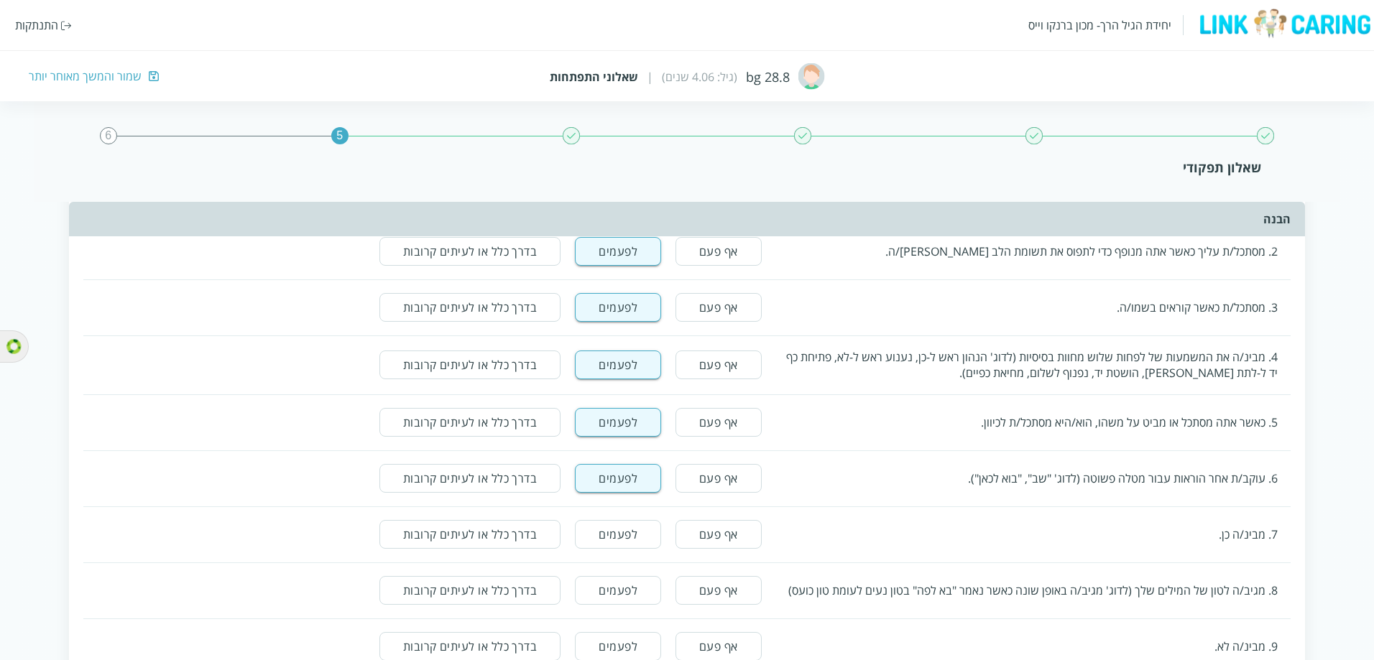
scroll to position [359, 0]
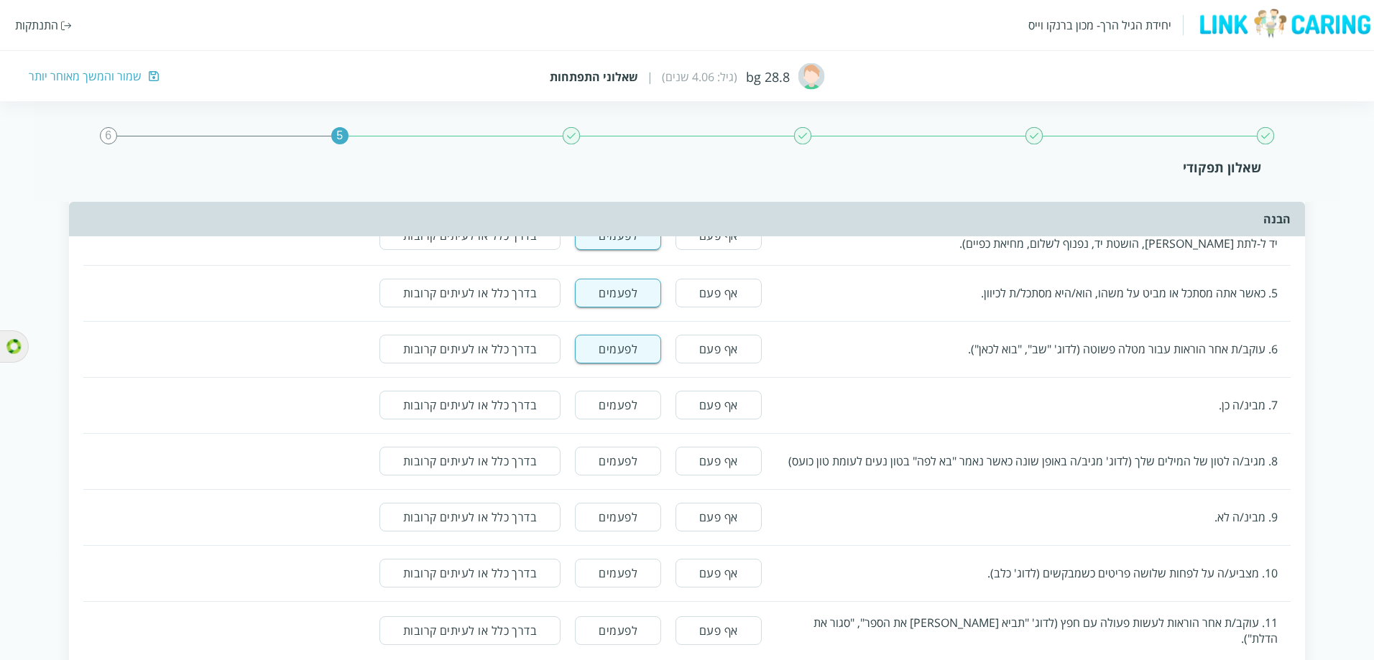
click at [633, 302] on button "לפעמים" at bounding box center [618, 405] width 86 height 29
click at [629, 302] on button "לפעמים" at bounding box center [618, 461] width 86 height 29
click at [632, 302] on button "לפעמים" at bounding box center [618, 517] width 86 height 29
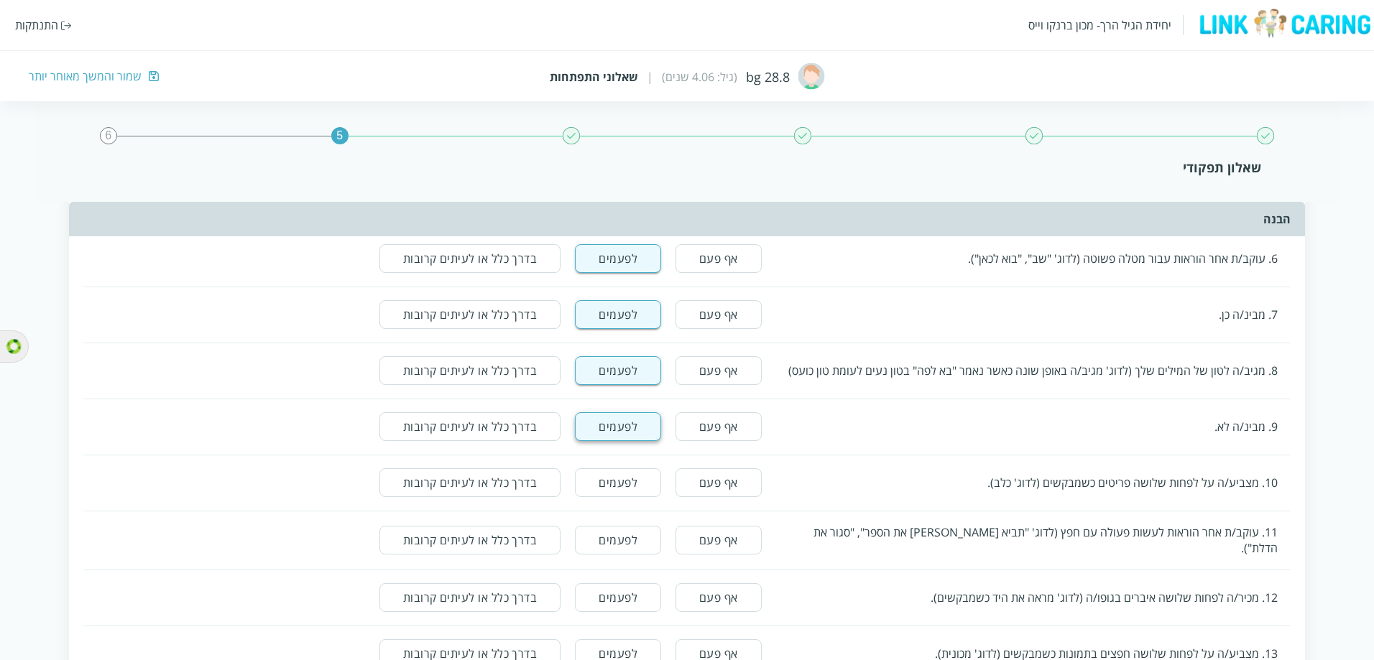
scroll to position [575, 0]
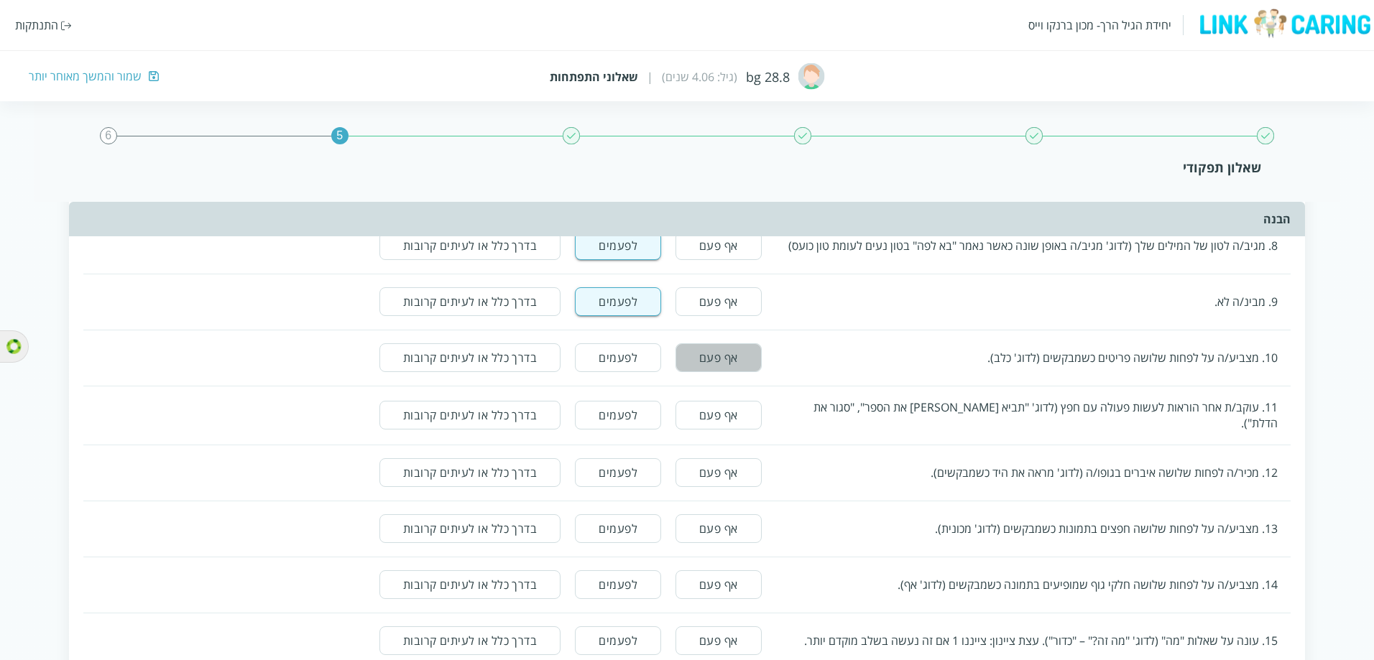
click at [708, 302] on button "אף פעם" at bounding box center [718, 357] width 86 height 29
click at [715, 302] on button "אף פעם" at bounding box center [718, 415] width 86 height 29
click at [719, 302] on button "אף פעם" at bounding box center [718, 472] width 86 height 29
click at [724, 302] on button "אף פעם" at bounding box center [718, 528] width 86 height 29
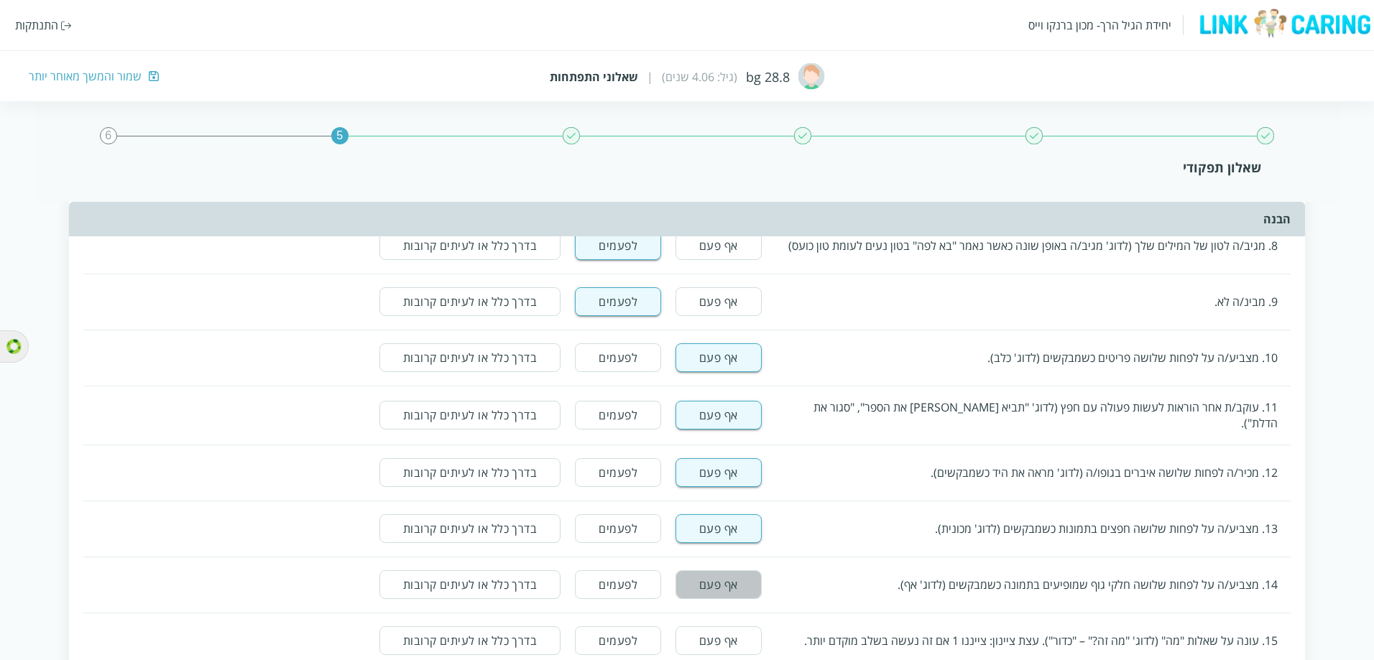
click at [729, 302] on button "אף פעם" at bounding box center [718, 584] width 86 height 29
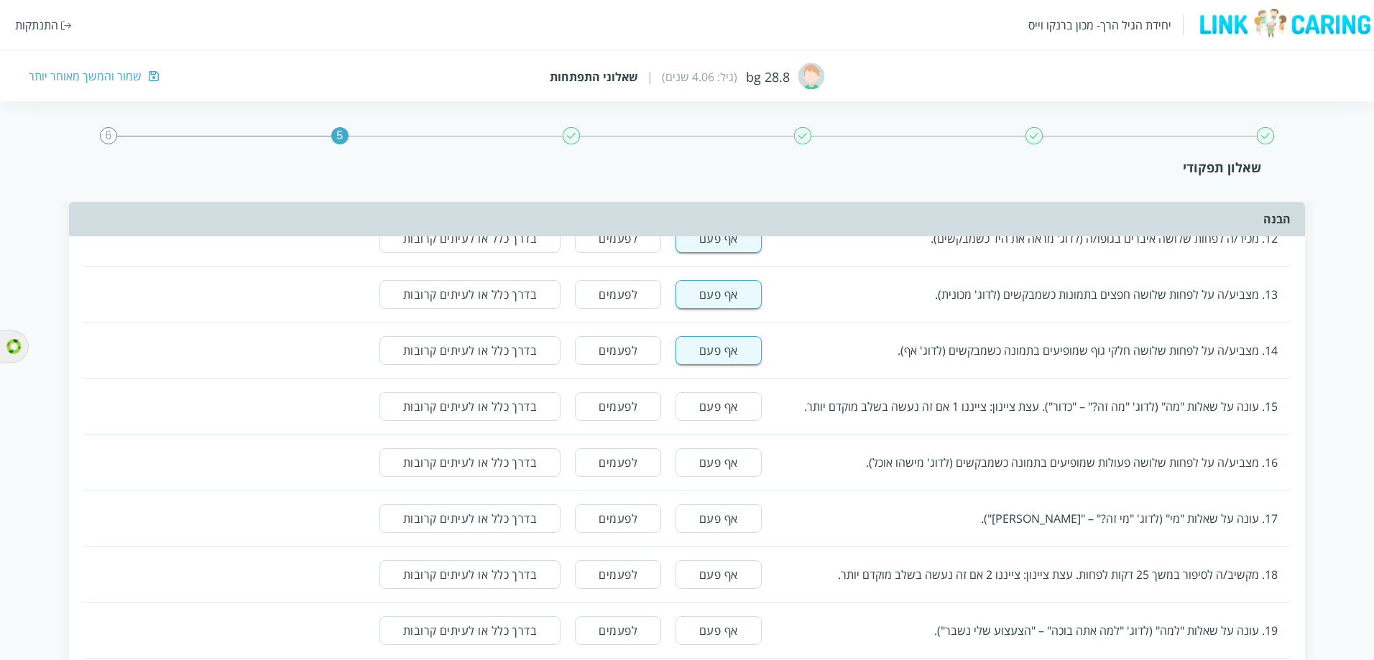
scroll to position [862, 0]
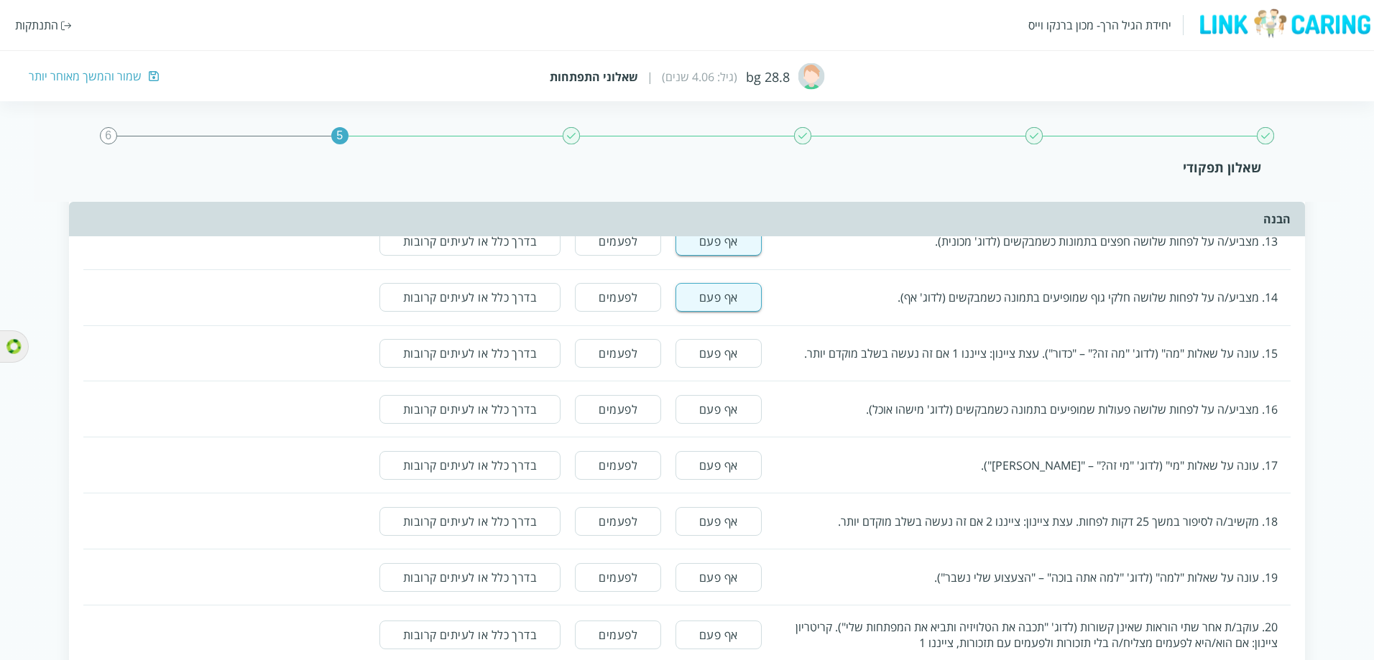
click at [728, 302] on button "אף פעם" at bounding box center [718, 353] width 86 height 29
click at [728, 302] on button "אף פעם" at bounding box center [718, 409] width 86 height 29
click at [731, 302] on button "אף פעם" at bounding box center [718, 465] width 86 height 29
click at [739, 302] on button "אף פעם" at bounding box center [718, 521] width 86 height 29
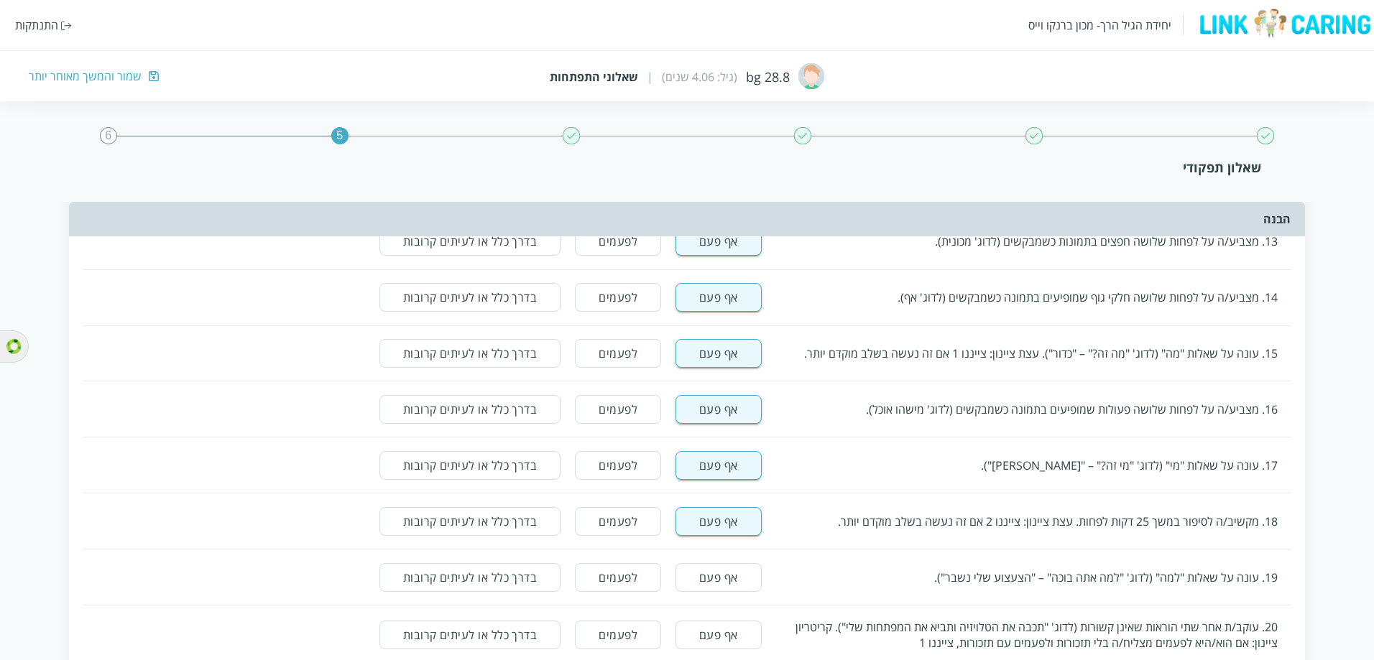
click at [738, 302] on button "אף פעם" at bounding box center [718, 577] width 86 height 29
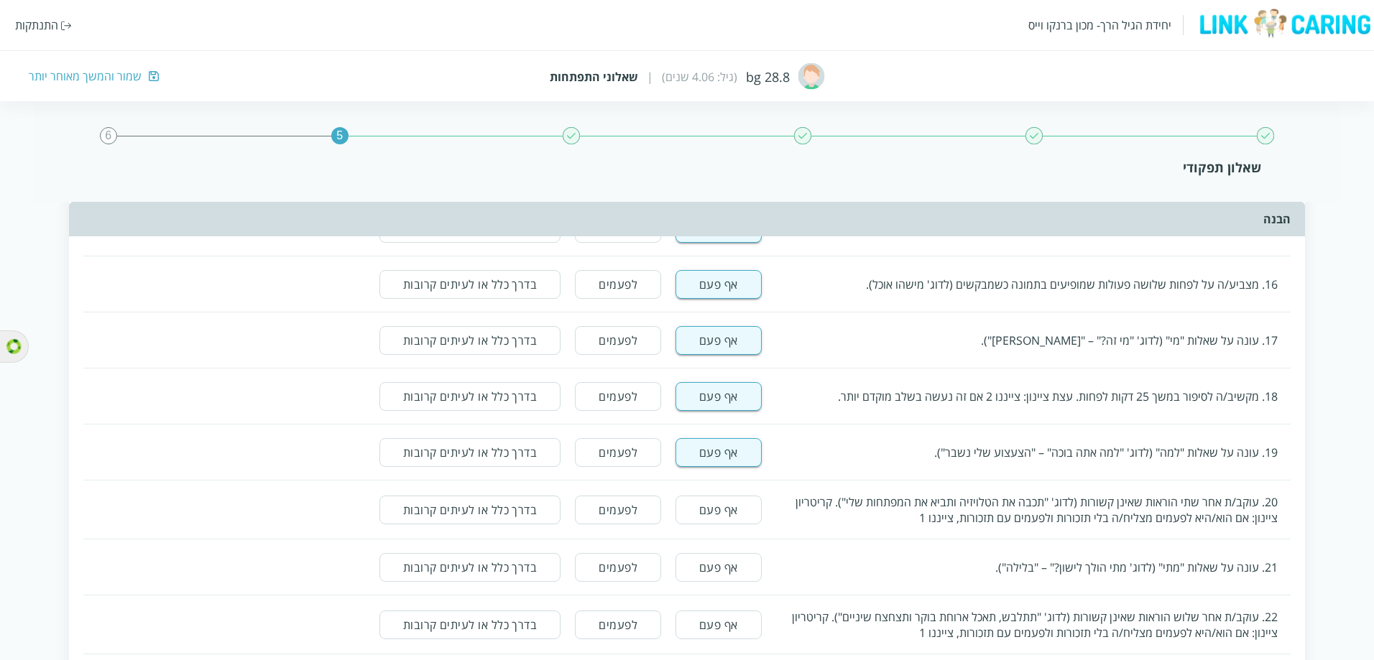
scroll to position [1006, 0]
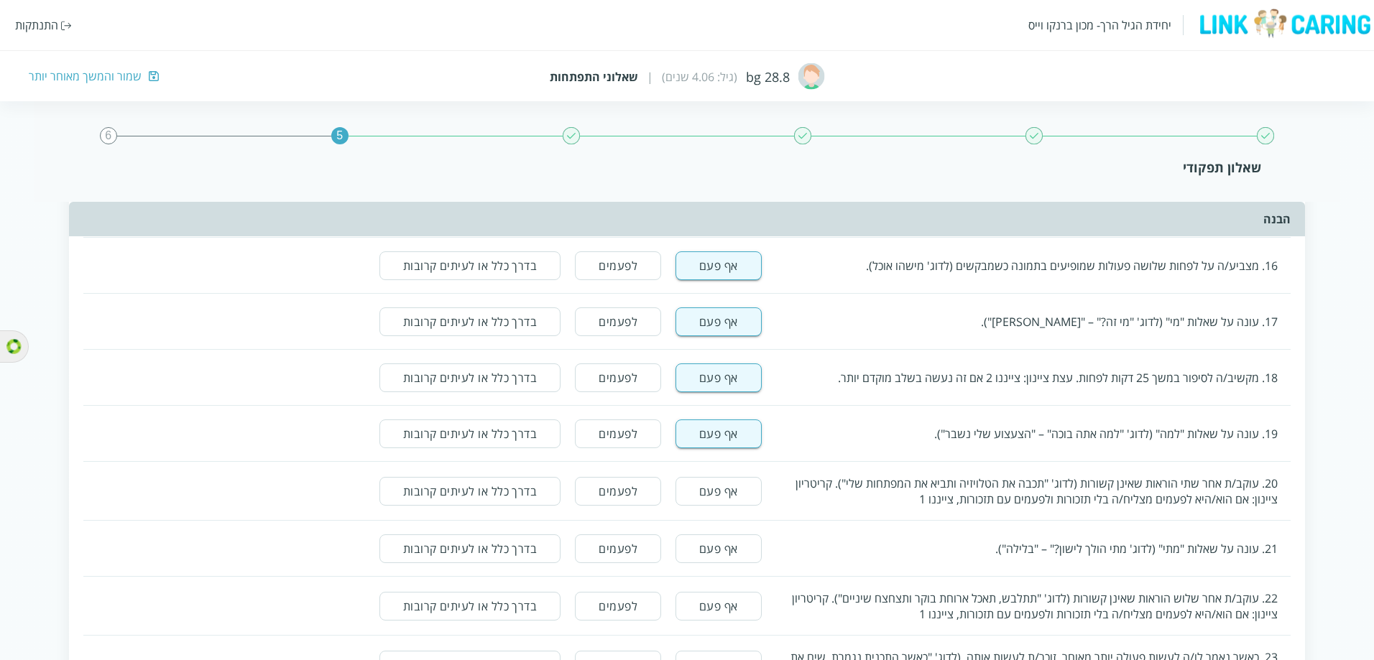
click at [742, 302] on button "אף פעם" at bounding box center [718, 491] width 86 height 29
click at [735, 302] on button "אף פעם" at bounding box center [718, 549] width 86 height 29
click at [735, 302] on button "אף פעם" at bounding box center [718, 606] width 86 height 29
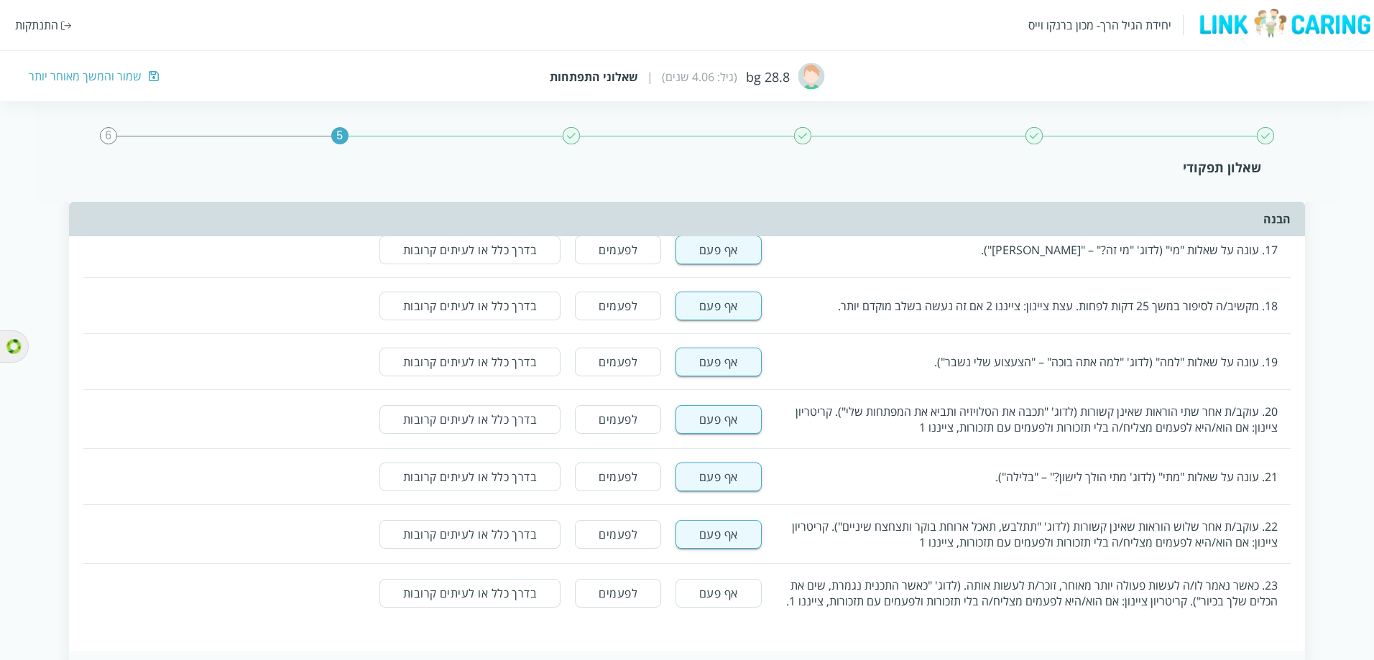
scroll to position [1221, 0]
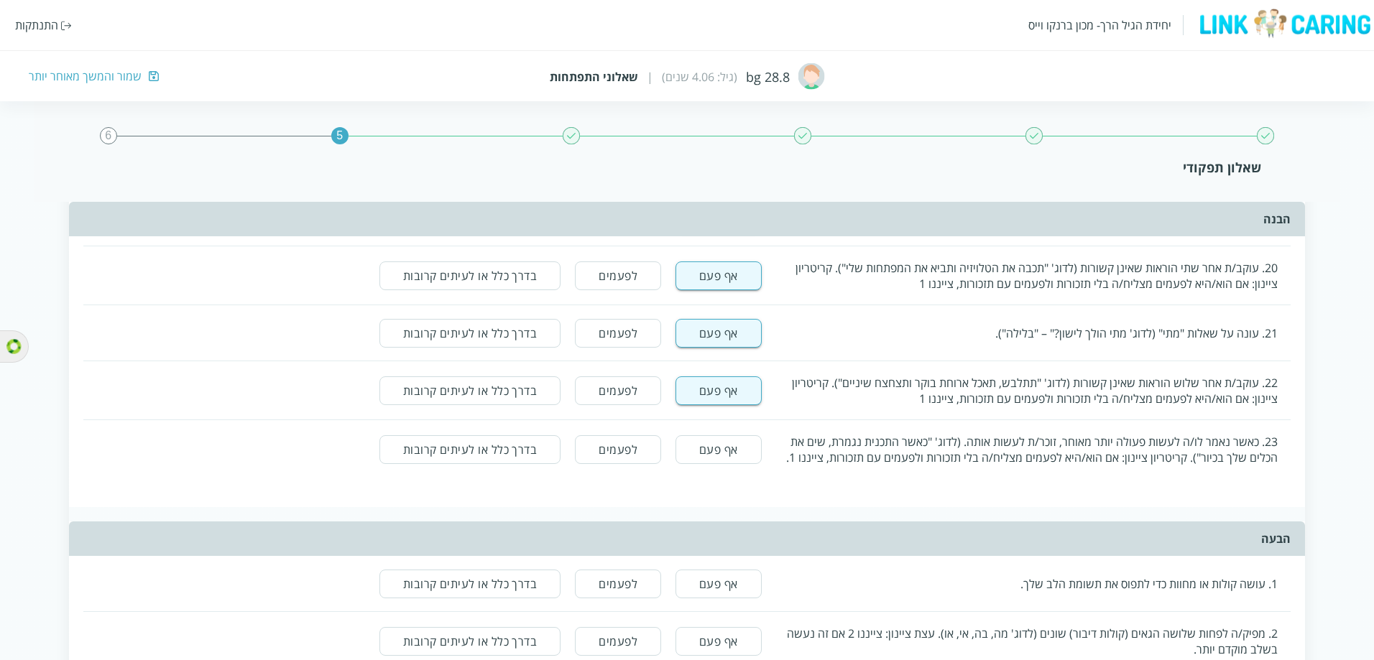
click at [728, 302] on button "אף פעם" at bounding box center [718, 449] width 86 height 29
click at [732, 302] on button "אף פעם" at bounding box center [718, 584] width 86 height 29
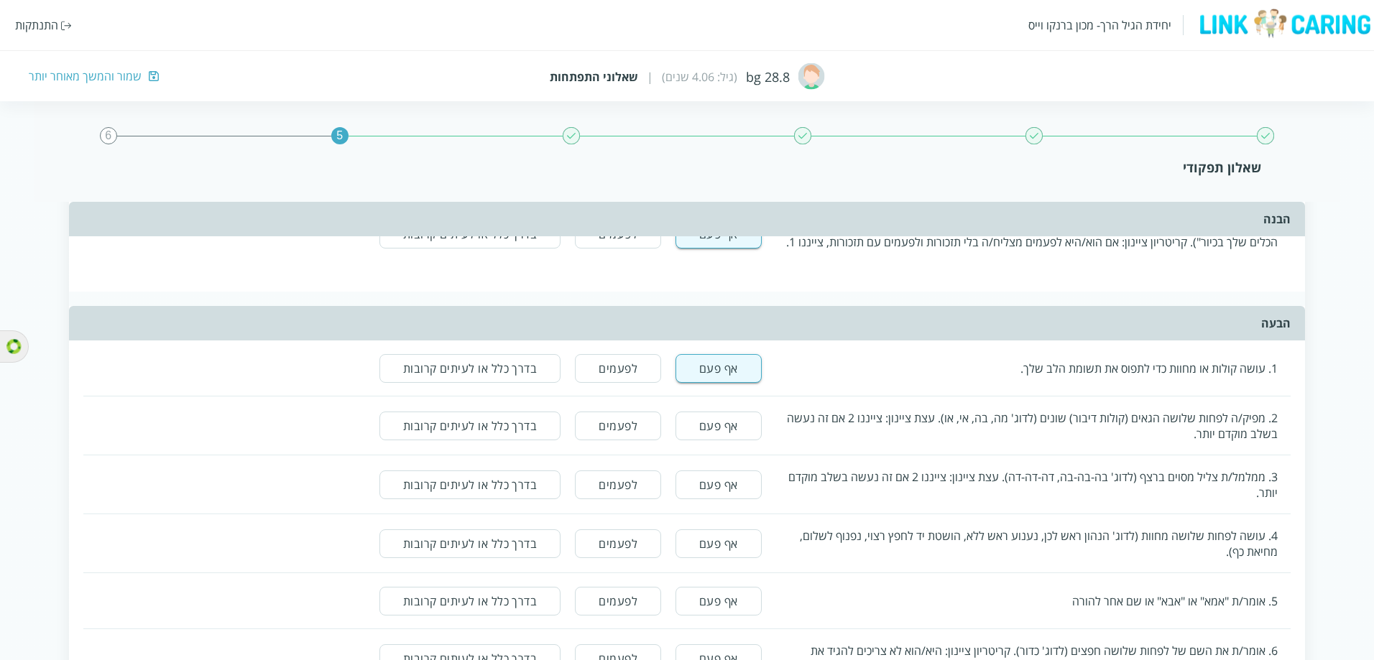
click at [718, 302] on button "אף פעם" at bounding box center [718, 426] width 86 height 29
click at [723, 302] on button "אף פעם" at bounding box center [718, 485] width 86 height 29
click at [723, 302] on button "אף פעם" at bounding box center [718, 543] width 86 height 29
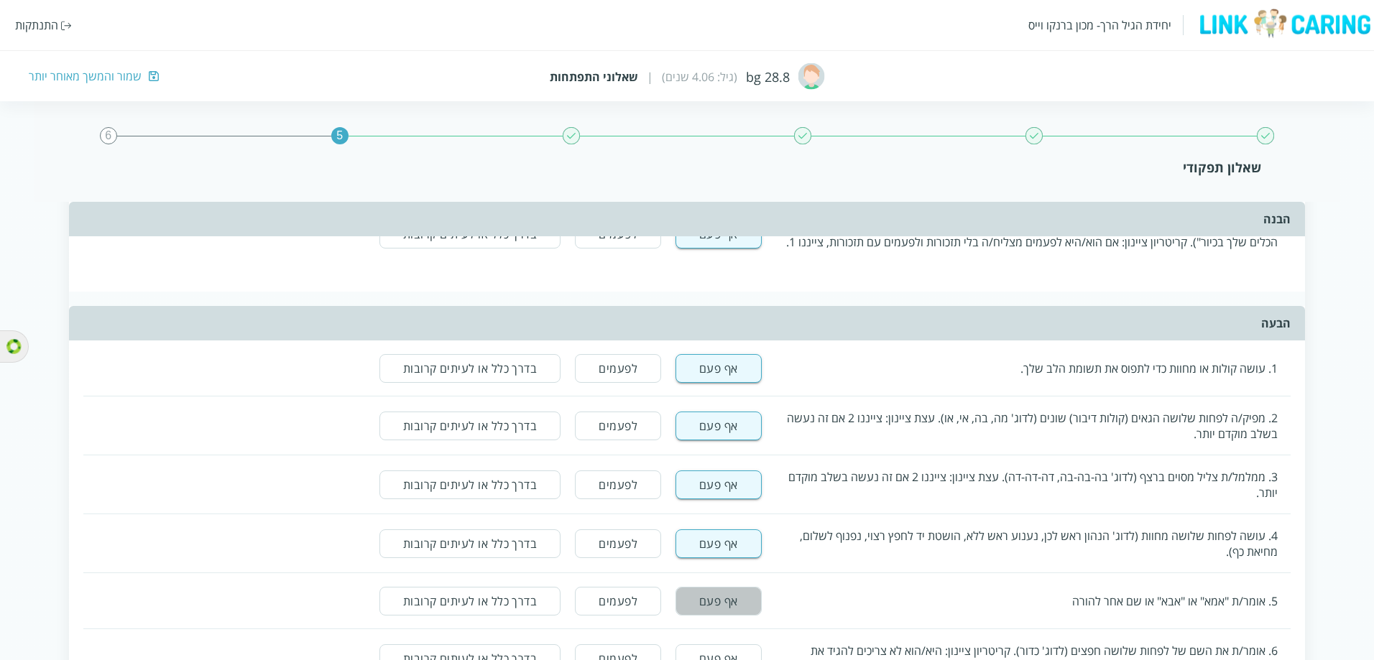
click at [723, 302] on button "אף פעם" at bounding box center [718, 601] width 86 height 29
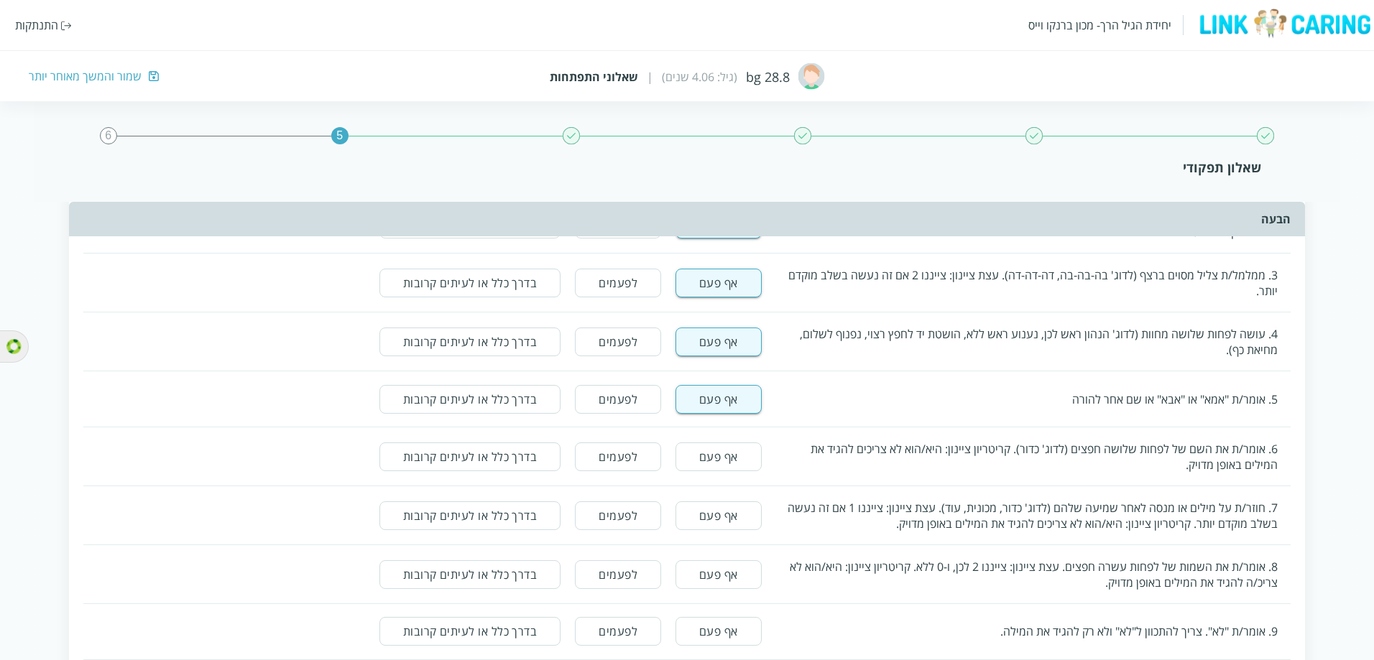
scroll to position [1652, 0]
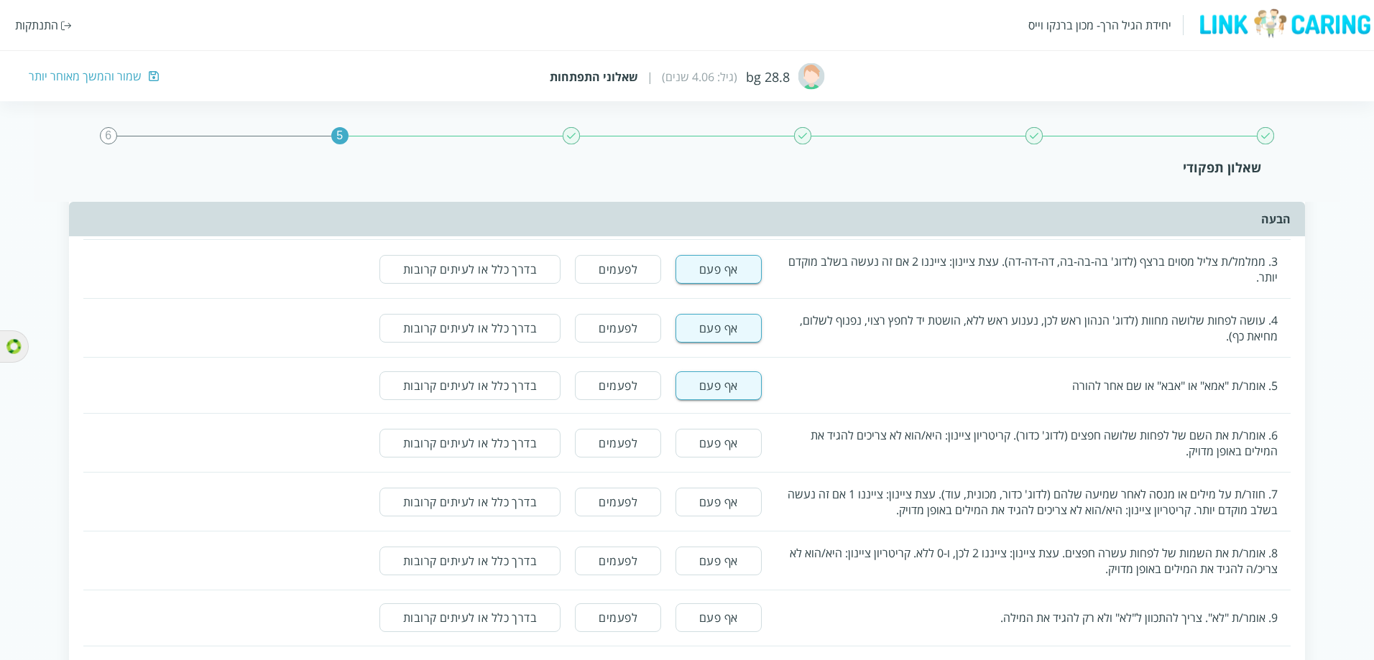
click at [730, 302] on button "אף פעם" at bounding box center [718, 443] width 86 height 29
click at [728, 302] on button "אף פעם" at bounding box center [718, 502] width 86 height 29
click at [729, 302] on button "אף פעם" at bounding box center [718, 561] width 86 height 29
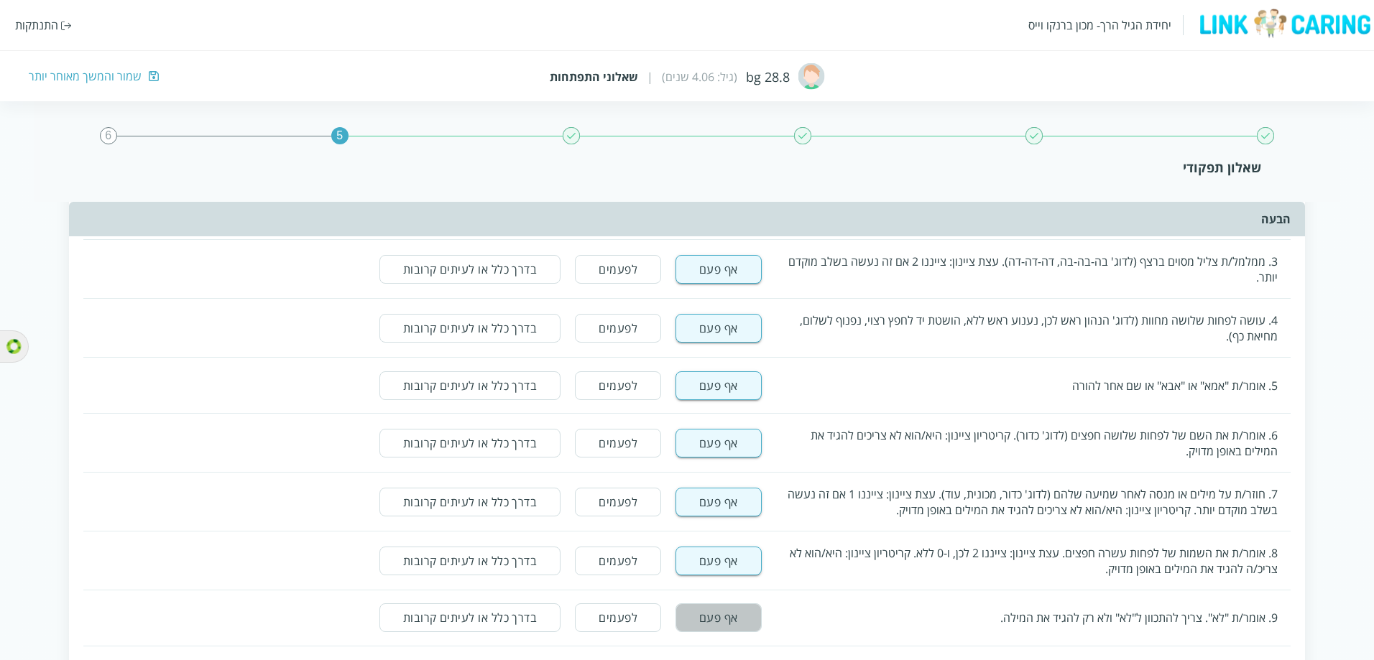
click at [729, 302] on button "אף פעם" at bounding box center [718, 617] width 86 height 29
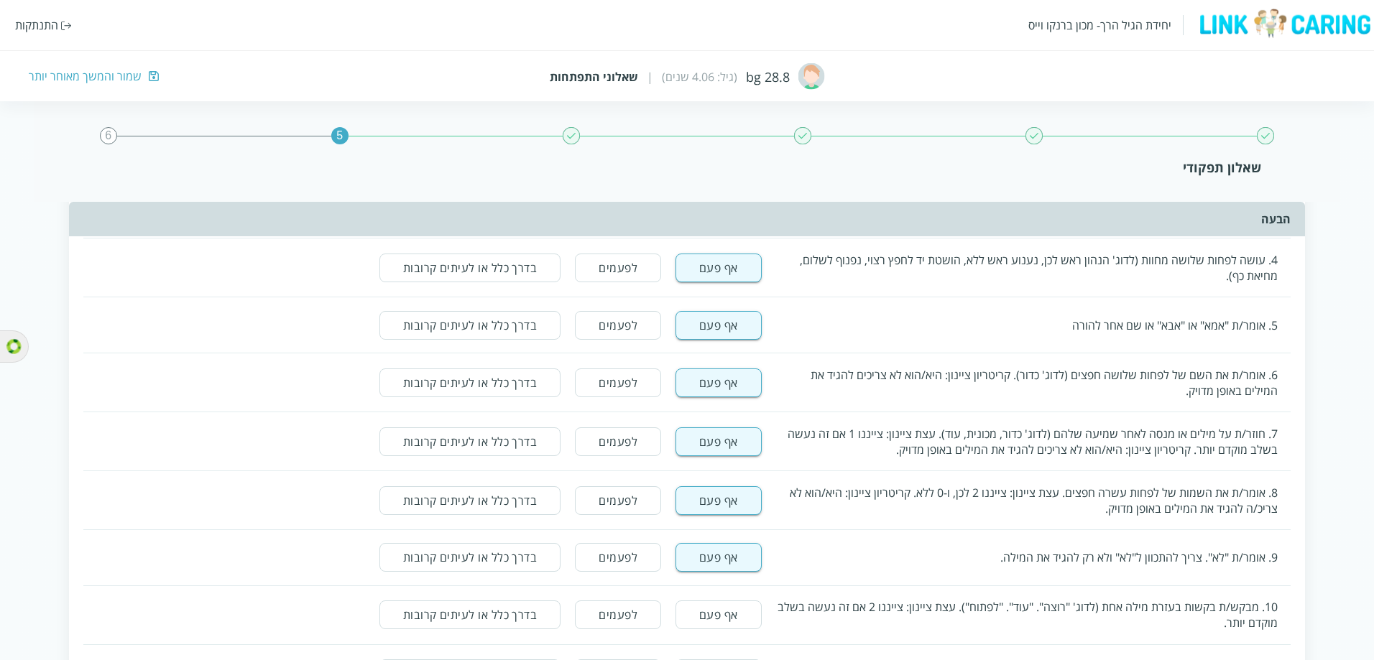
scroll to position [1796, 0]
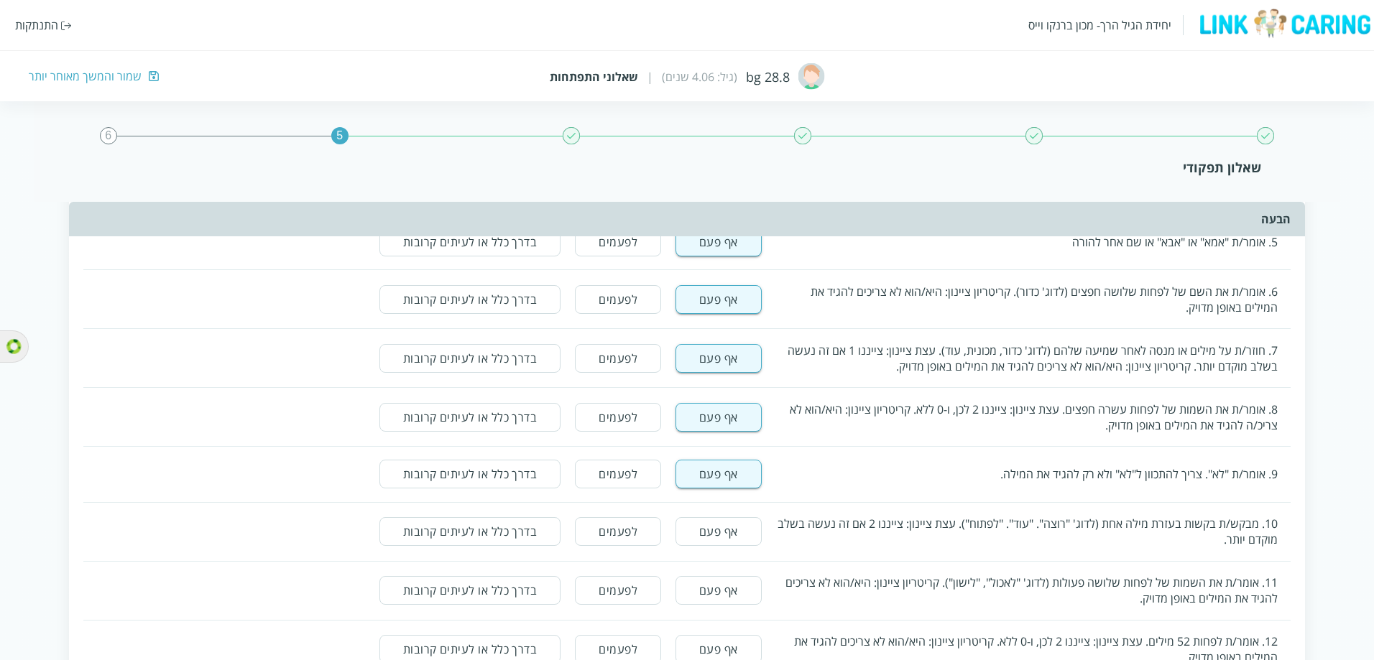
click at [728, 302] on button "אף פעם" at bounding box center [718, 531] width 86 height 29
click at [721, 302] on button "אף פעם" at bounding box center [718, 590] width 86 height 29
click at [711, 302] on button "אף פעם" at bounding box center [718, 649] width 86 height 29
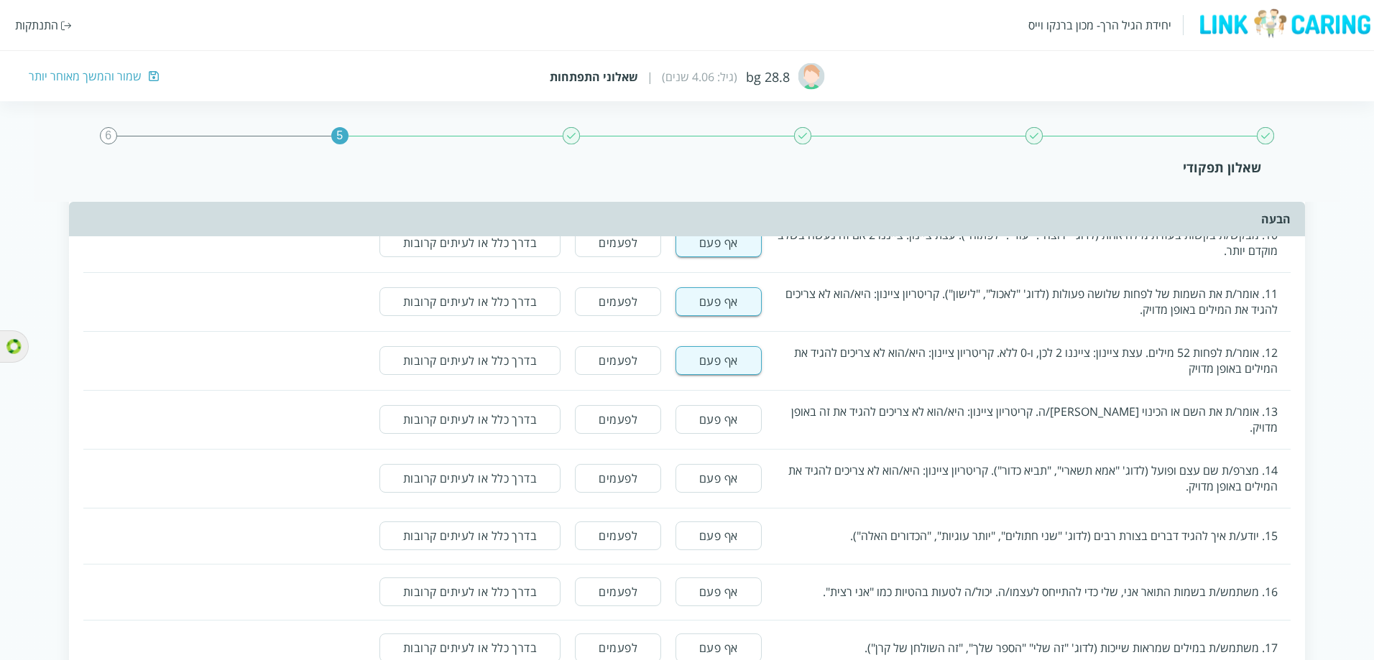
scroll to position [2083, 0]
click at [731, 302] on button "אף פעם" at bounding box center [718, 421] width 86 height 29
click at [726, 302] on button "אף פעם" at bounding box center [718, 480] width 86 height 29
click at [723, 302] on div "15. יודע/ת איך להגיד דברים בצורת רבים (לדוג' "שני חתולים", "יותר עוגיות", "הכדו…" at bounding box center [687, 537] width 1208 height 55
click at [721, 302] on button "אף פעם" at bounding box center [718, 537] width 86 height 29
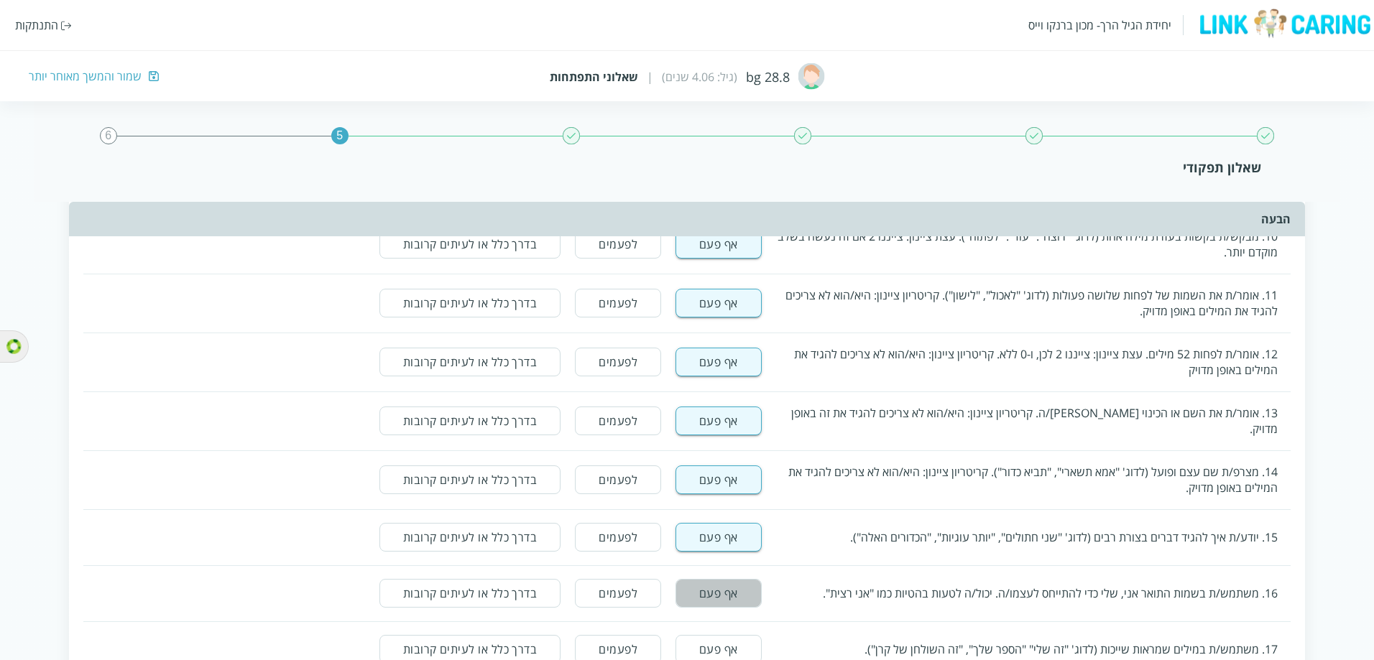
click at [716, 302] on button "אף פעם" at bounding box center [718, 593] width 86 height 29
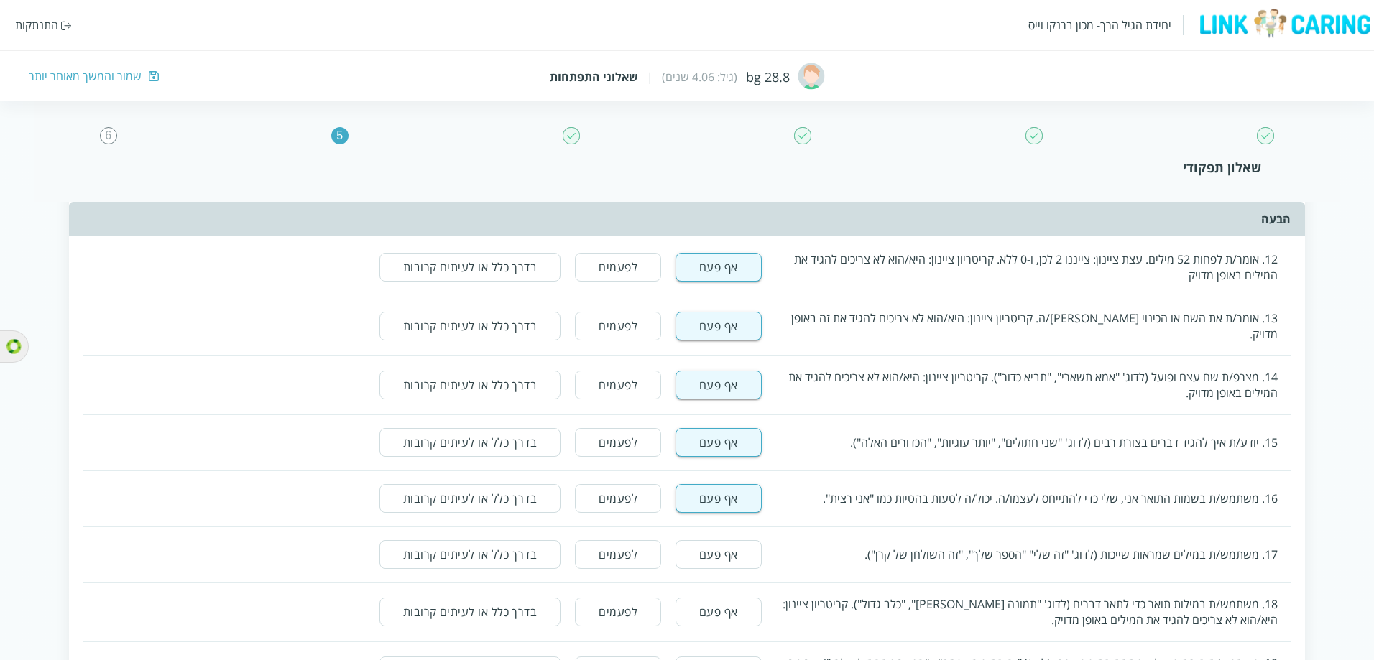
scroll to position [2299, 0]
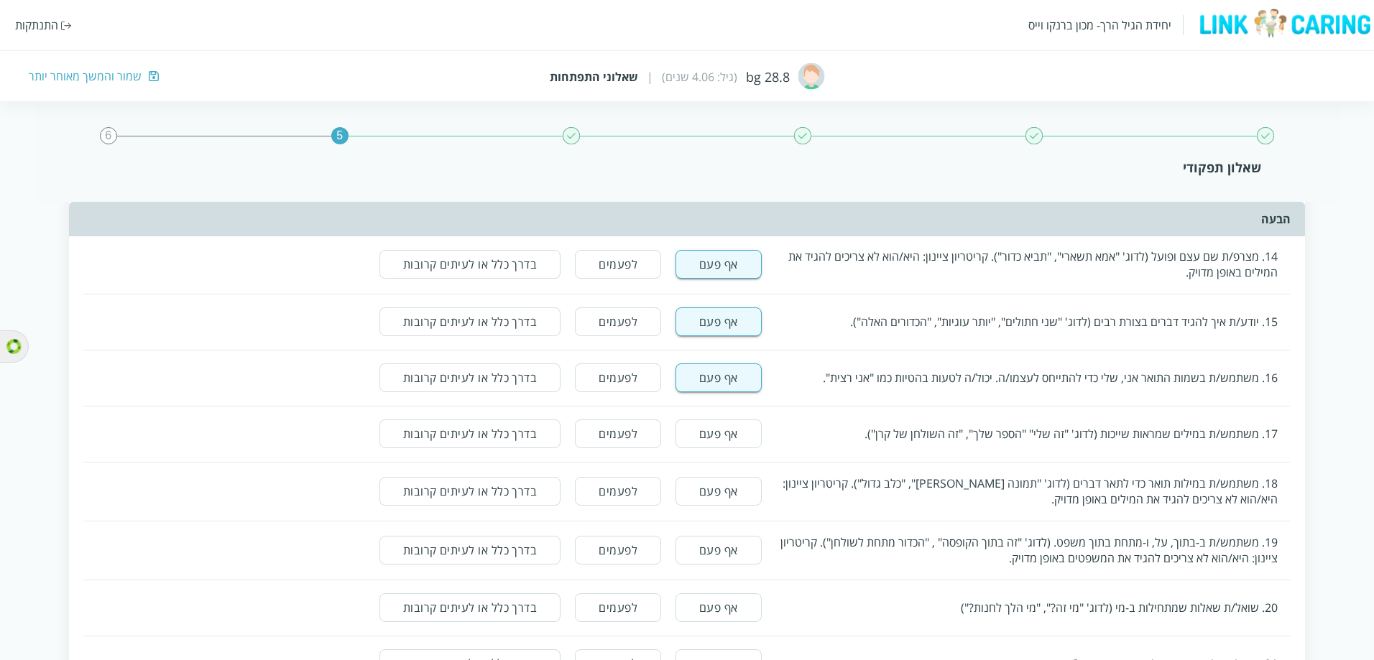
click at [731, 302] on button "אף פעם" at bounding box center [718, 434] width 86 height 29
click at [731, 302] on button "אף פעם" at bounding box center [718, 491] width 86 height 29
click at [649, 302] on button "לפעמים" at bounding box center [618, 491] width 86 height 29
click at [632, 302] on button "לפעמים" at bounding box center [618, 550] width 86 height 29
click at [621, 302] on button "לפעמים" at bounding box center [618, 607] width 86 height 29
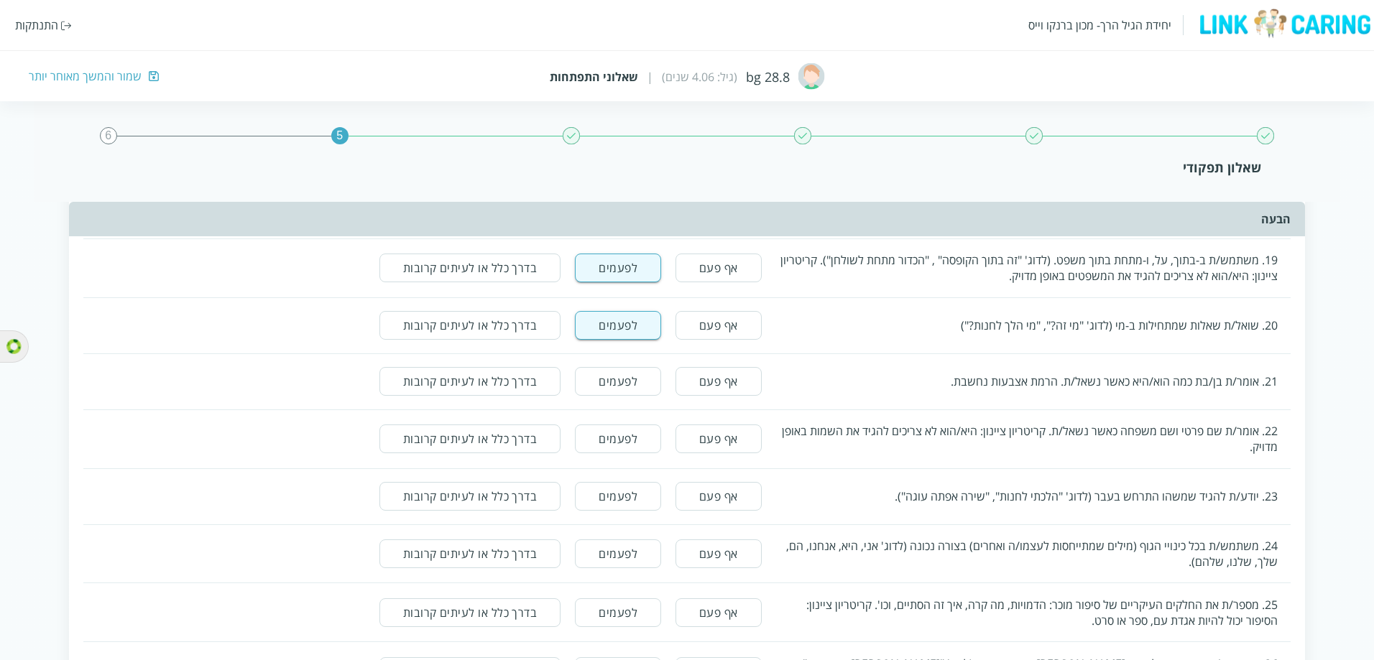
scroll to position [2586, 0]
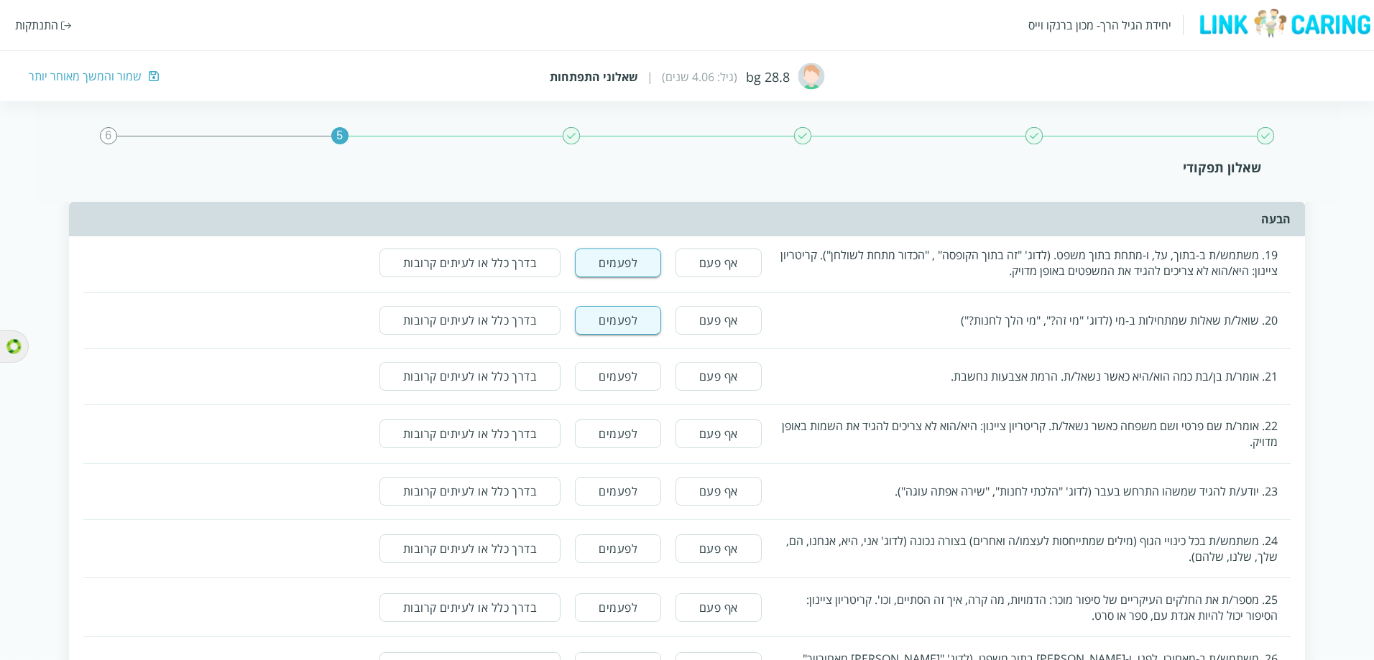
click at [631, 302] on button "לפעמים" at bounding box center [618, 376] width 86 height 29
click at [617, 302] on button "לפעמים" at bounding box center [618, 434] width 86 height 29
click at [618, 302] on button "לפעמים" at bounding box center [618, 491] width 86 height 29
click at [618, 302] on button "לפעמים" at bounding box center [618, 549] width 86 height 29
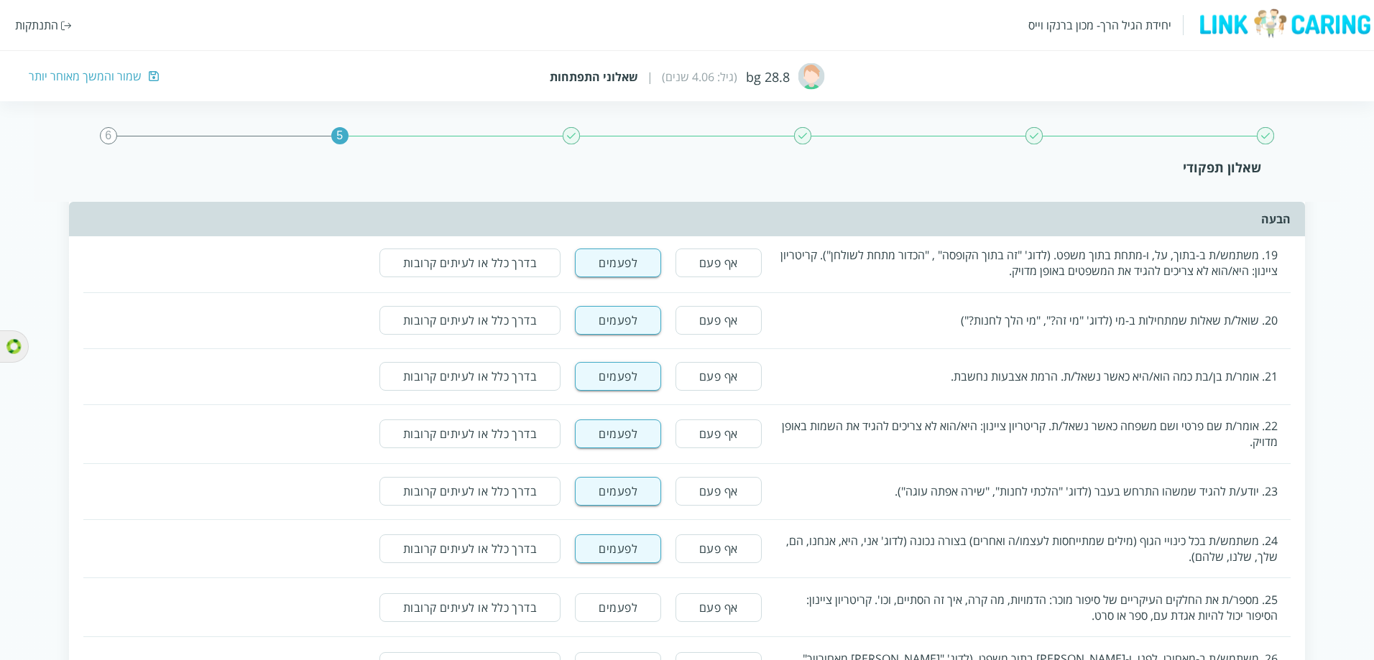
click at [606, 302] on button "לפעמים" at bounding box center [618, 607] width 86 height 29
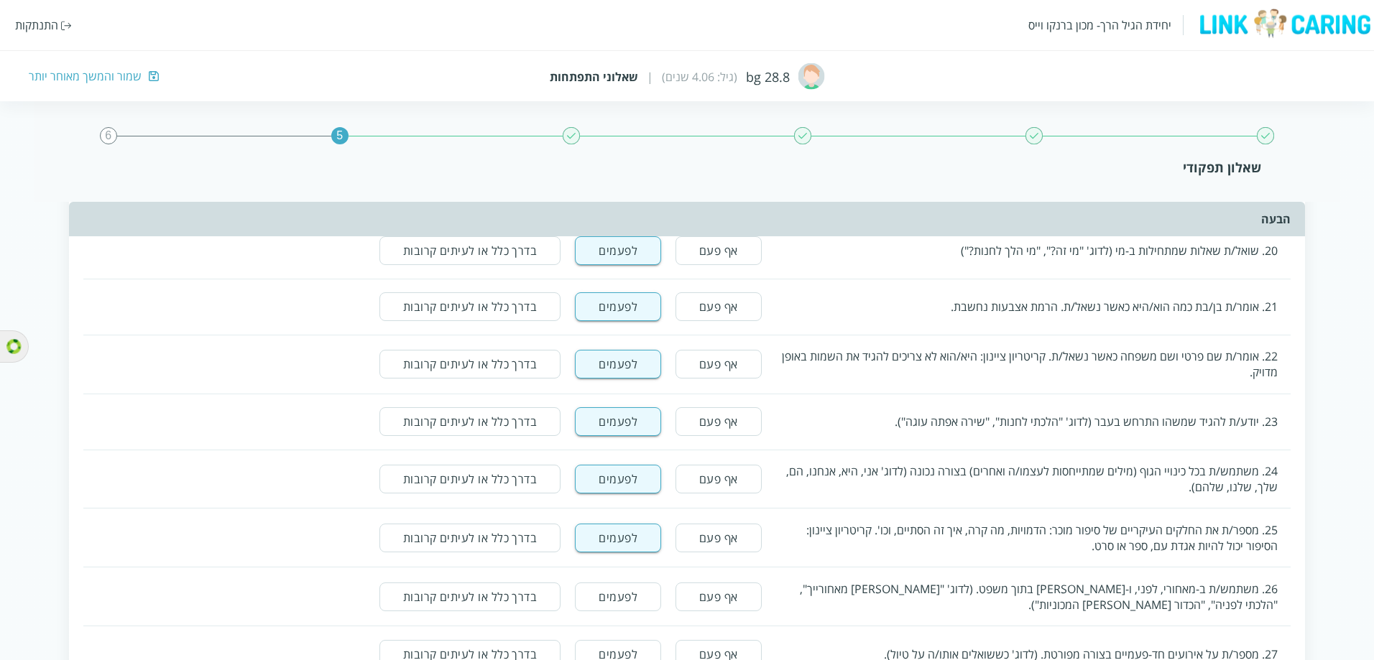
scroll to position [2858, 0]
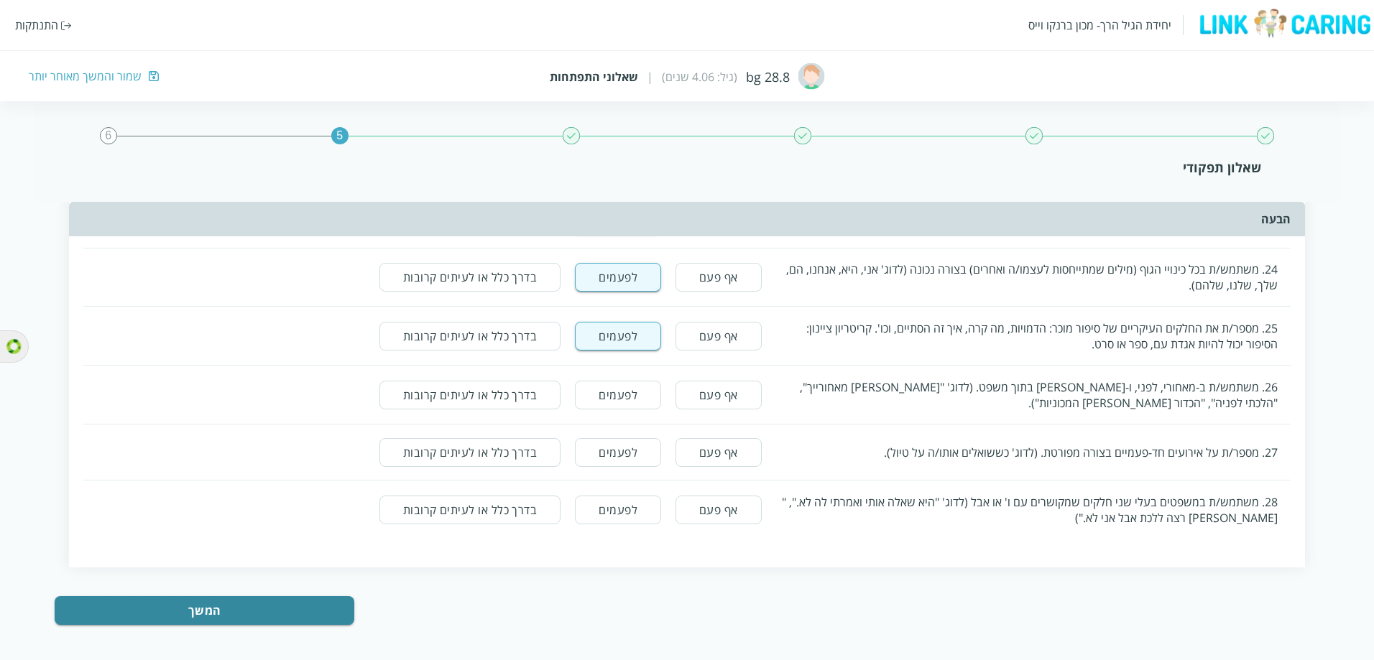
click at [621, 302] on button "לפעמים" at bounding box center [618, 395] width 86 height 29
click at [617, 302] on div "27. מספר/ת על אירועים חד-פעמיים בצורה מפורטת. (לדוג' כששואלים אותו/ה על טיול). …" at bounding box center [687, 452] width 1208 height 55
click at [611, 302] on button "לפעמים" at bounding box center [618, 452] width 86 height 29
click at [535, 302] on button "בדרך כלל או לעיתים קרובות" at bounding box center [469, 452] width 181 height 29
click at [509, 302] on button "בדרך כלל או לעיתים קרובות" at bounding box center [469, 510] width 181 height 29
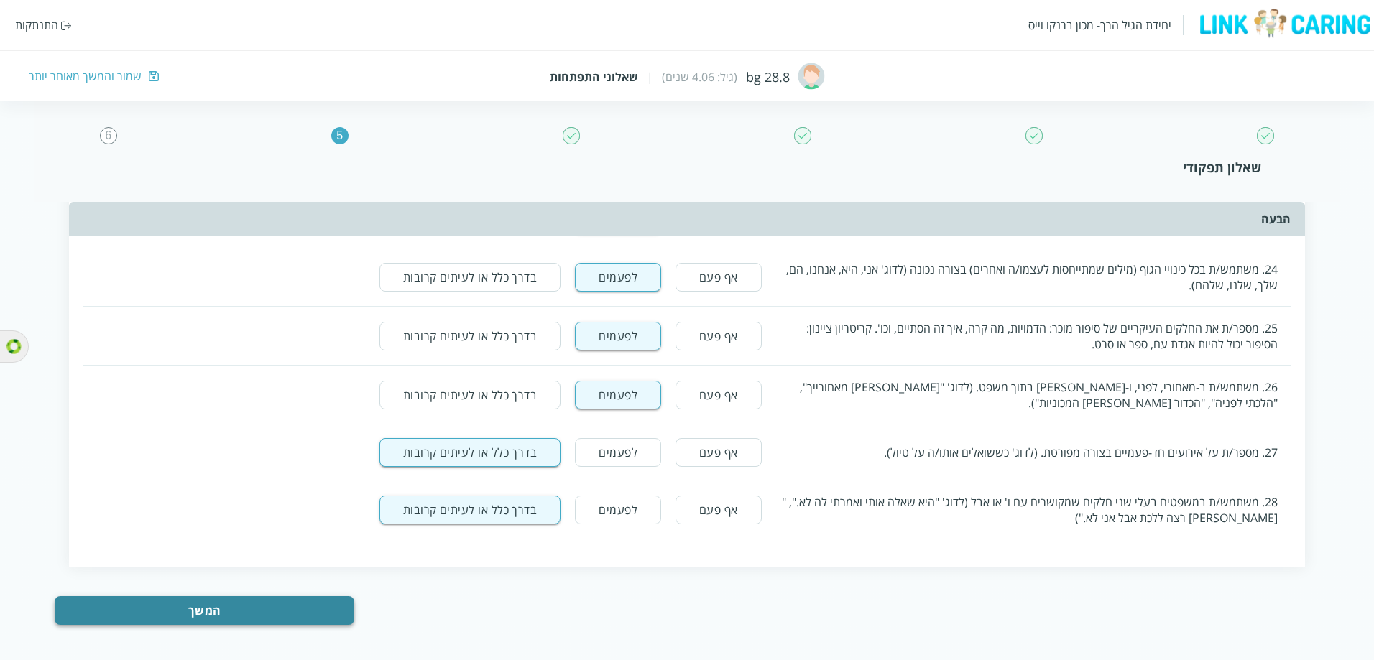
click at [279, 302] on button "המשך" at bounding box center [204, 610] width 299 height 29
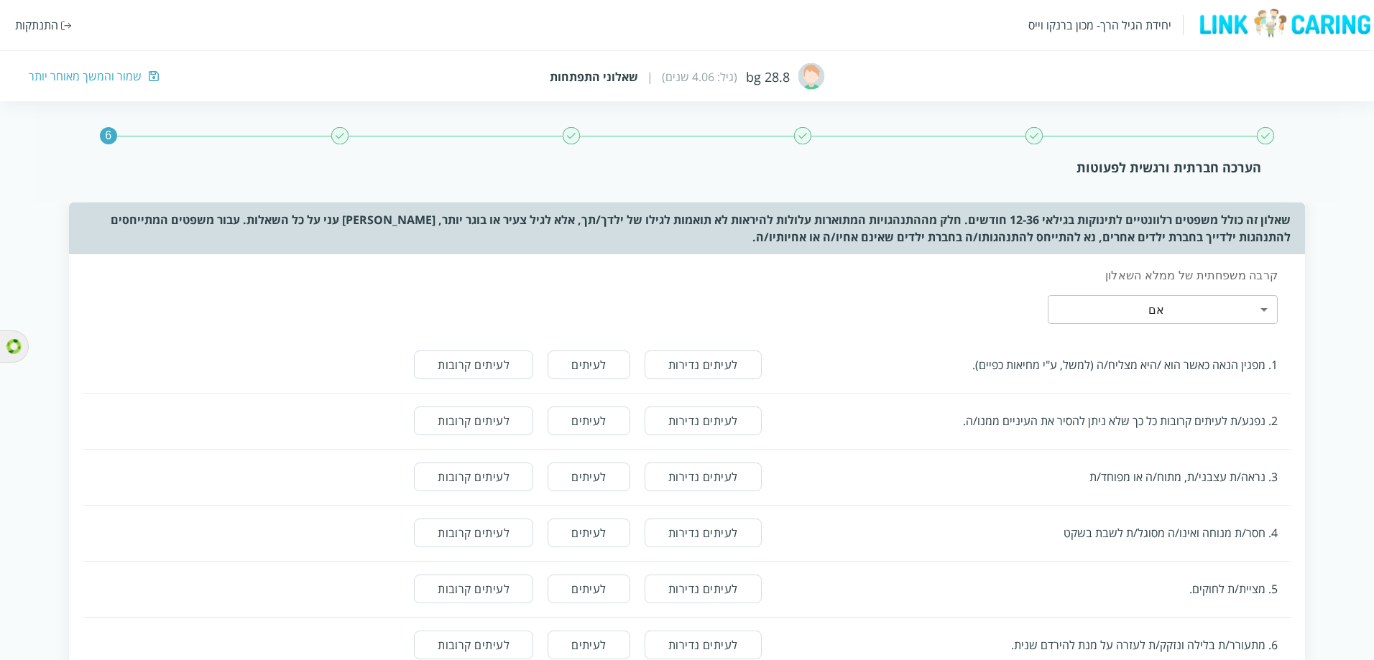
click at [1127, 166] on div "הערכה חברתית ורגשית לפעוטות" at bounding box center [687, 167] width 1148 height 17
click at [113, 76] on div "שמור והמשך מאוחר יותר" at bounding box center [85, 76] width 113 height 16
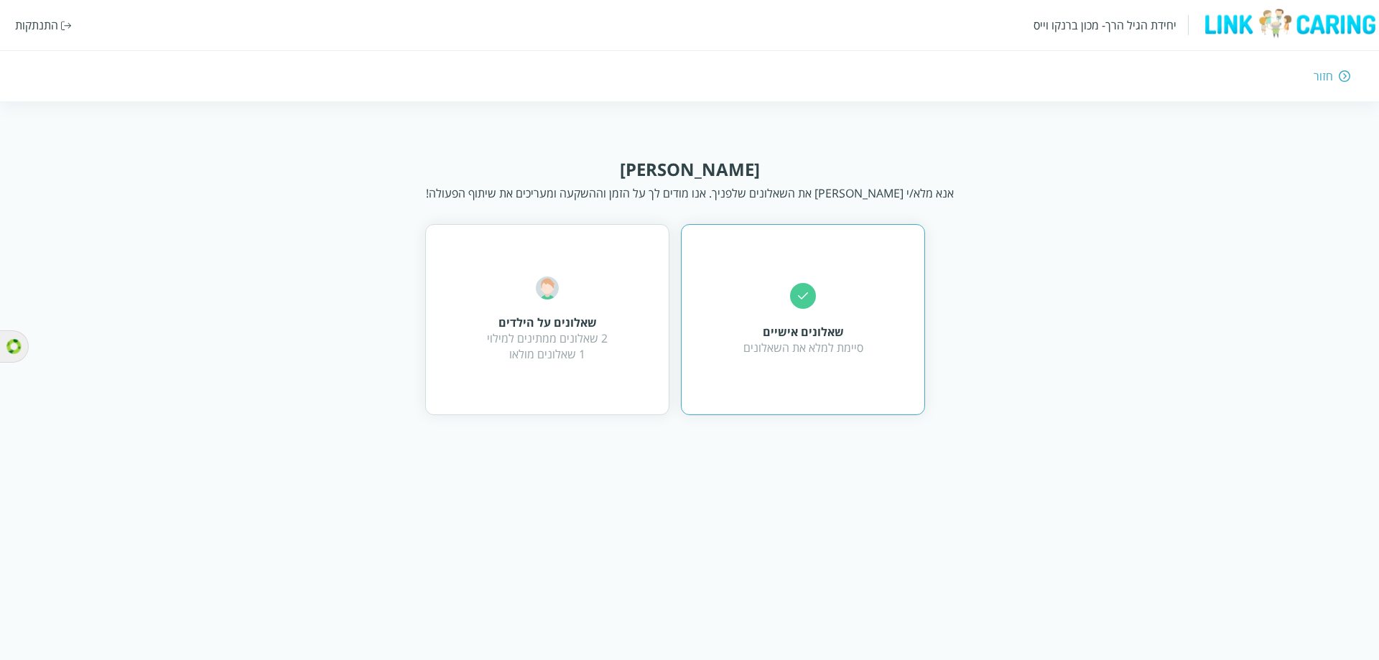
click at [787, 302] on div "סיימת למלא את השאלונים" at bounding box center [804, 348] width 120 height 16
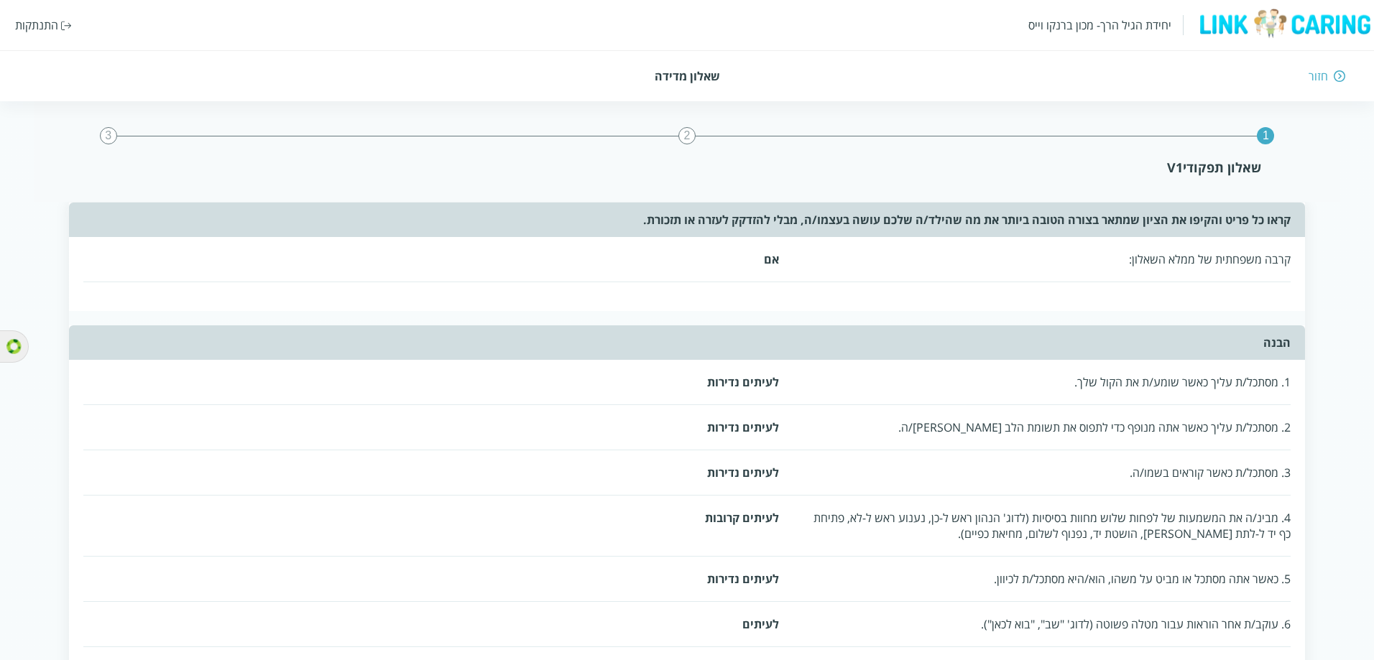
click at [685, 134] on div "2" at bounding box center [686, 135] width 17 height 17
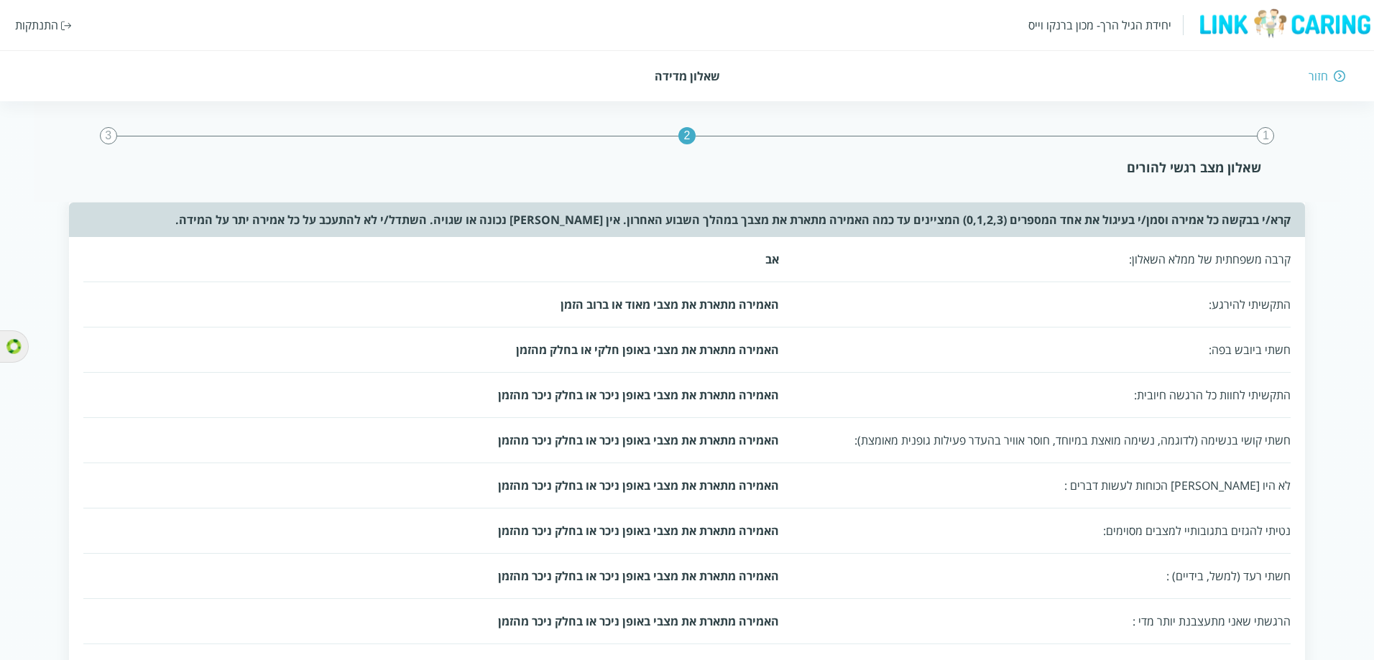
click at [1231, 262] on div "קרבה משפחתית של ממלא השאלון:" at bounding box center [1049, 259] width 483 height 16
